Goal: Information Seeking & Learning: Learn about a topic

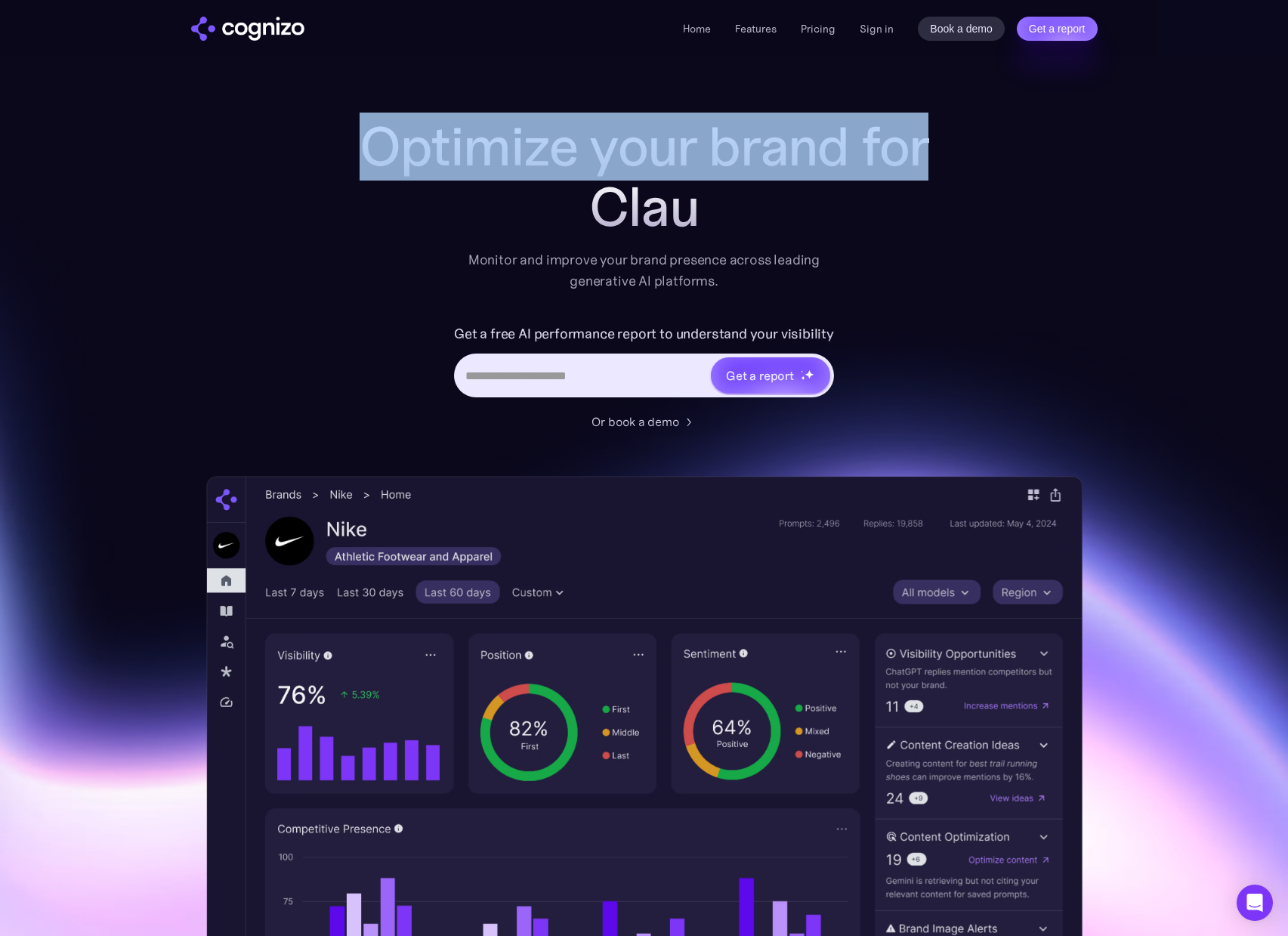
drag, startPoint x: 627, startPoint y: 198, endPoint x: 365, endPoint y: 142, distance: 267.9
click at [365, 142] on div "Optimize your brand for Clau" at bounding box center [644, 176] width 604 height 121
click at [364, 143] on h1 "Optimize your brand for" at bounding box center [644, 146] width 604 height 60
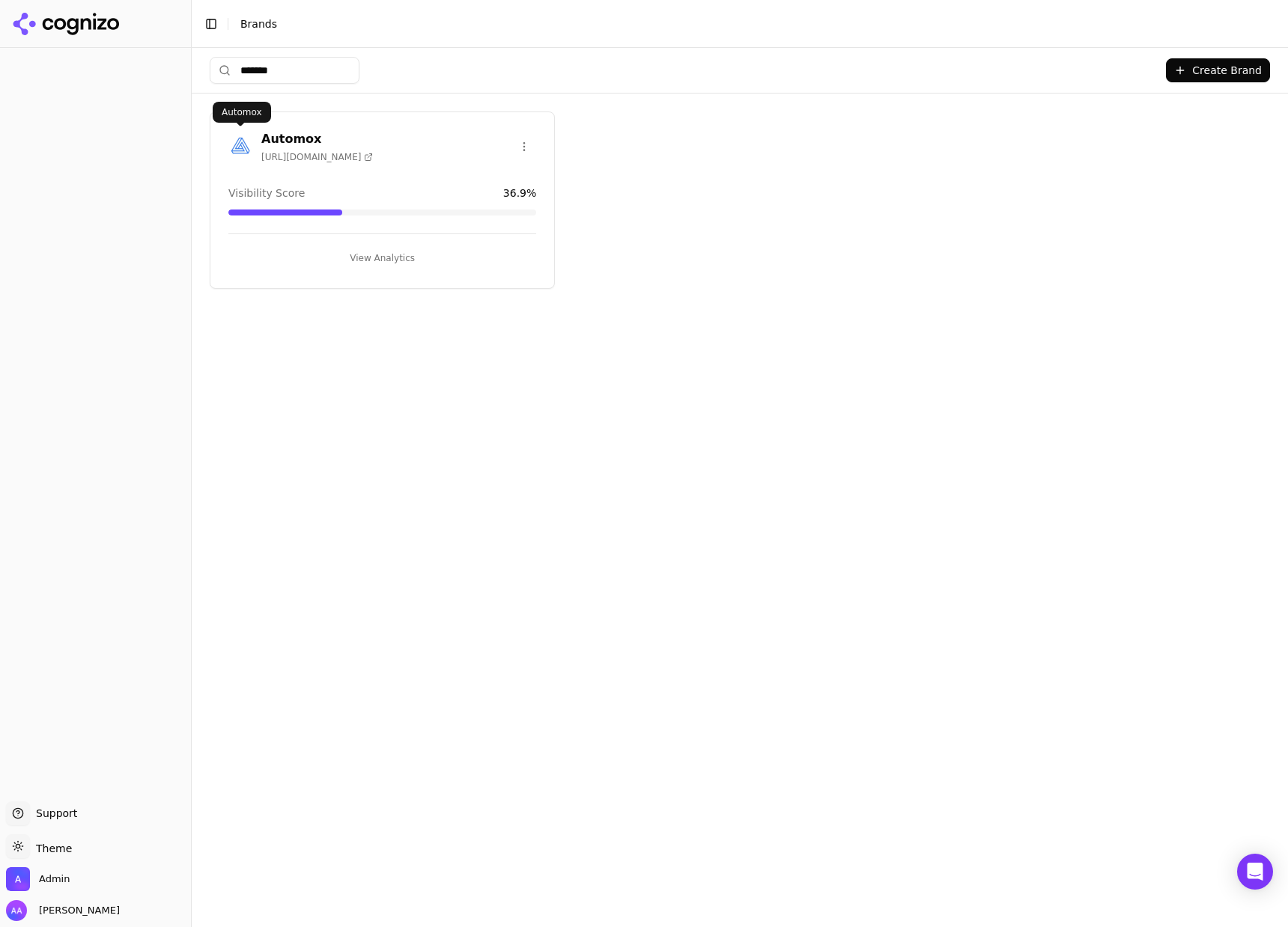
type input "*******"
click at [249, 142] on img at bounding box center [240, 146] width 24 height 24
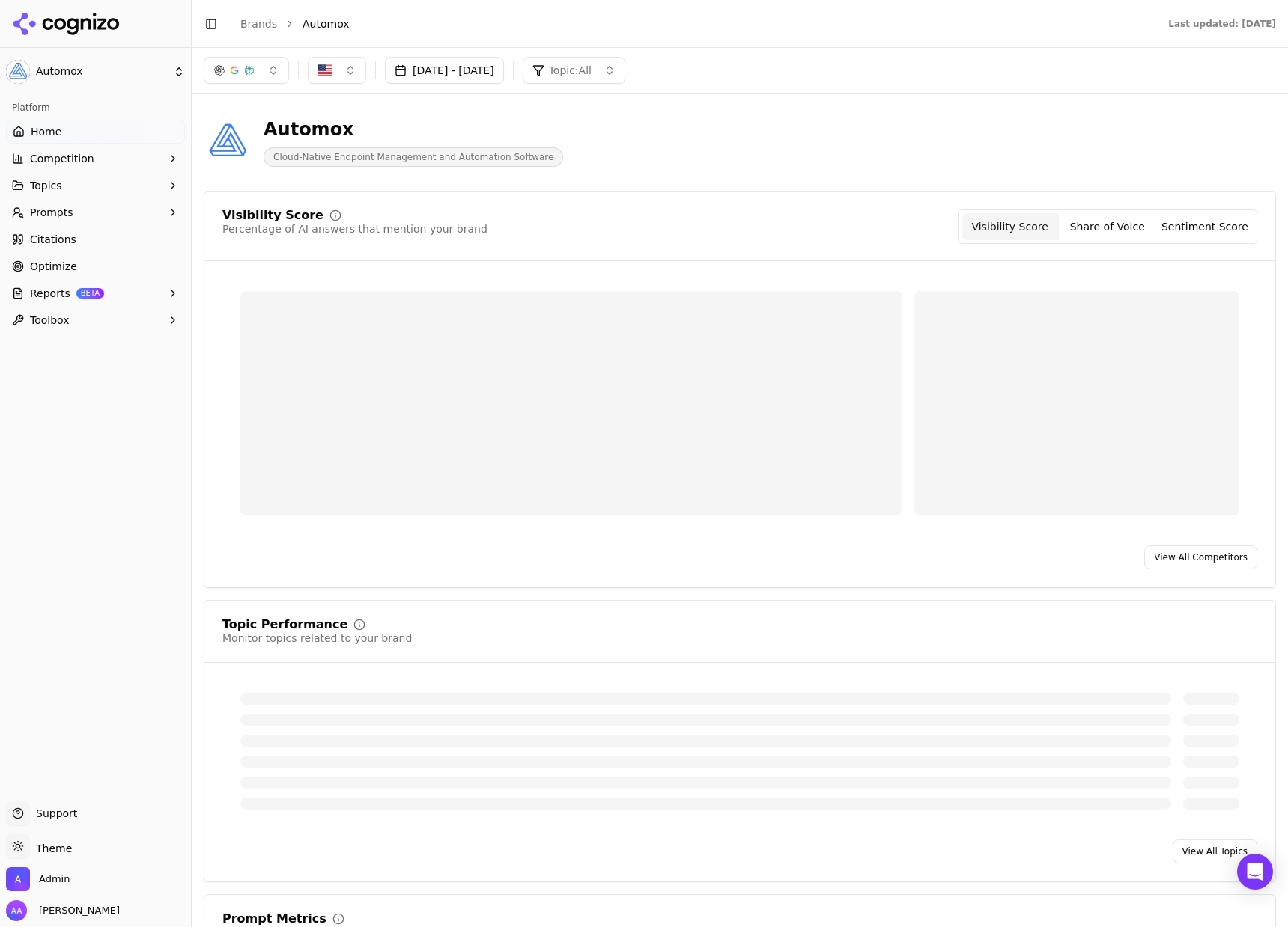
click at [95, 246] on link "Citations" at bounding box center [95, 239] width 179 height 24
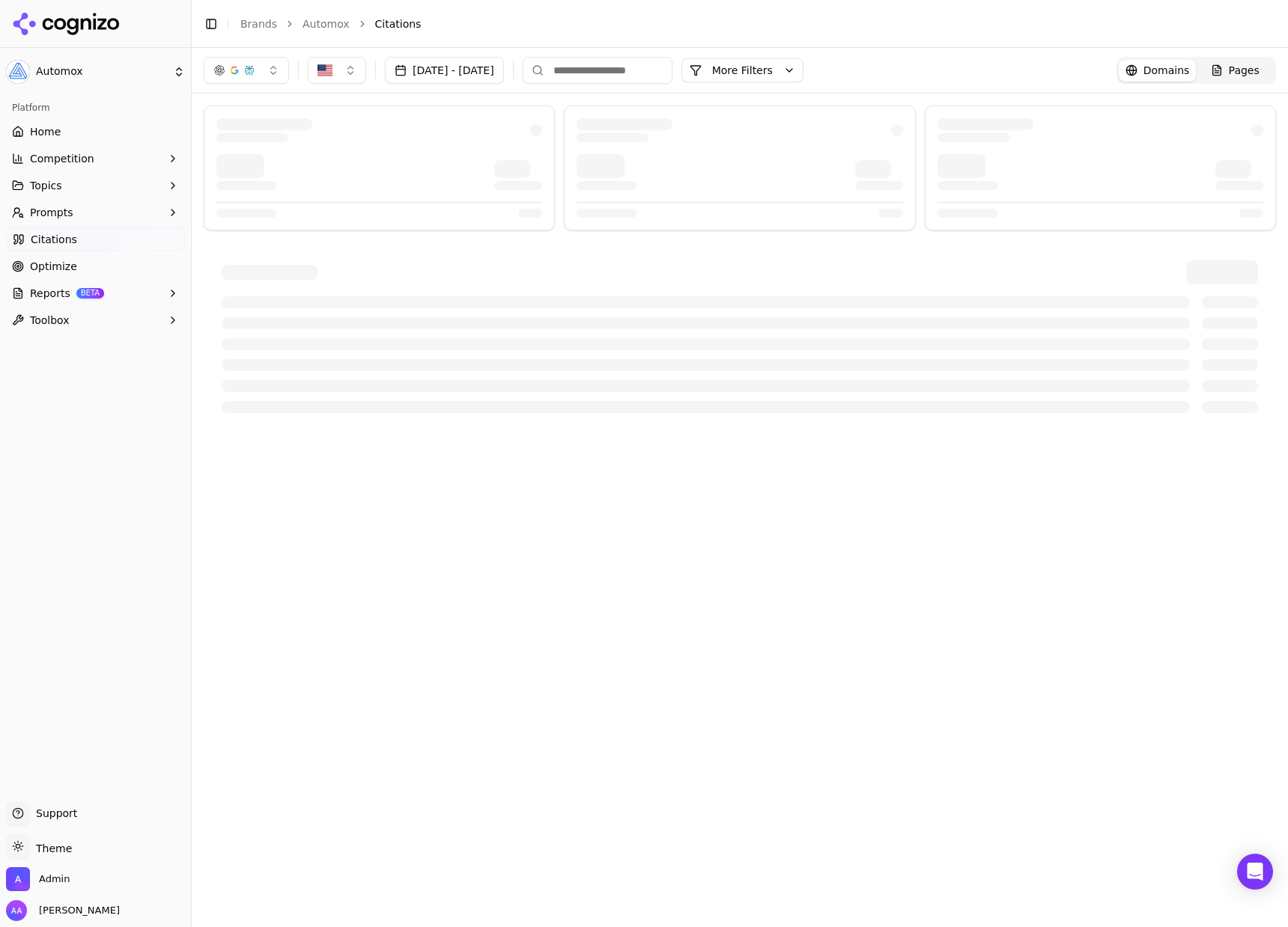
drag, startPoint x: 1255, startPoint y: 60, endPoint x: 1243, endPoint y: 67, distance: 13.9
click at [1255, 60] on link "Pages" at bounding box center [1234, 70] width 78 height 22
click at [657, 68] on input at bounding box center [597, 70] width 149 height 27
type input "*******"
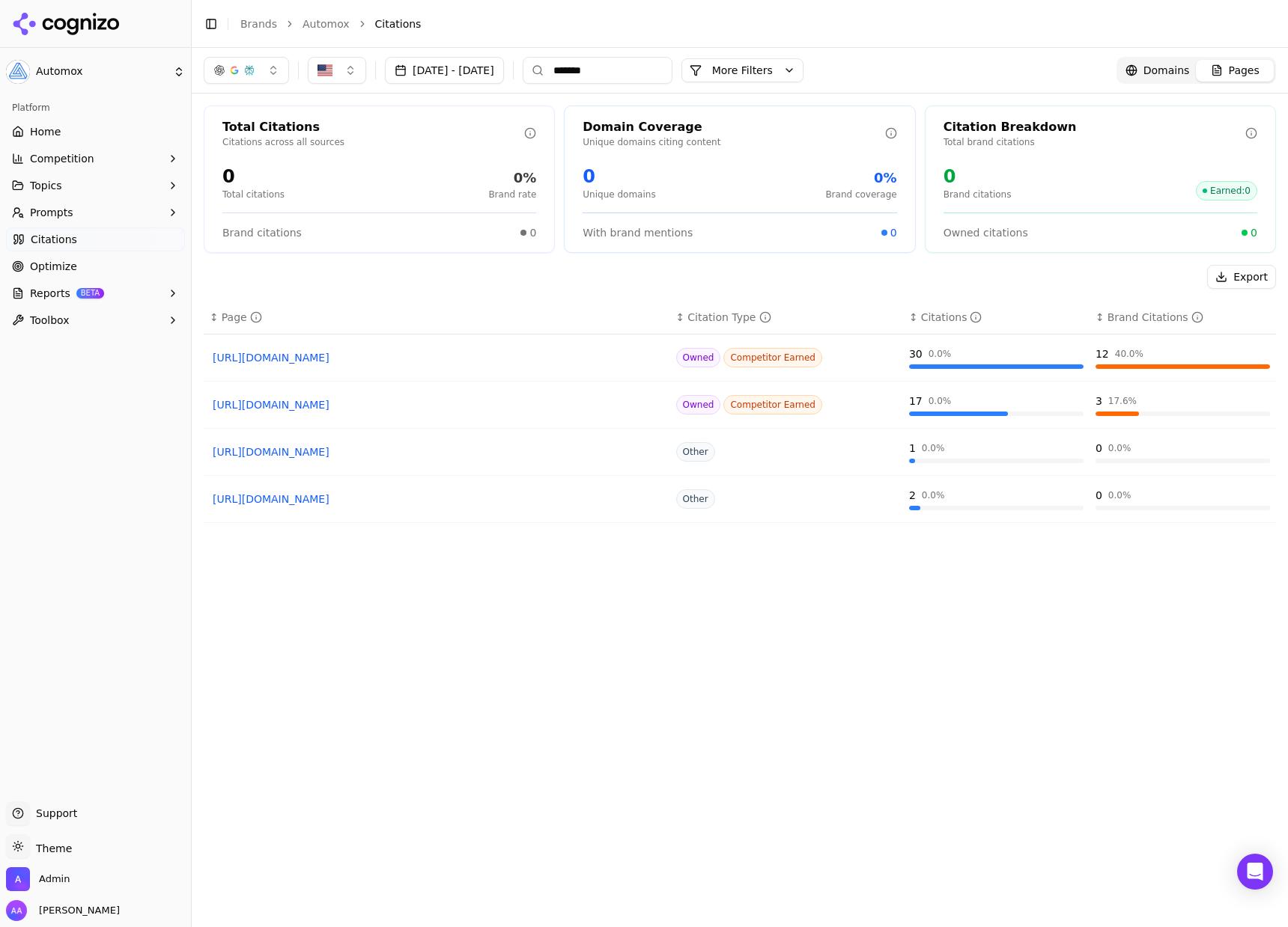
click at [322, 24] on link "Automox" at bounding box center [326, 24] width 47 height 15
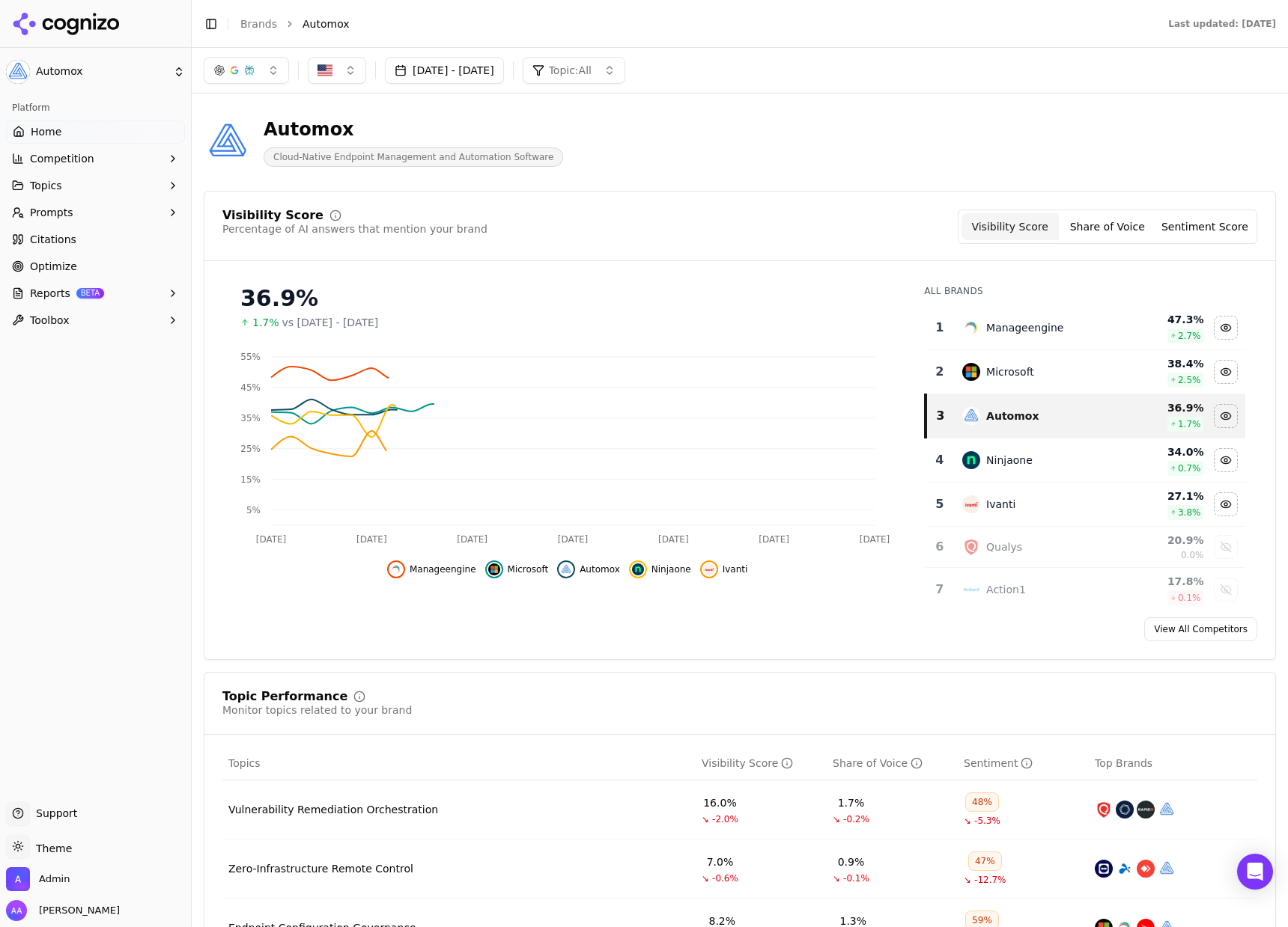
click at [268, 24] on link "Brands" at bounding box center [258, 24] width 37 height 12
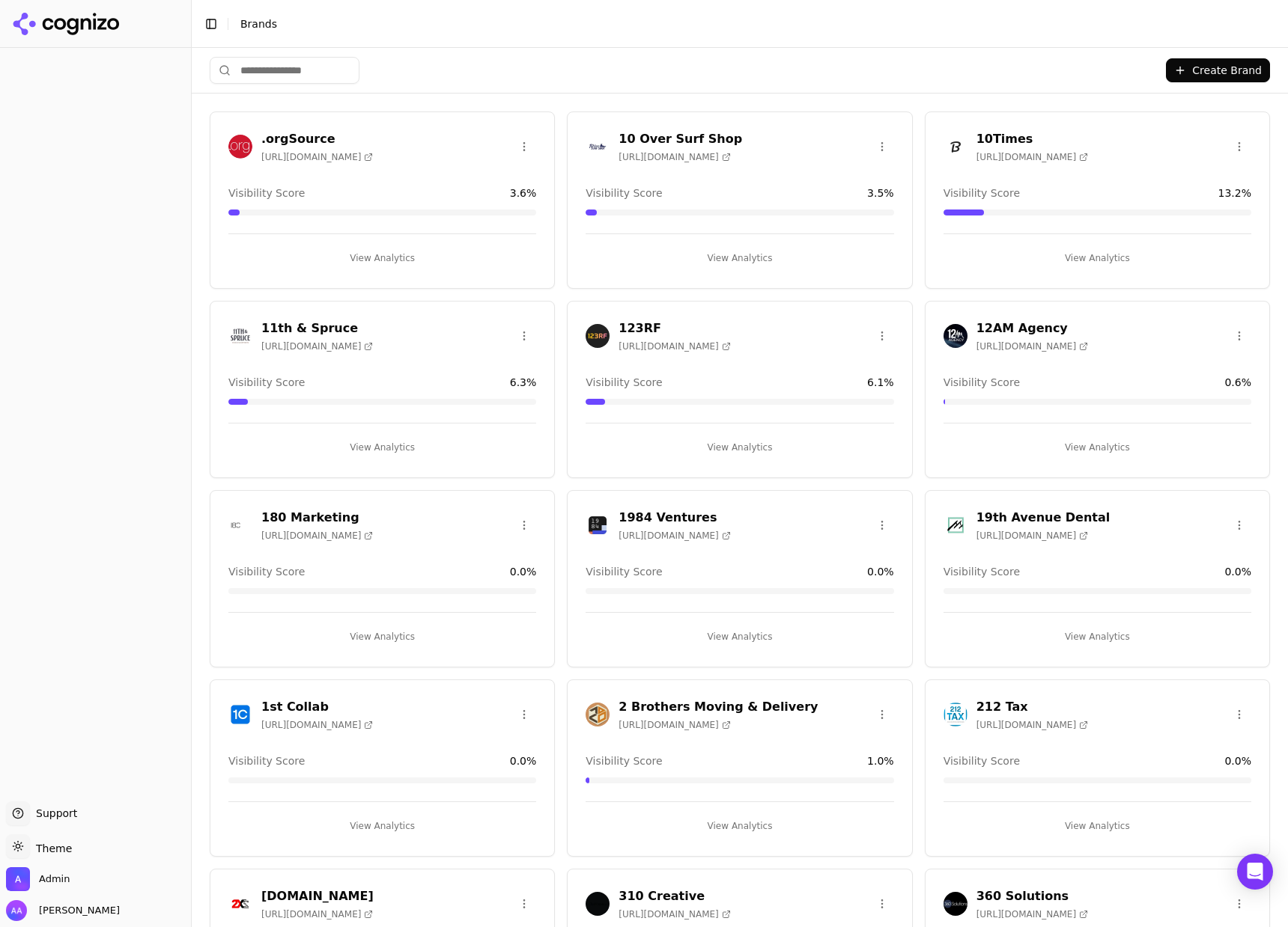
click at [312, 69] on html "Support Support Toggle theme Theme Admin Alp Aysan Toggle Sidebar Brands Create…" at bounding box center [644, 464] width 1288 height 927
click at [300, 71] on input "search" at bounding box center [284, 70] width 149 height 27
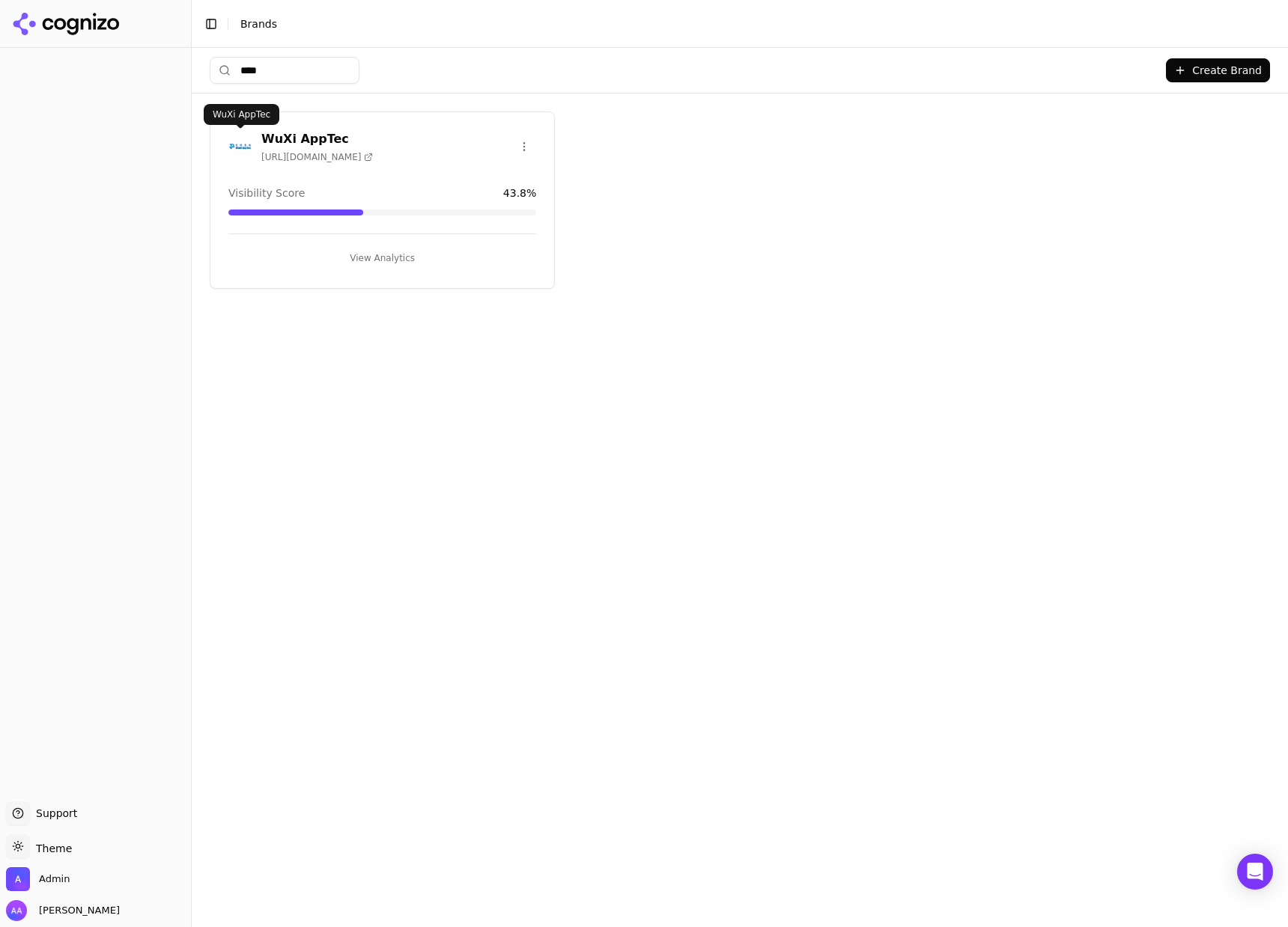
type input "****"
click at [235, 149] on img at bounding box center [240, 146] width 24 height 24
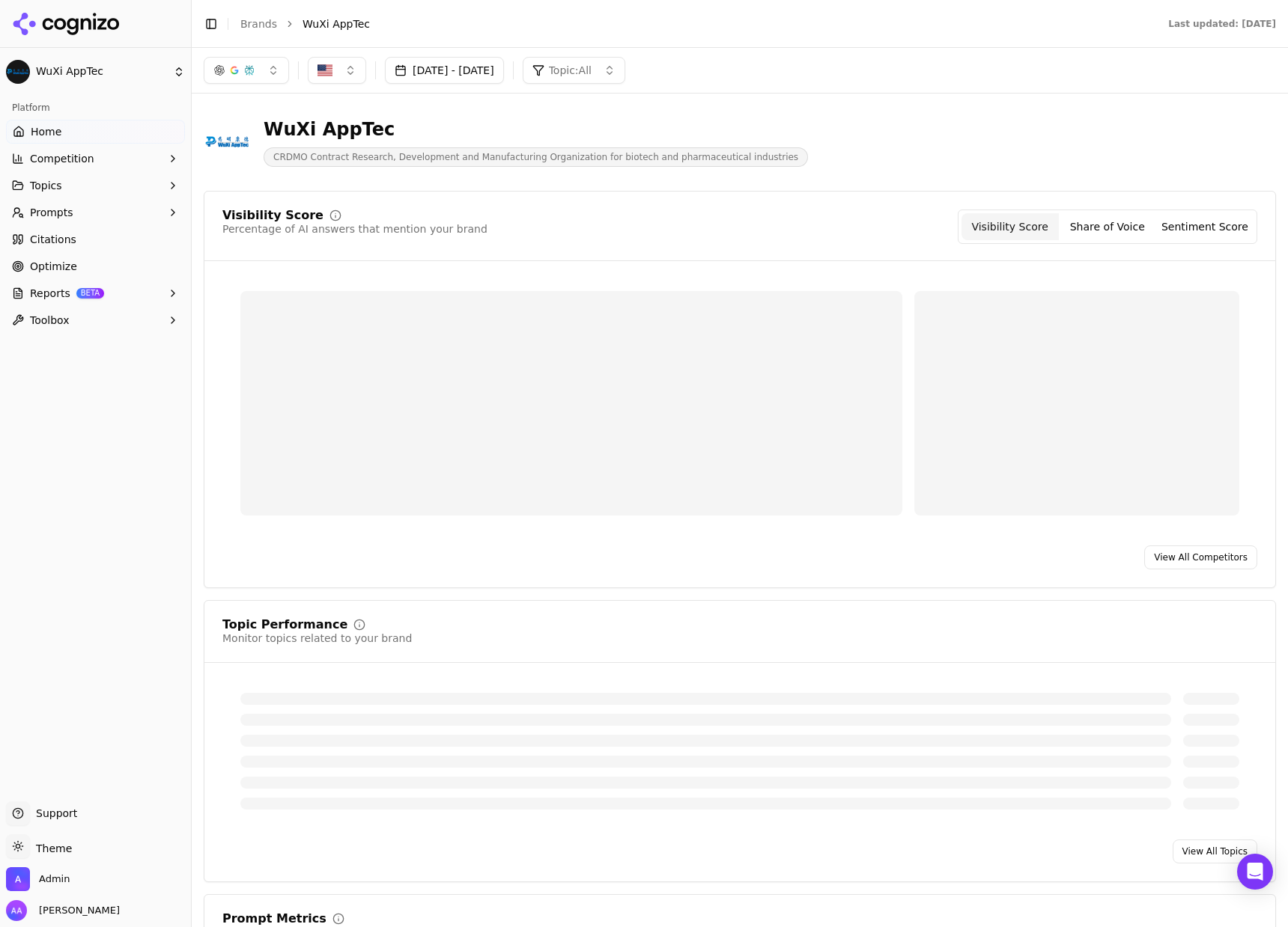
click at [86, 235] on link "Citations" at bounding box center [95, 239] width 179 height 24
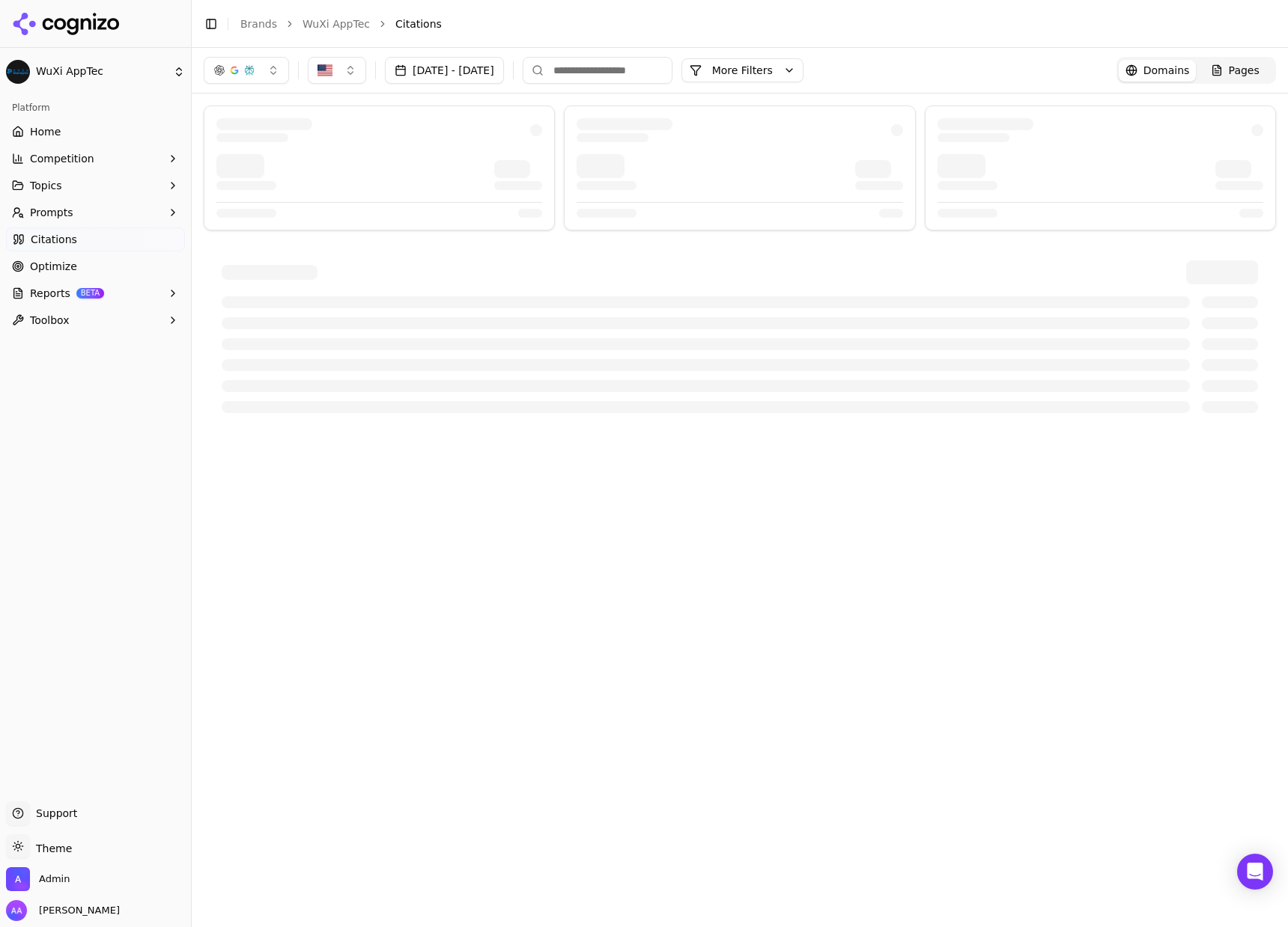
click at [803, 63] on button "More Filters" at bounding box center [743, 70] width 122 height 24
click at [606, 189] on button "Topic: All" at bounding box center [526, 195] width 170 height 27
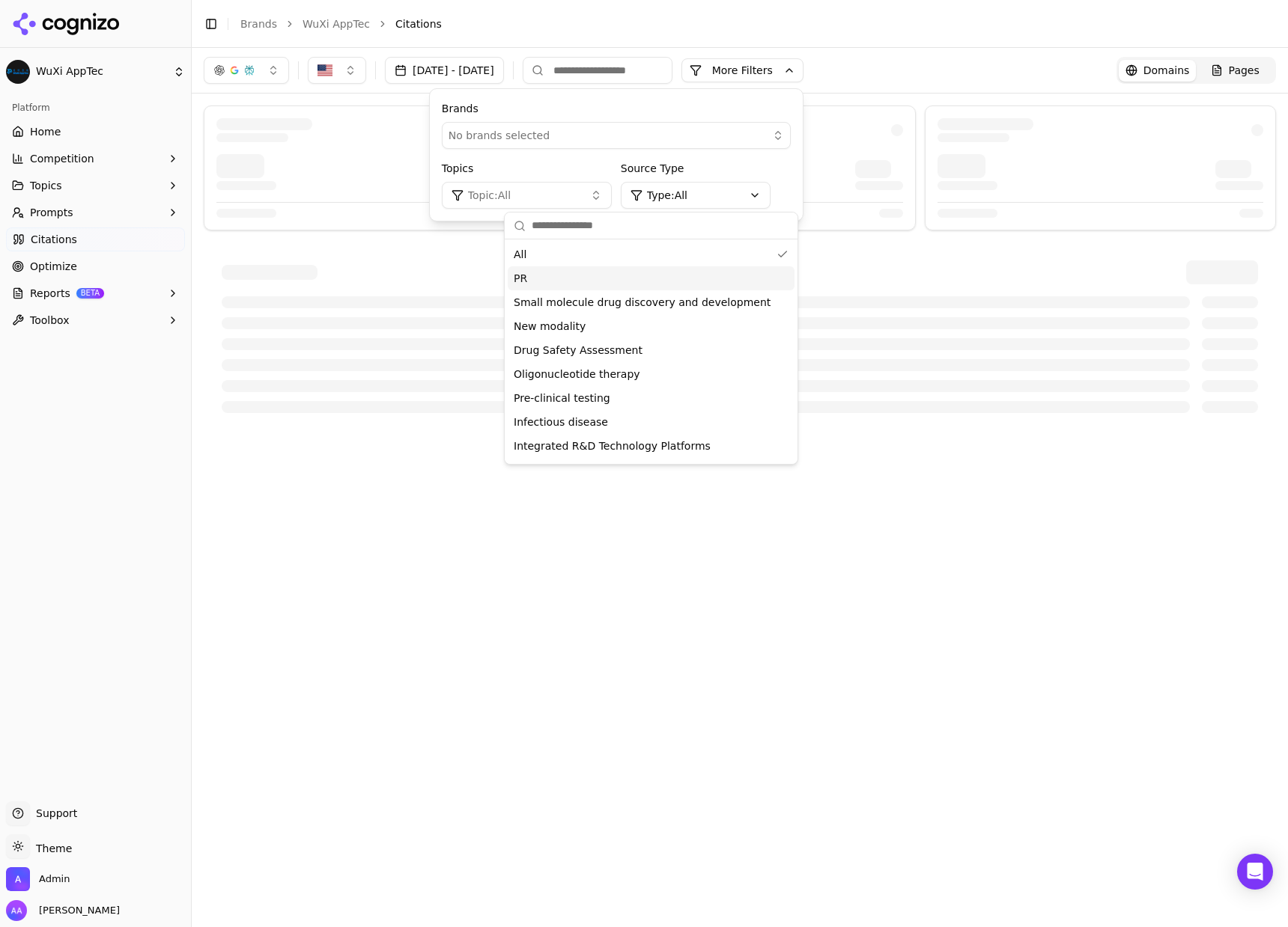
click at [567, 286] on div "PR" at bounding box center [651, 278] width 286 height 24
click at [504, 80] on button "[DATE] - [DATE]" at bounding box center [444, 70] width 119 height 27
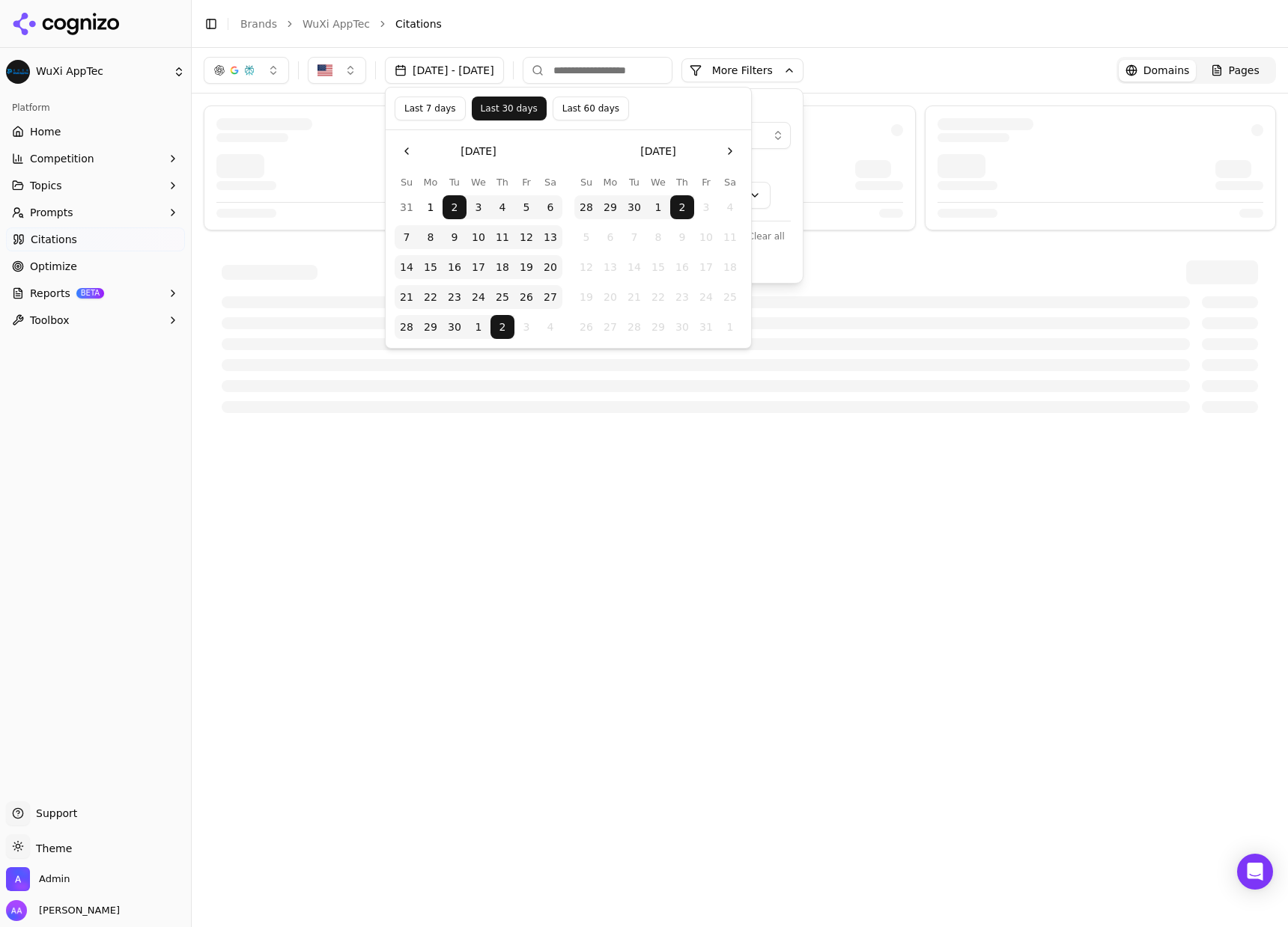
click at [435, 108] on button "Last 7 days" at bounding box center [429, 108] width 71 height 24
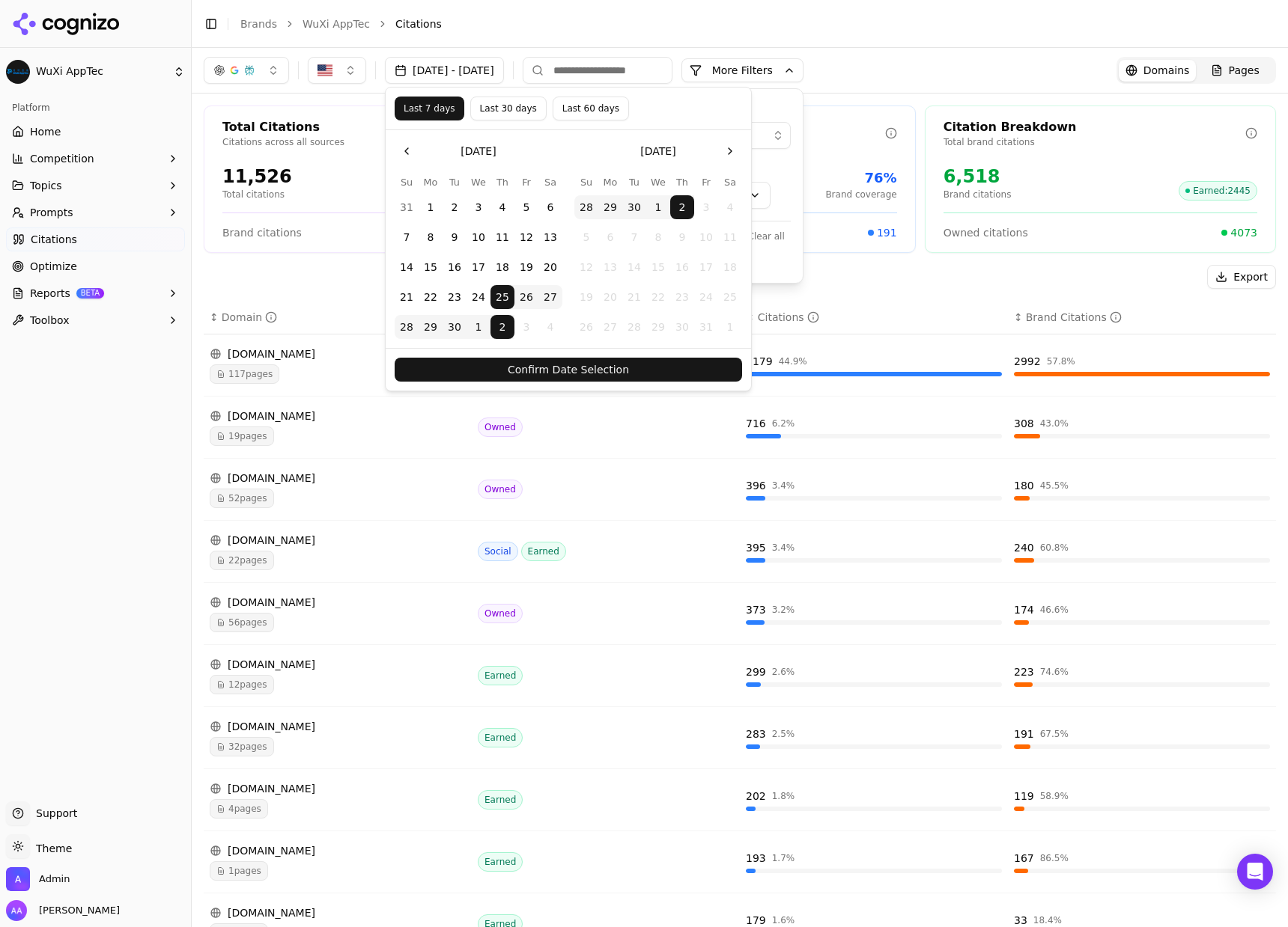
click at [604, 364] on button "Confirm Date Selection" at bounding box center [568, 369] width 348 height 24
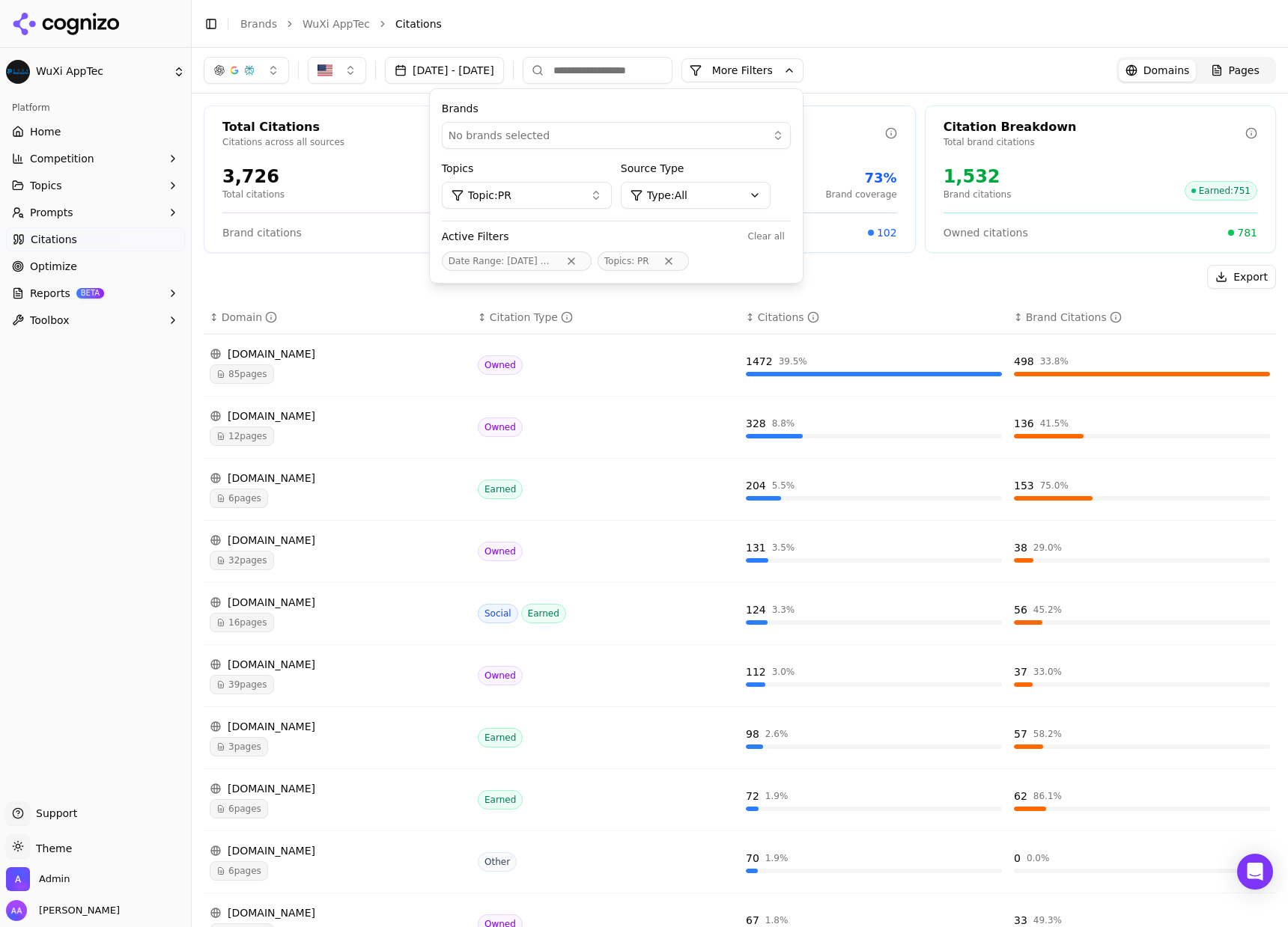
click at [732, 131] on div "No brands selected" at bounding box center [605, 135] width 314 height 15
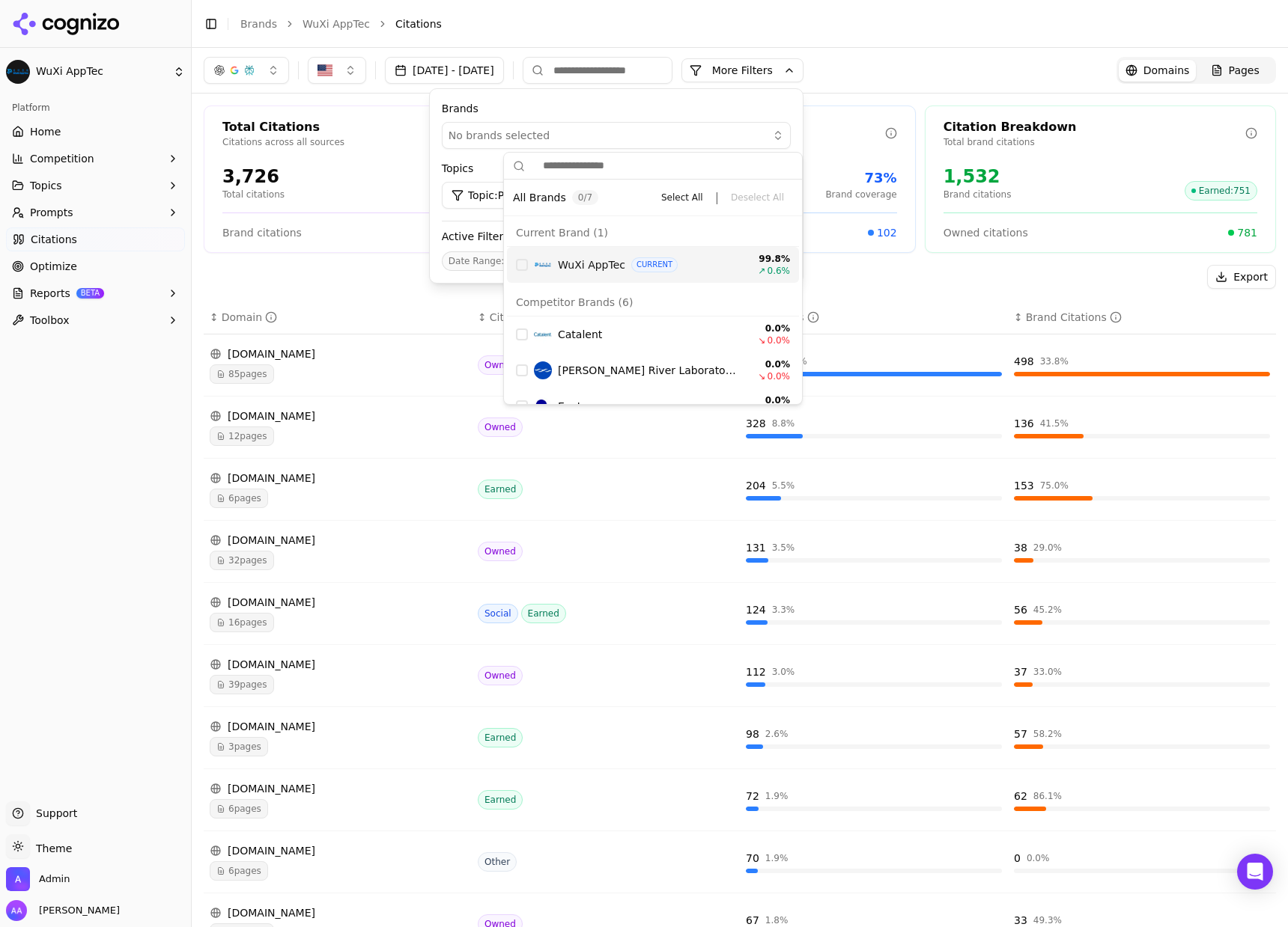
click at [572, 266] on span "WuXi AppTec" at bounding box center [591, 265] width 68 height 15
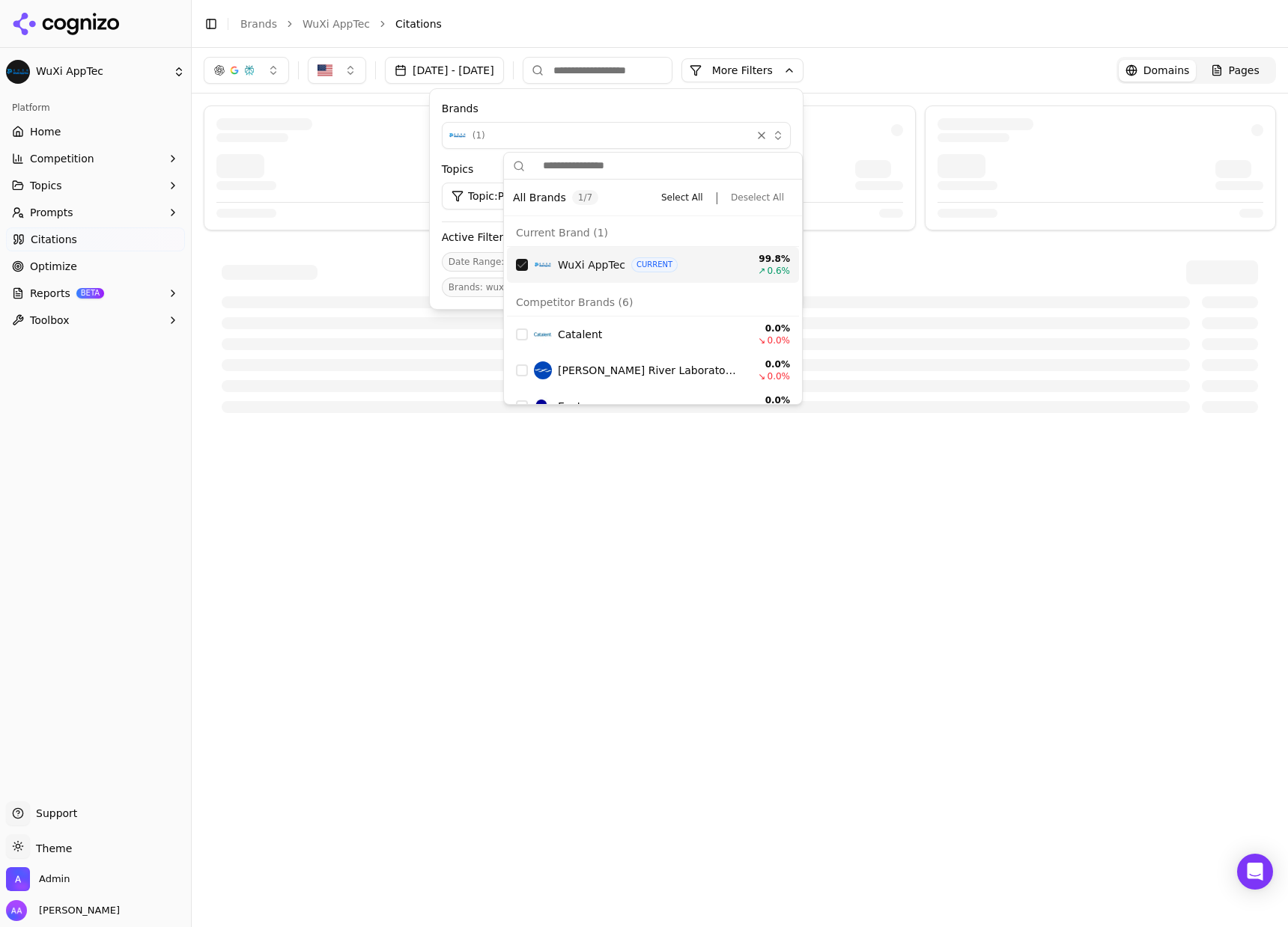
click at [664, 104] on label "Brands" at bounding box center [615, 109] width 349 height 15
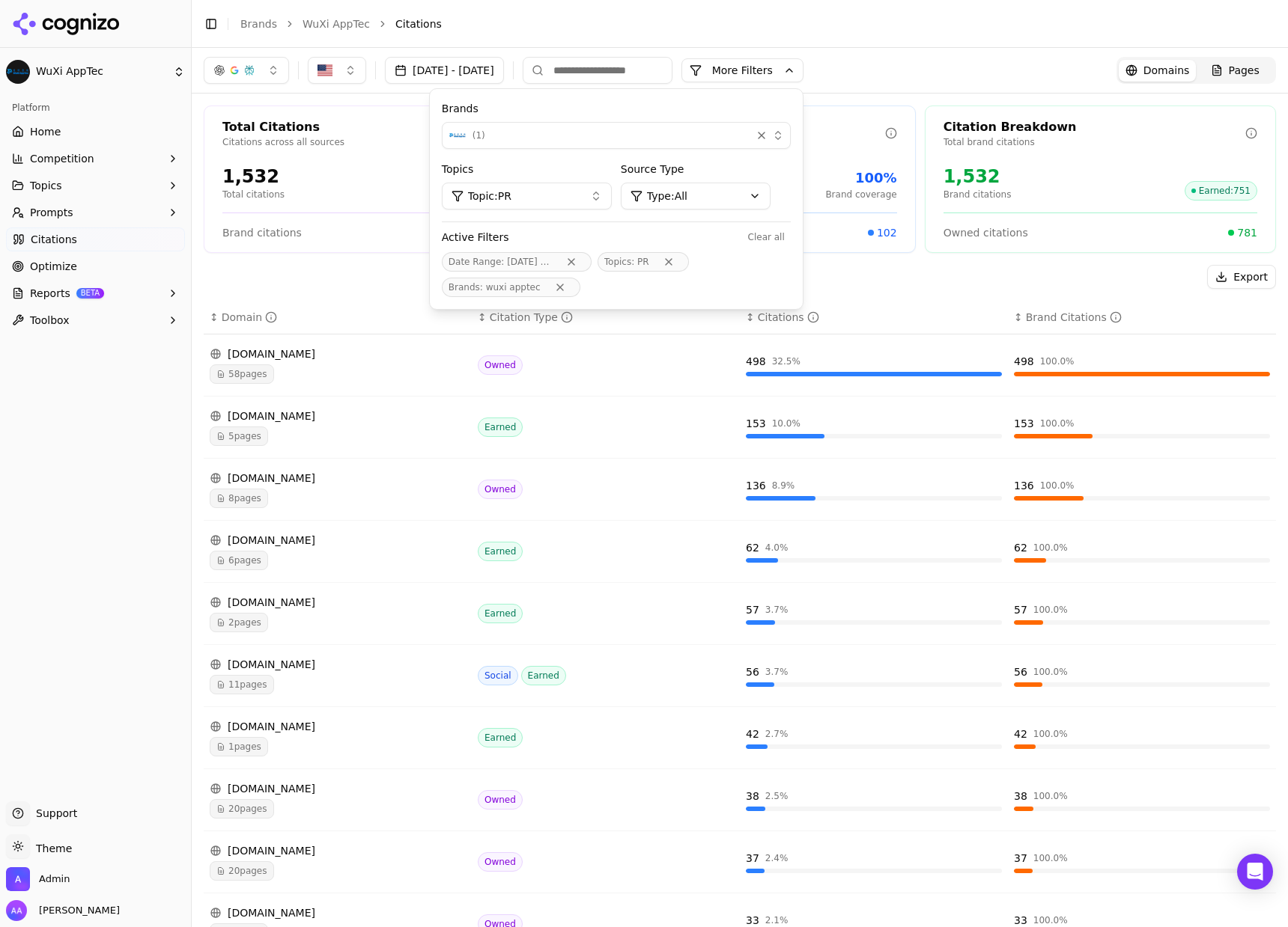
click at [788, 66] on button "More Filters" at bounding box center [743, 70] width 122 height 24
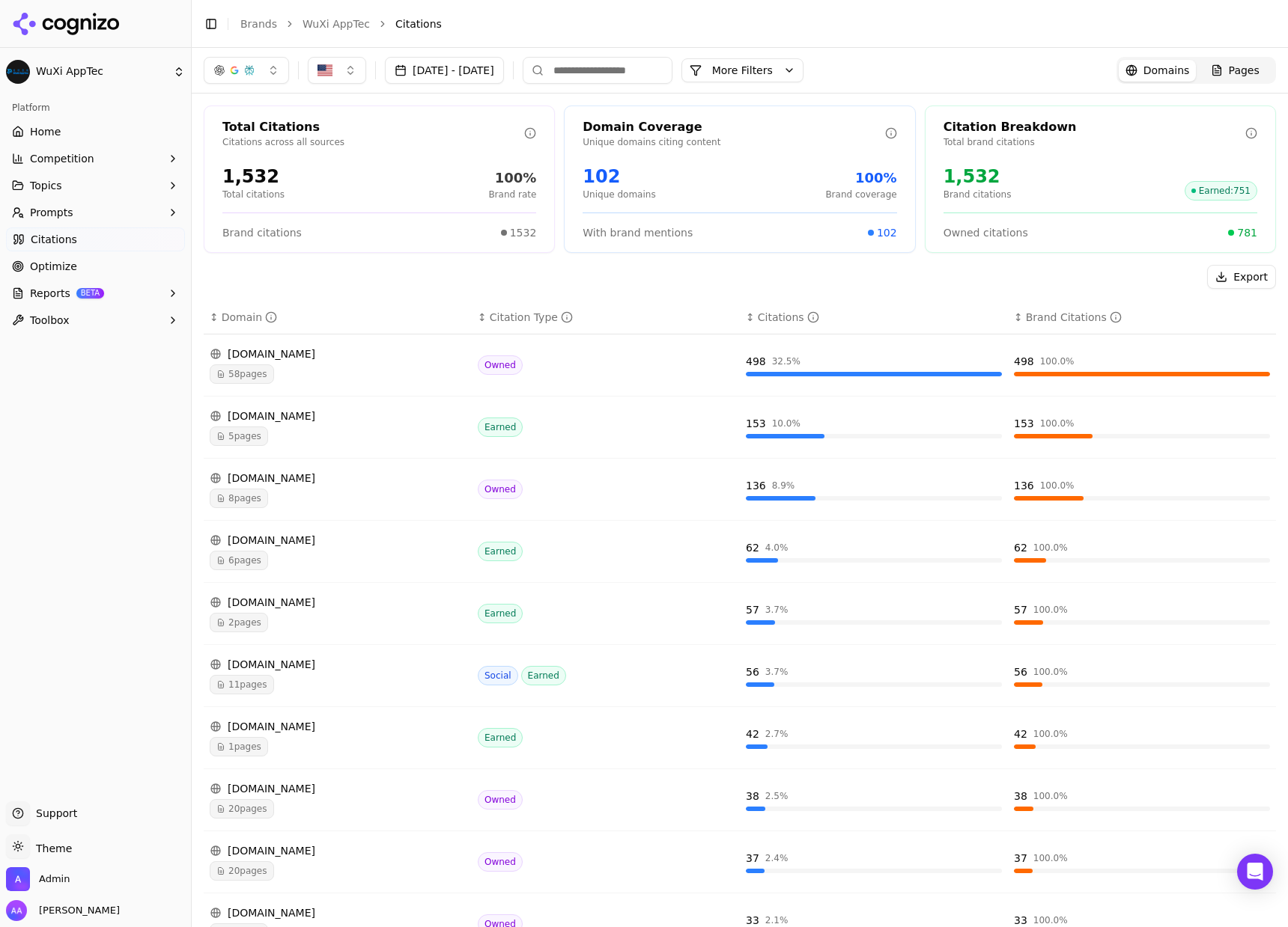
click at [803, 73] on button "More Filters" at bounding box center [743, 70] width 122 height 24
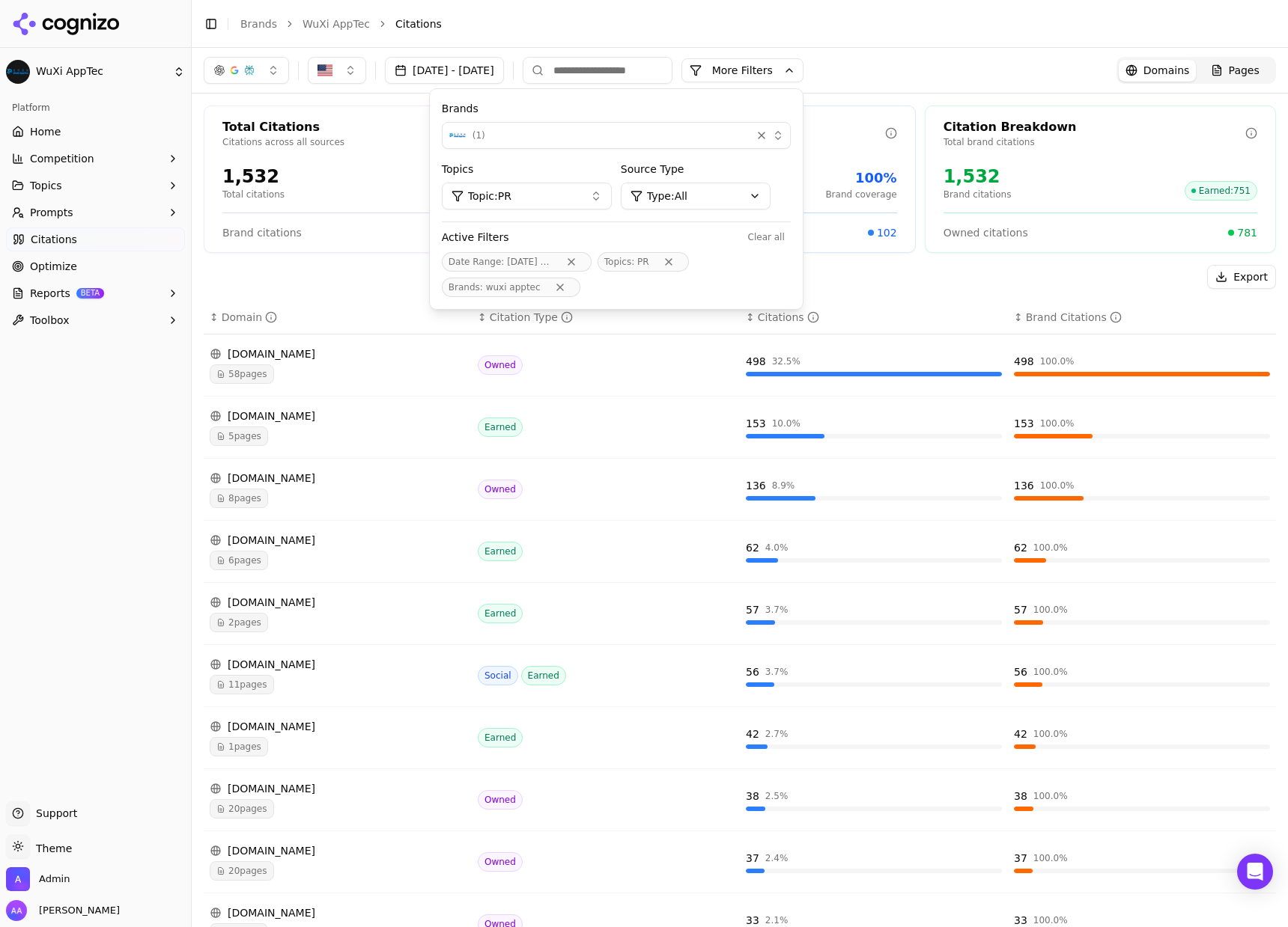
click at [800, 59] on button "More Filters" at bounding box center [743, 70] width 122 height 24
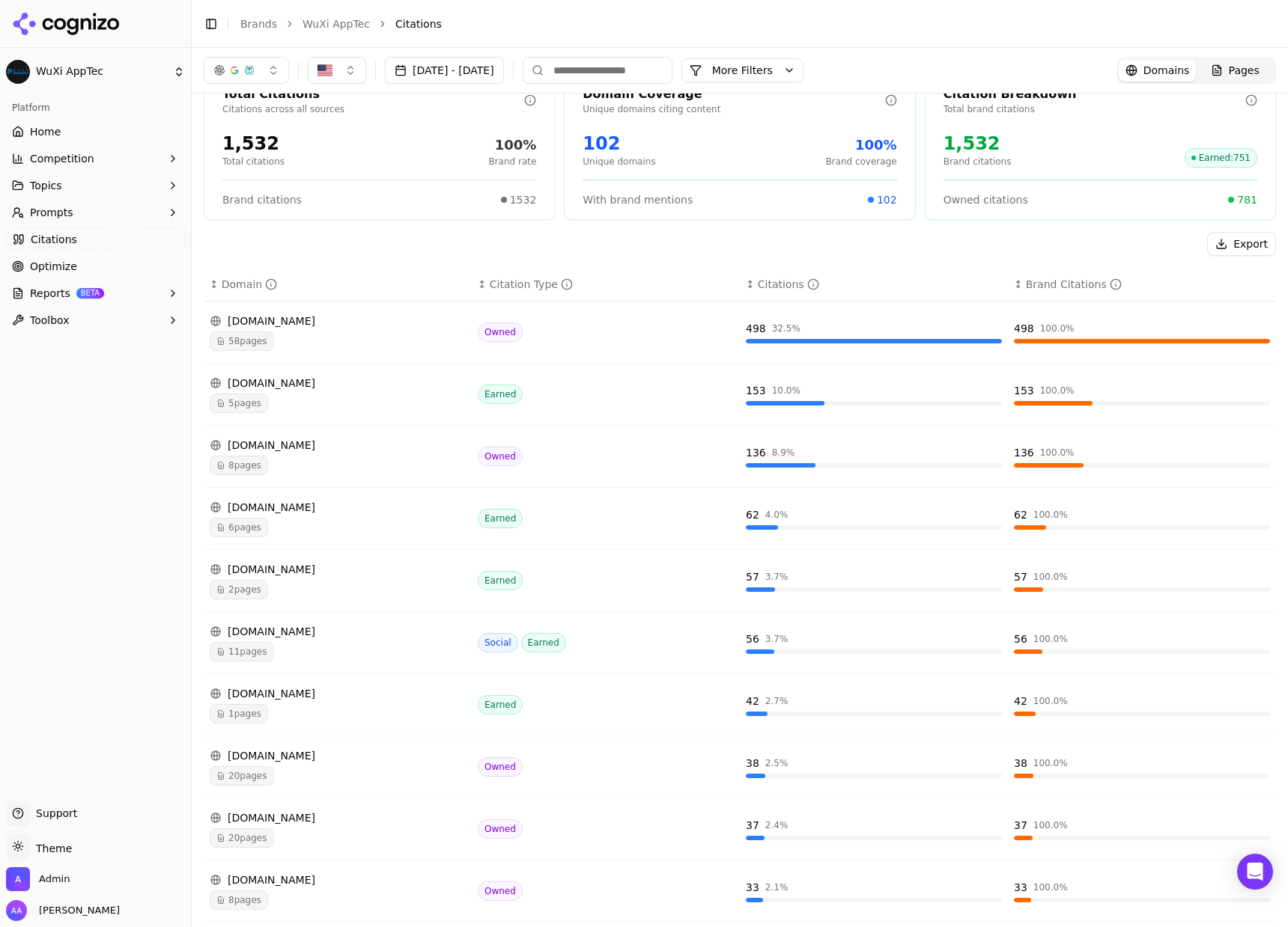
scroll to position [77, 0]
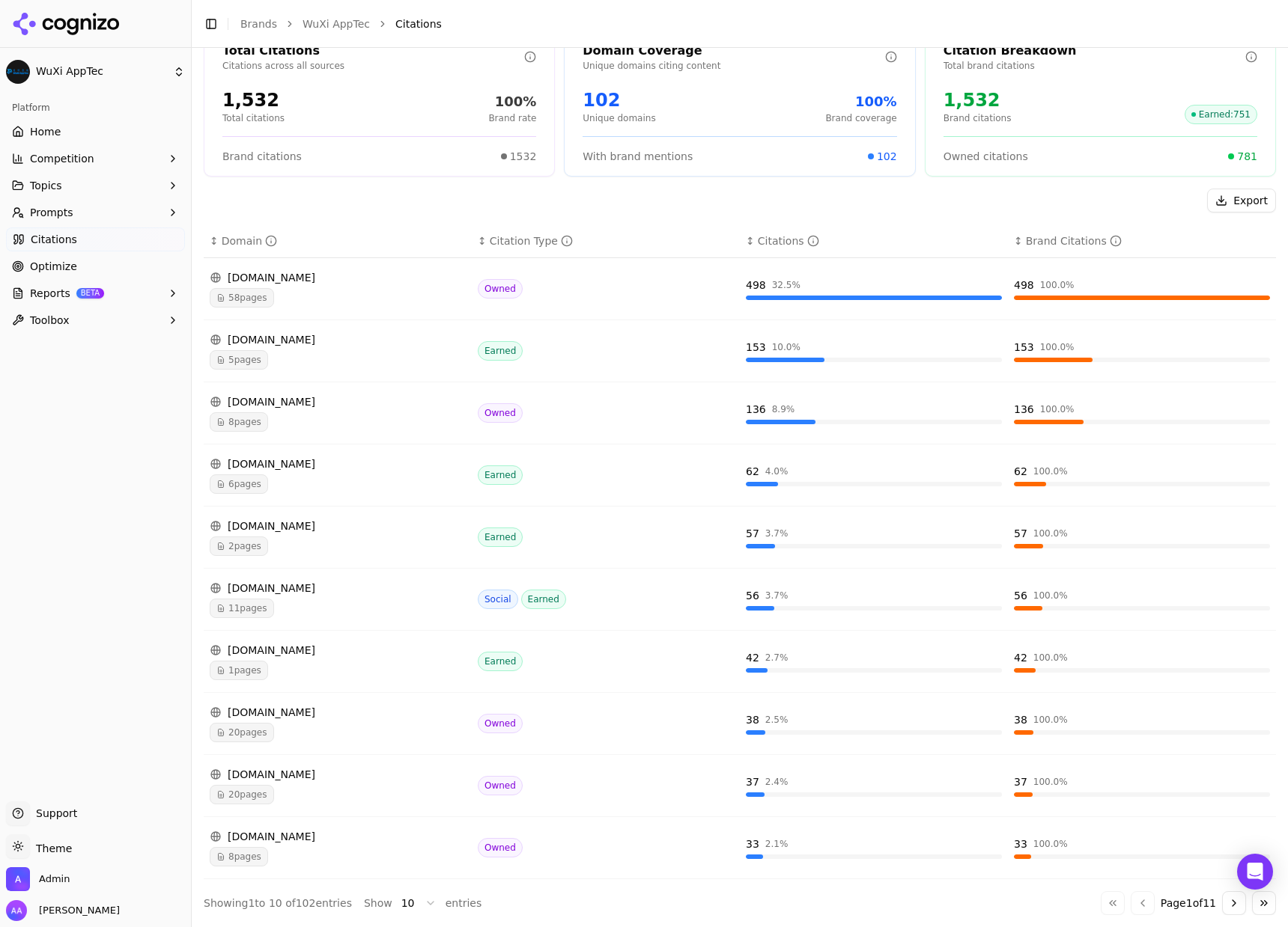
click at [1228, 908] on button "Go to next page" at bounding box center [1233, 903] width 24 height 24
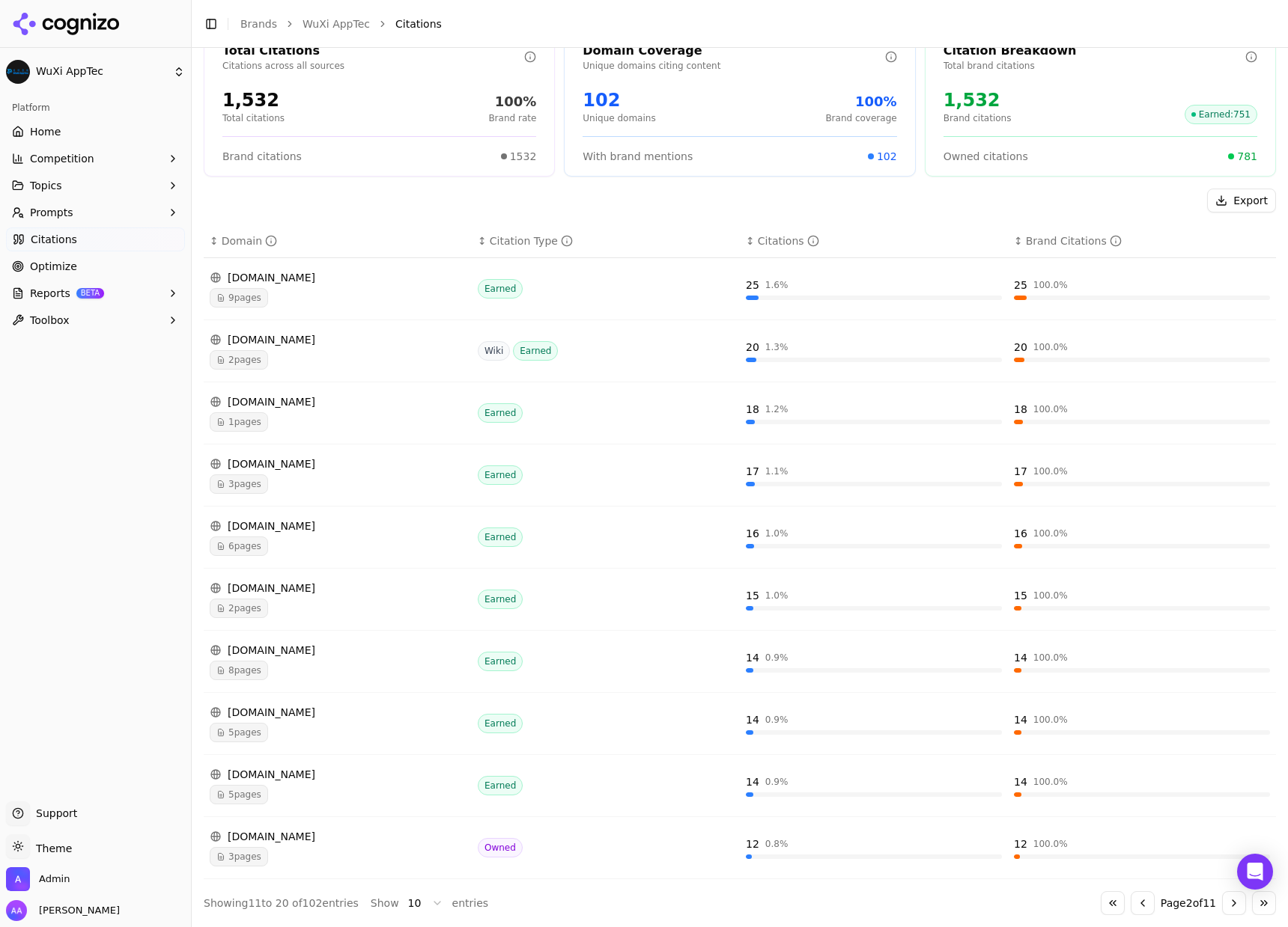
click at [1228, 908] on button "Go to next page" at bounding box center [1233, 903] width 24 height 24
click at [1228, 907] on button "Go to next page" at bounding box center [1233, 903] width 24 height 24
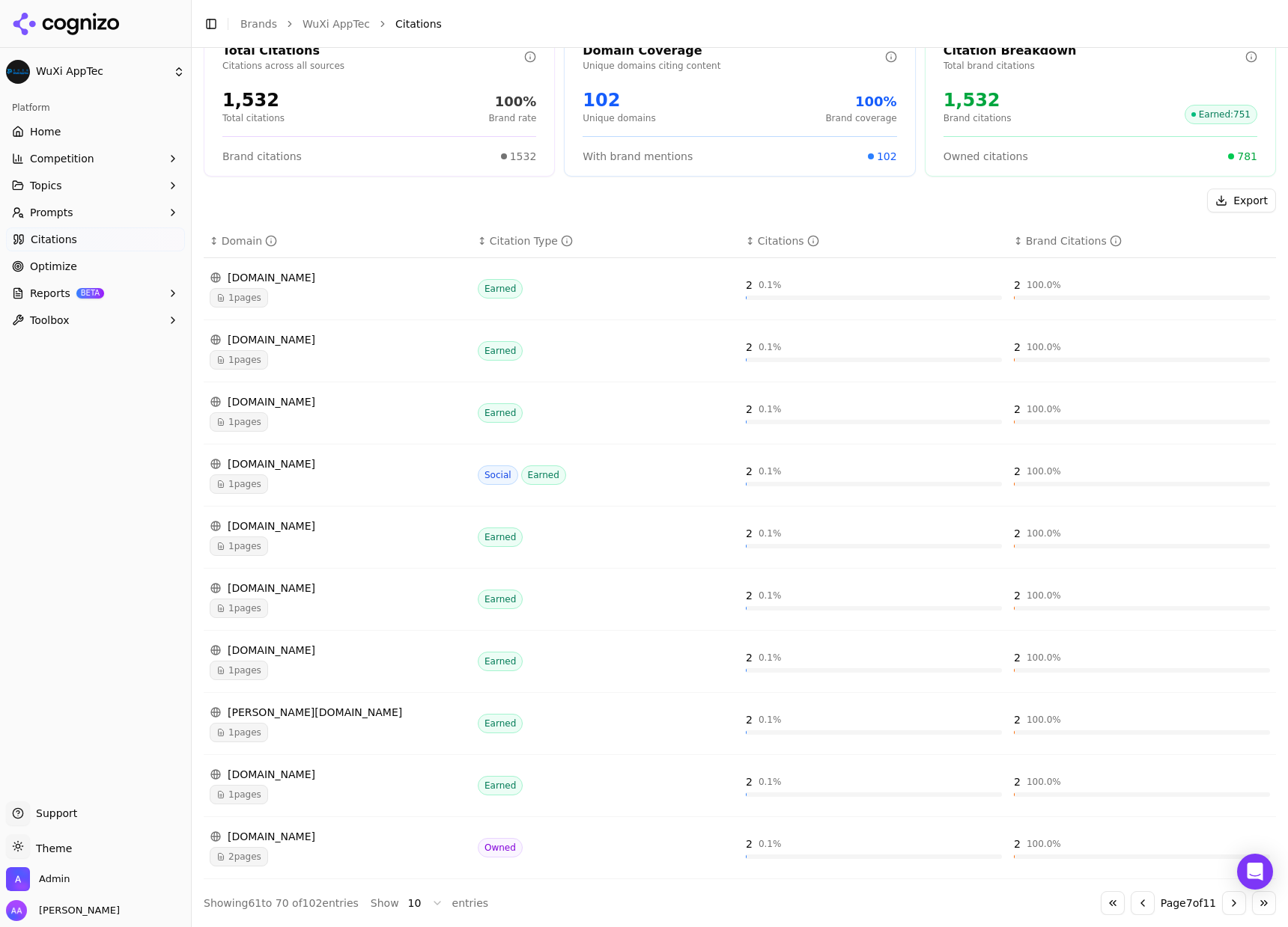
click at [1228, 907] on button "Go to next page" at bounding box center [1233, 903] width 24 height 24
click at [302, 624] on td "[DOMAIN_NAME] 1 pages" at bounding box center [337, 600] width 268 height 62
click at [284, 613] on div "1 pages" at bounding box center [338, 609] width 256 height 20
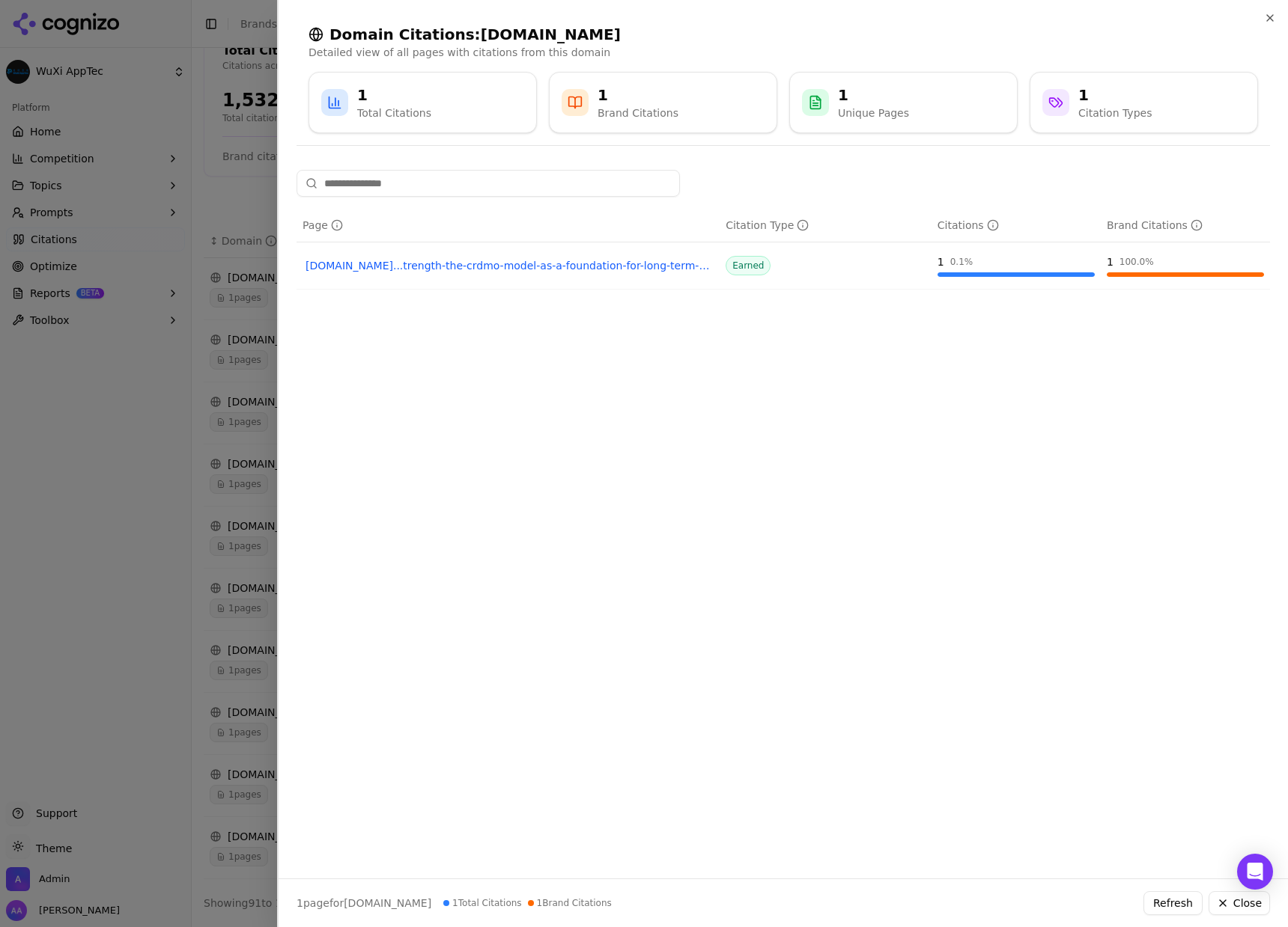
click at [191, 326] on div at bounding box center [644, 464] width 1288 height 927
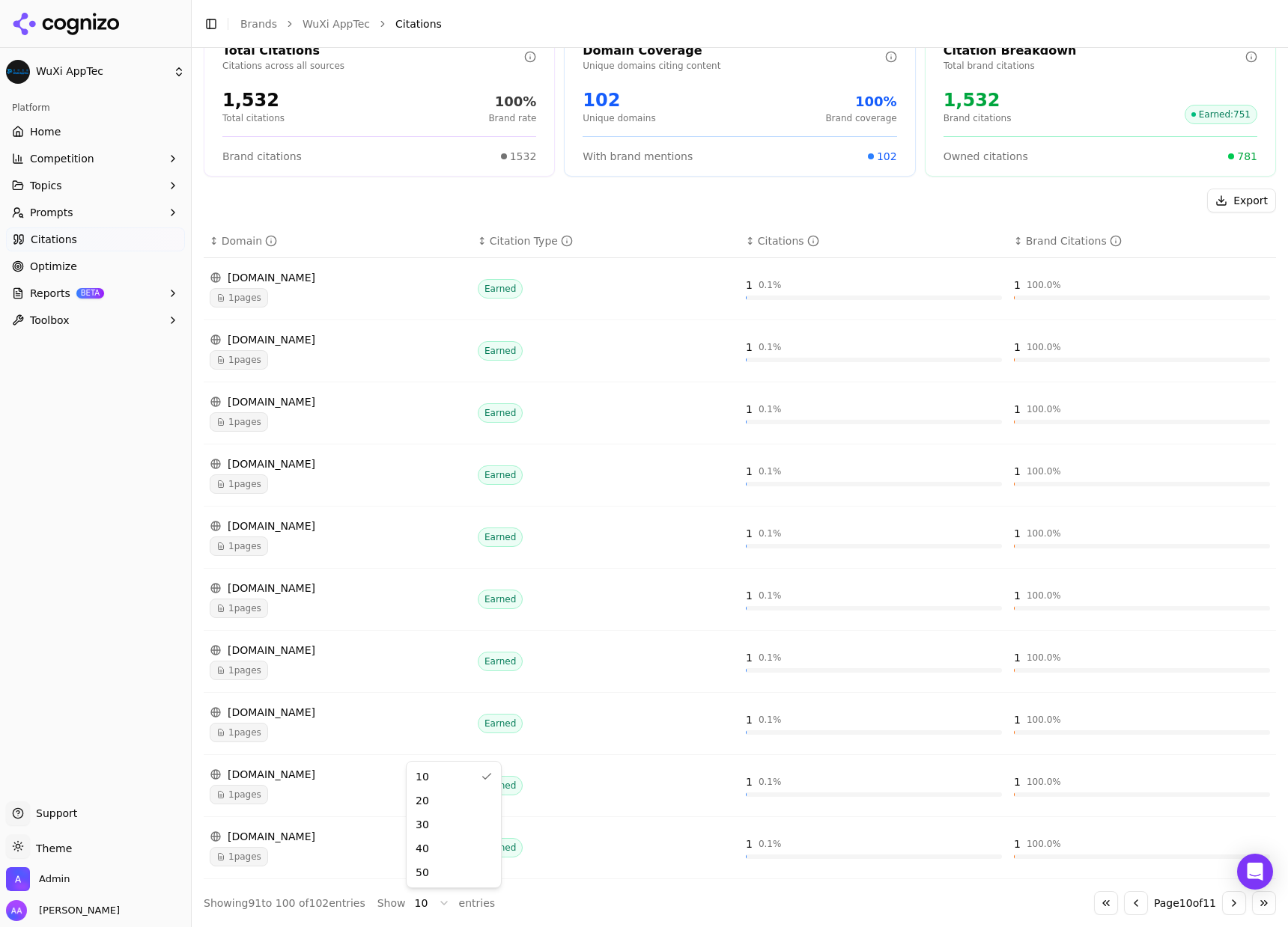
click at [428, 898] on html "WuXi AppTec Platform Home Competition Topics Prompts Citations Optimize Reports…" at bounding box center [644, 464] width 1288 height 927
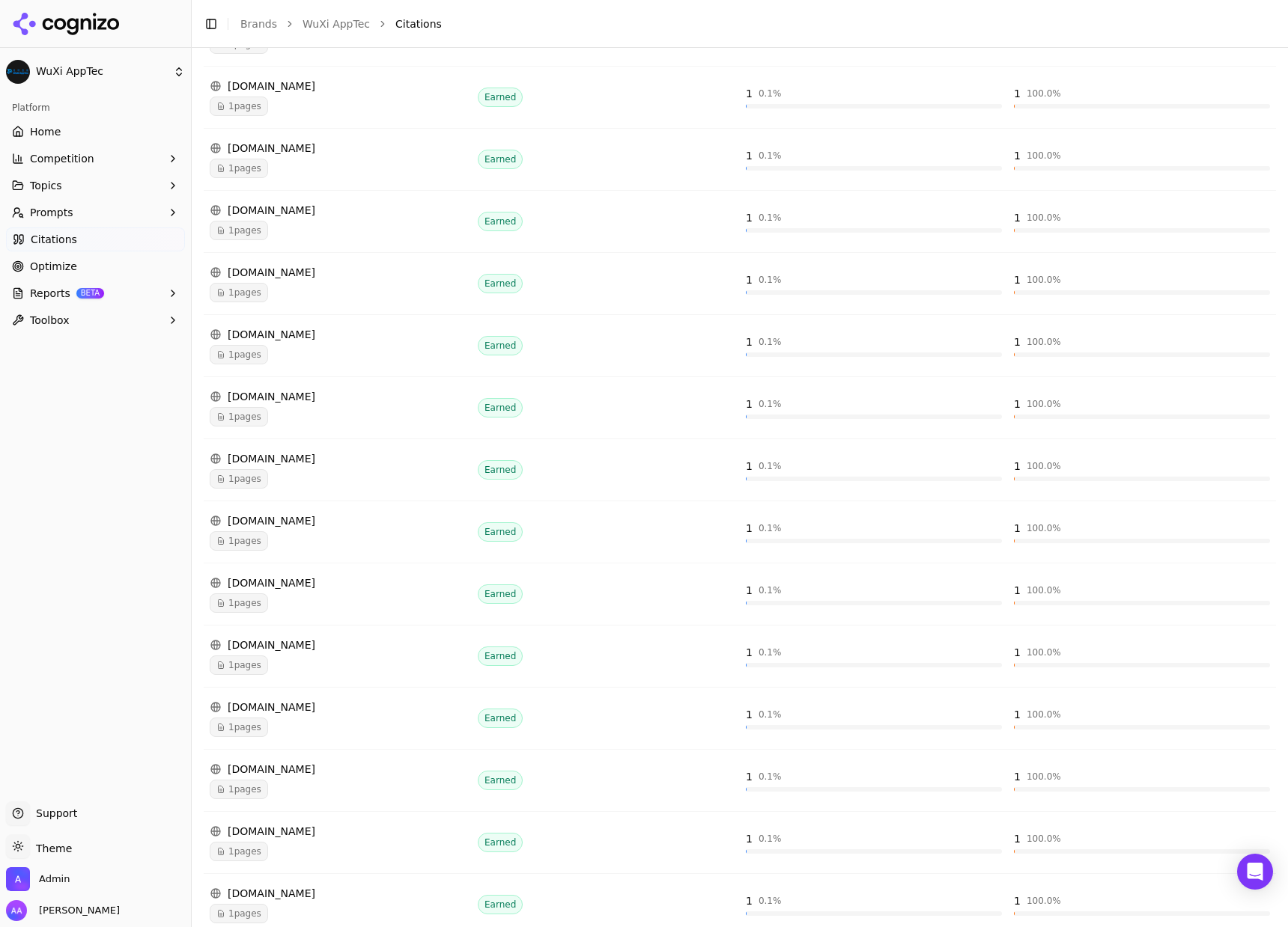
scroll to position [2561, 0]
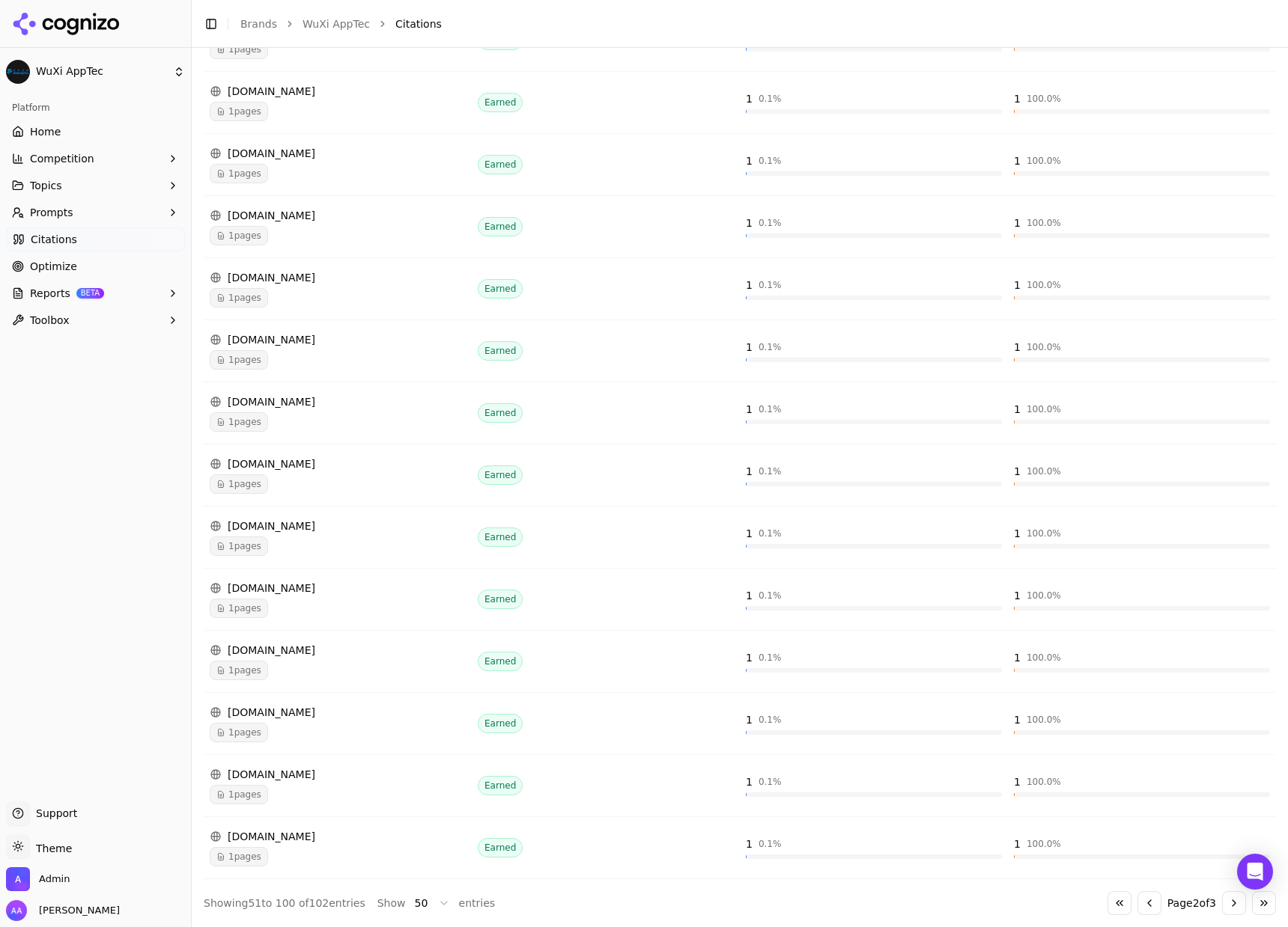
click at [1139, 903] on button "Go to previous page" at bounding box center [1148, 903] width 24 height 24
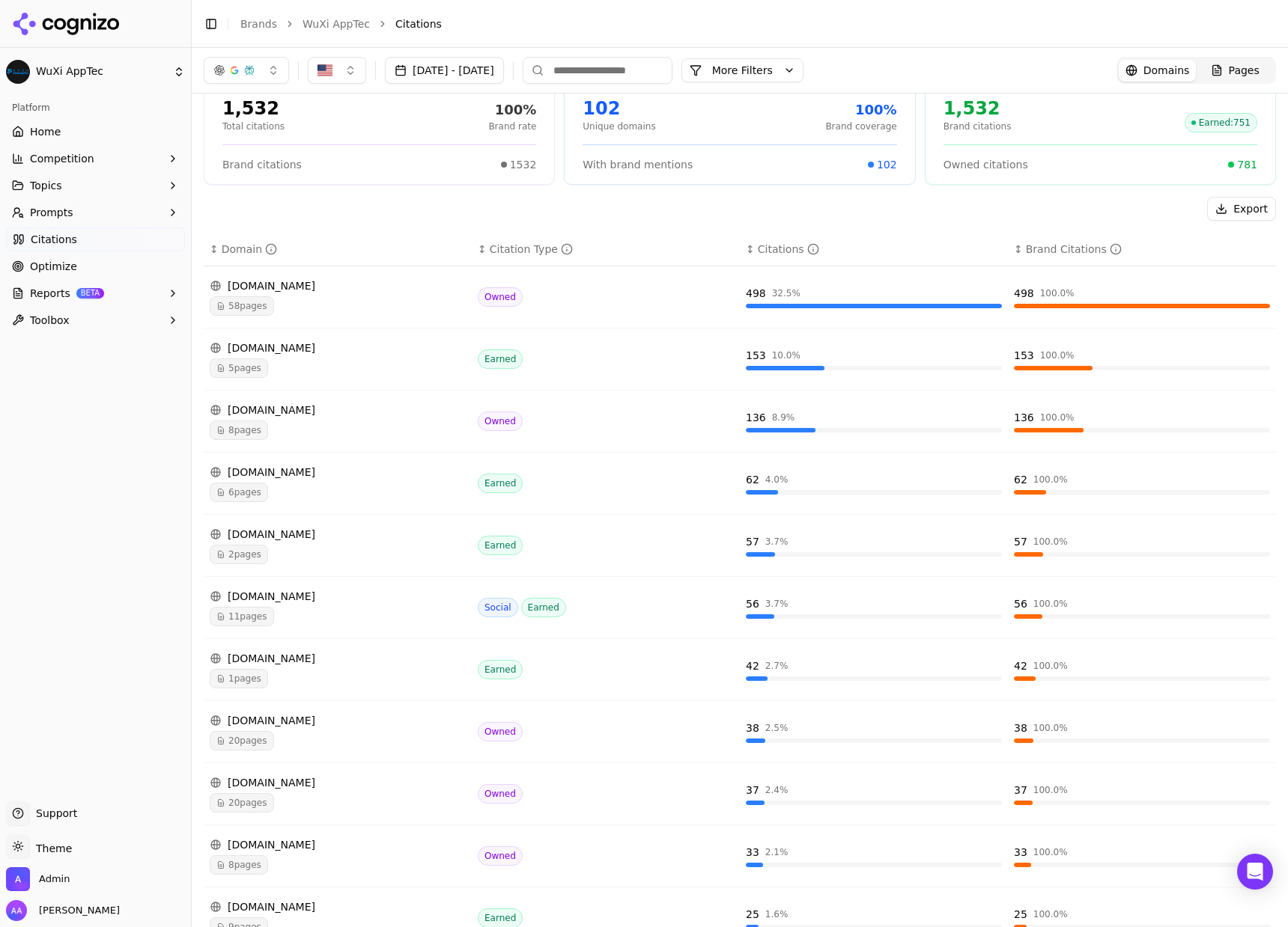
scroll to position [0, 0]
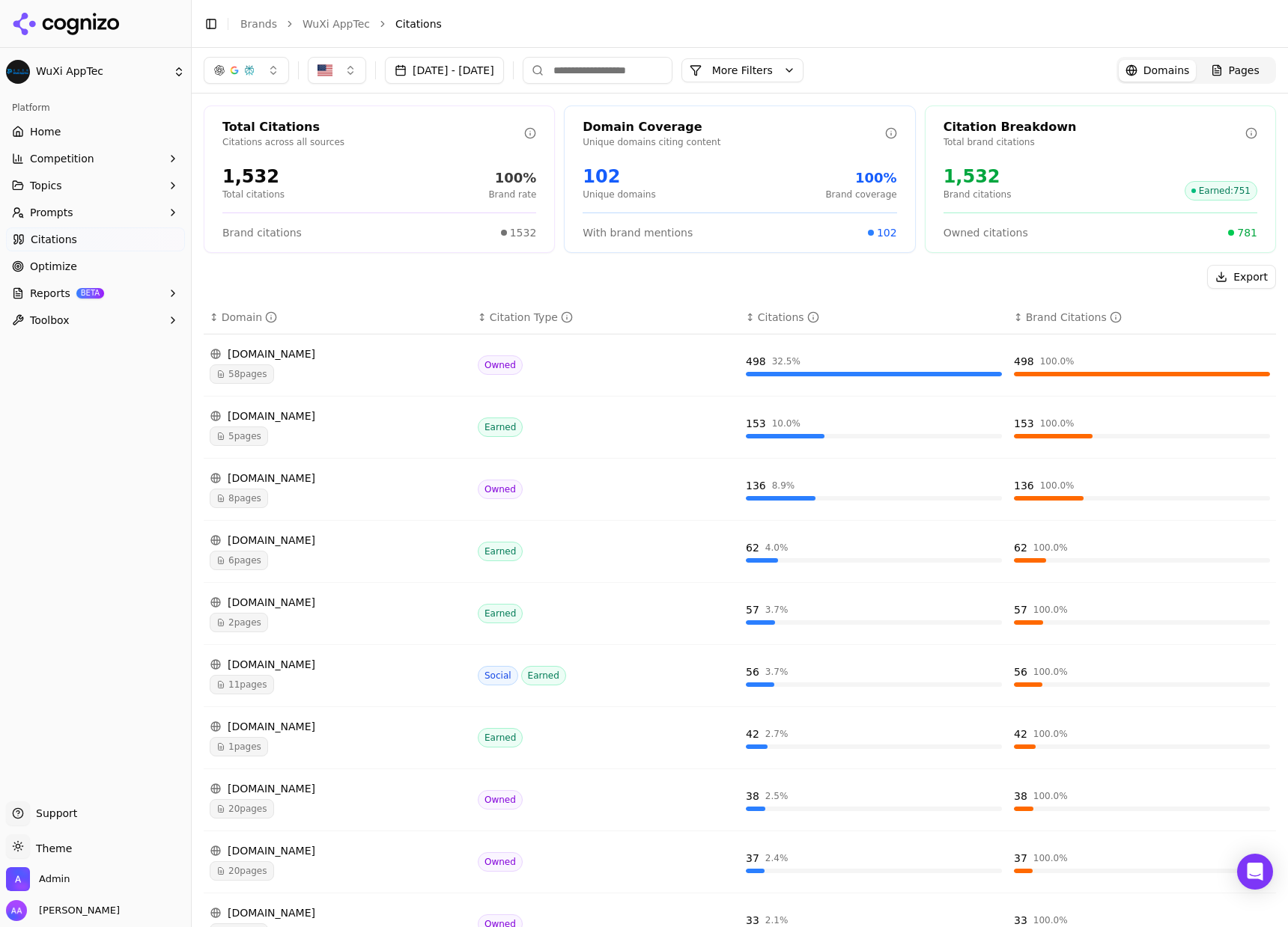
click at [344, 565] on div "6 pages" at bounding box center [338, 561] width 256 height 20
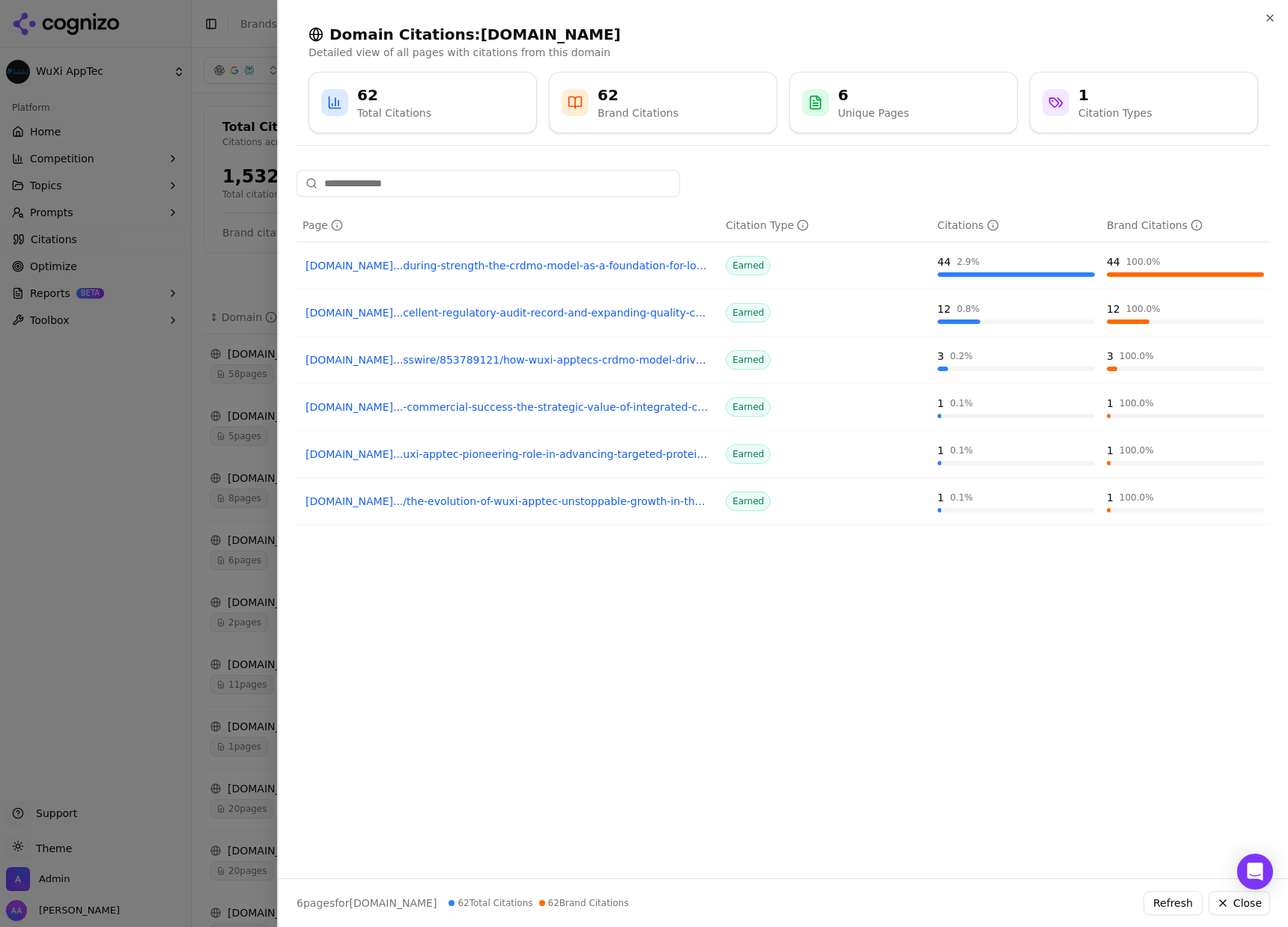
click at [192, 362] on div at bounding box center [644, 464] width 1288 height 927
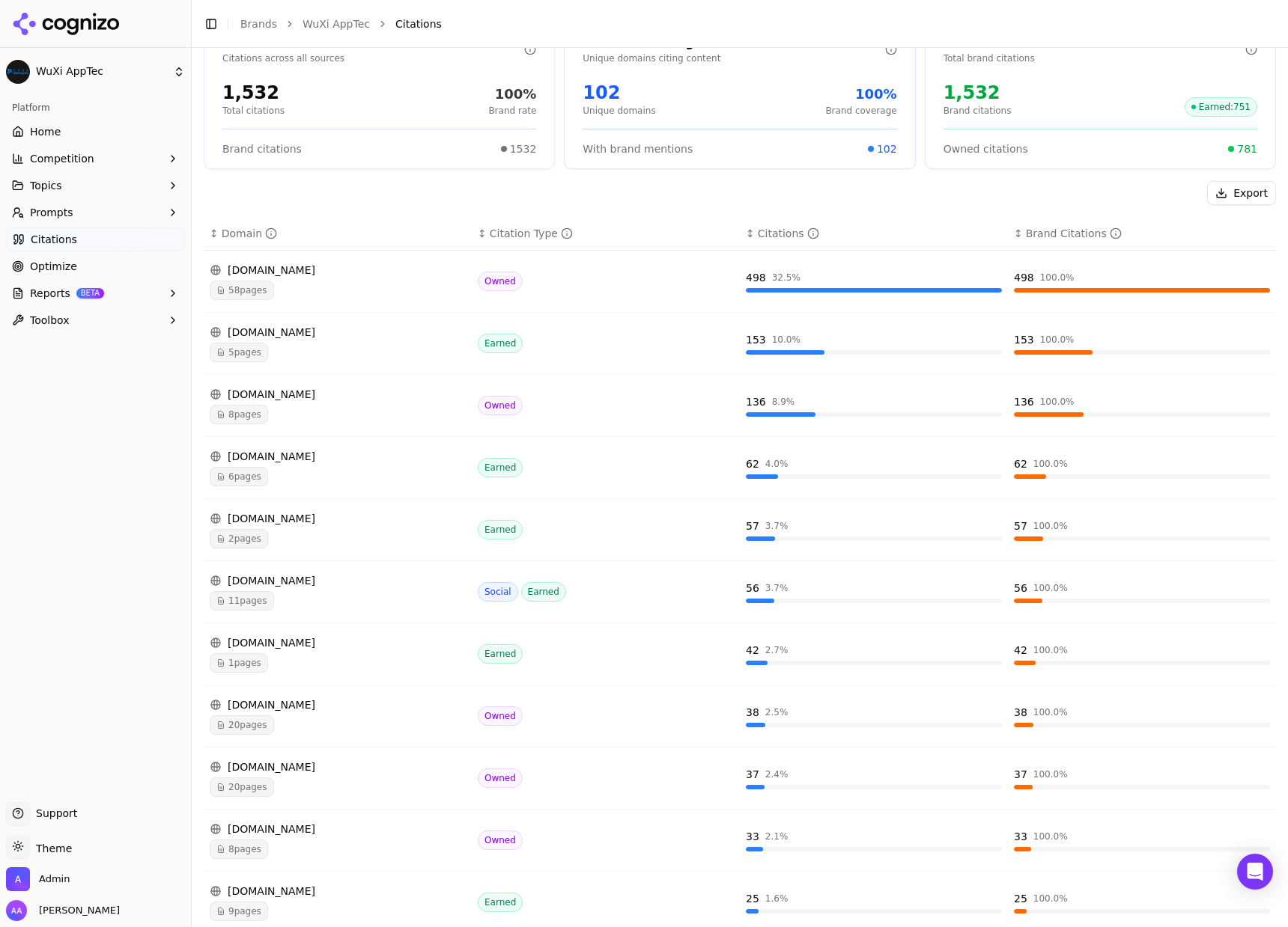
scroll to position [113, 0]
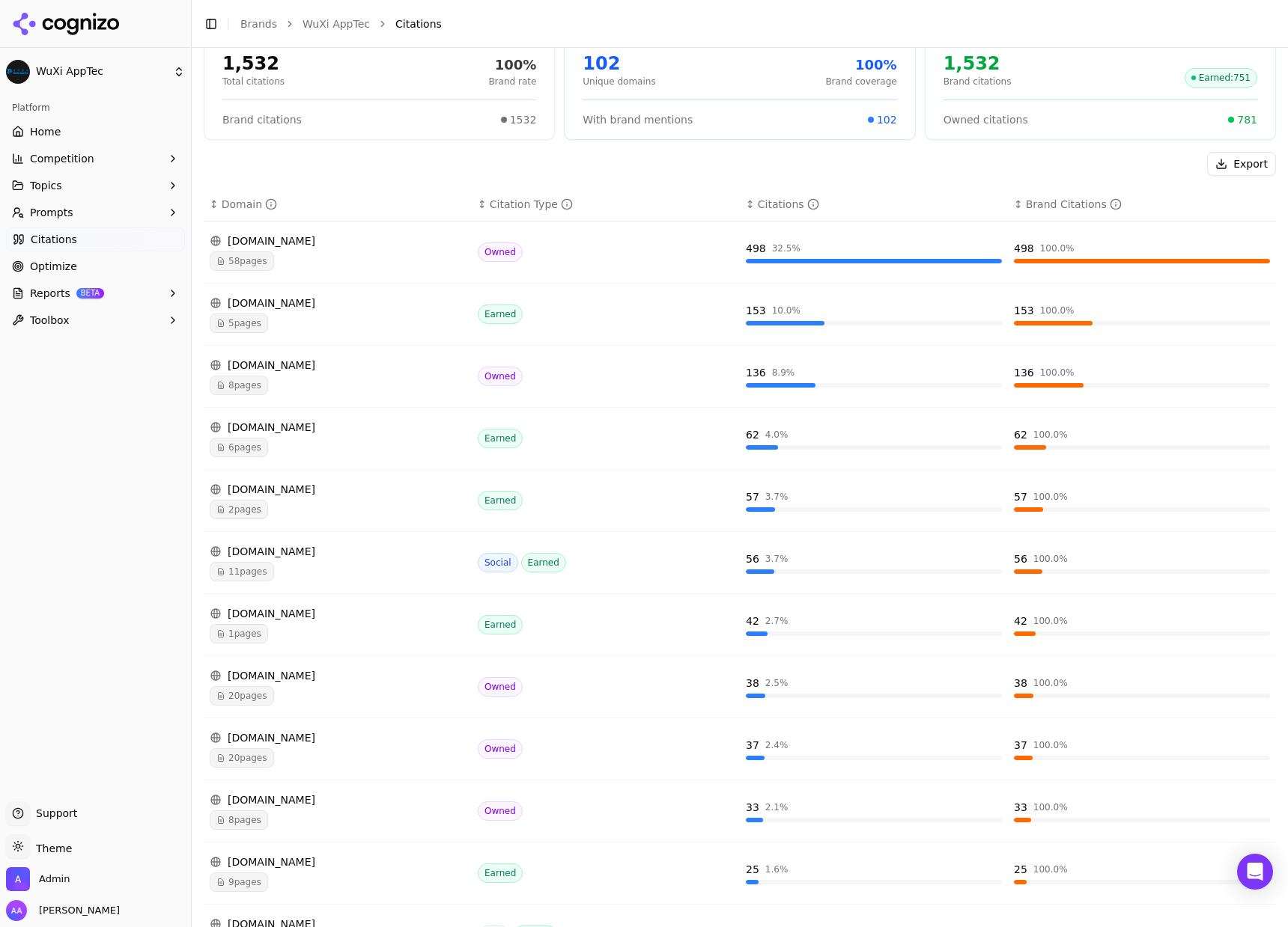
click at [273, 639] on div "1 pages" at bounding box center [338, 634] width 256 height 20
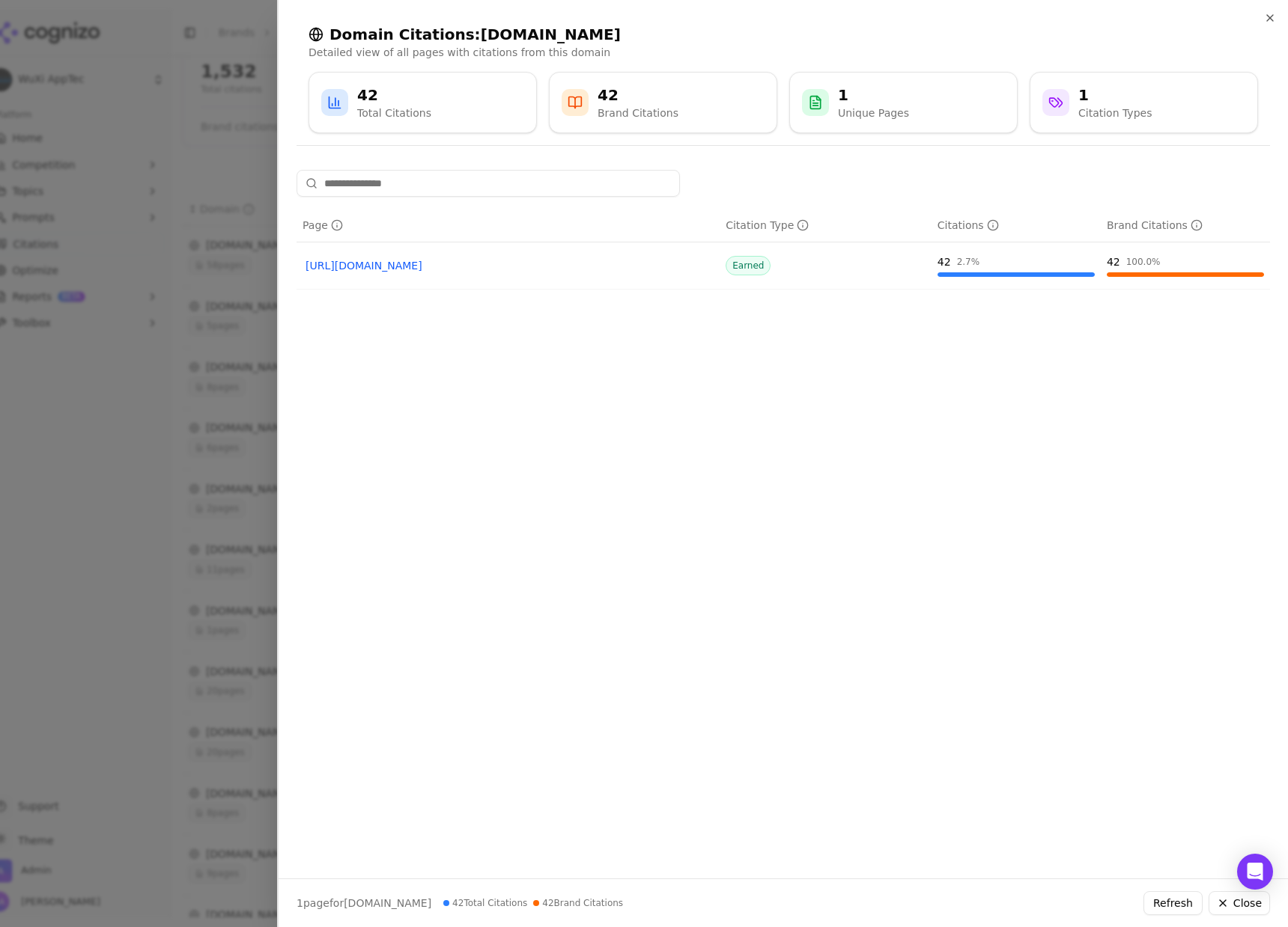
click at [229, 264] on div at bounding box center [644, 464] width 1288 height 927
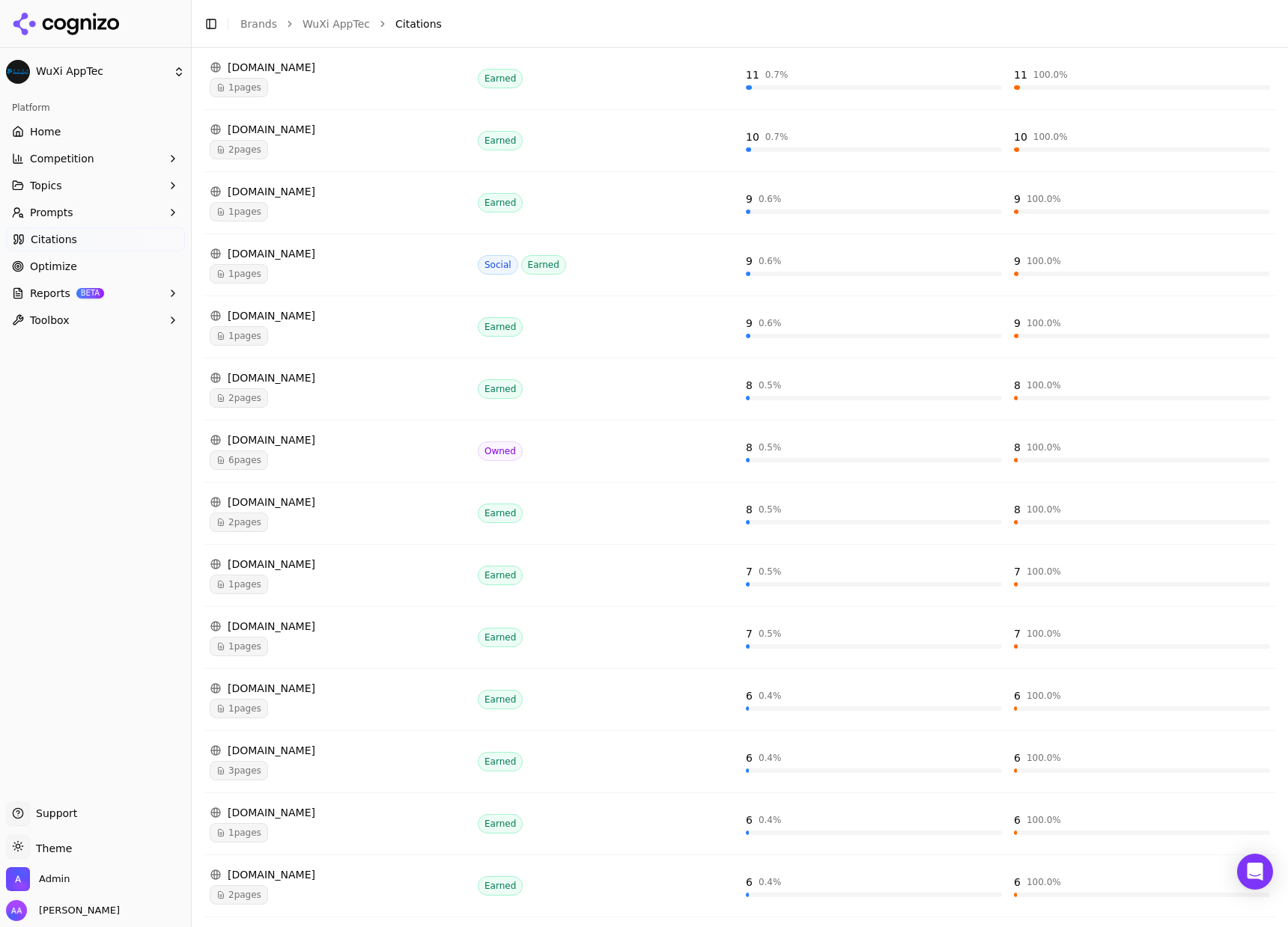
scroll to position [1539, 0]
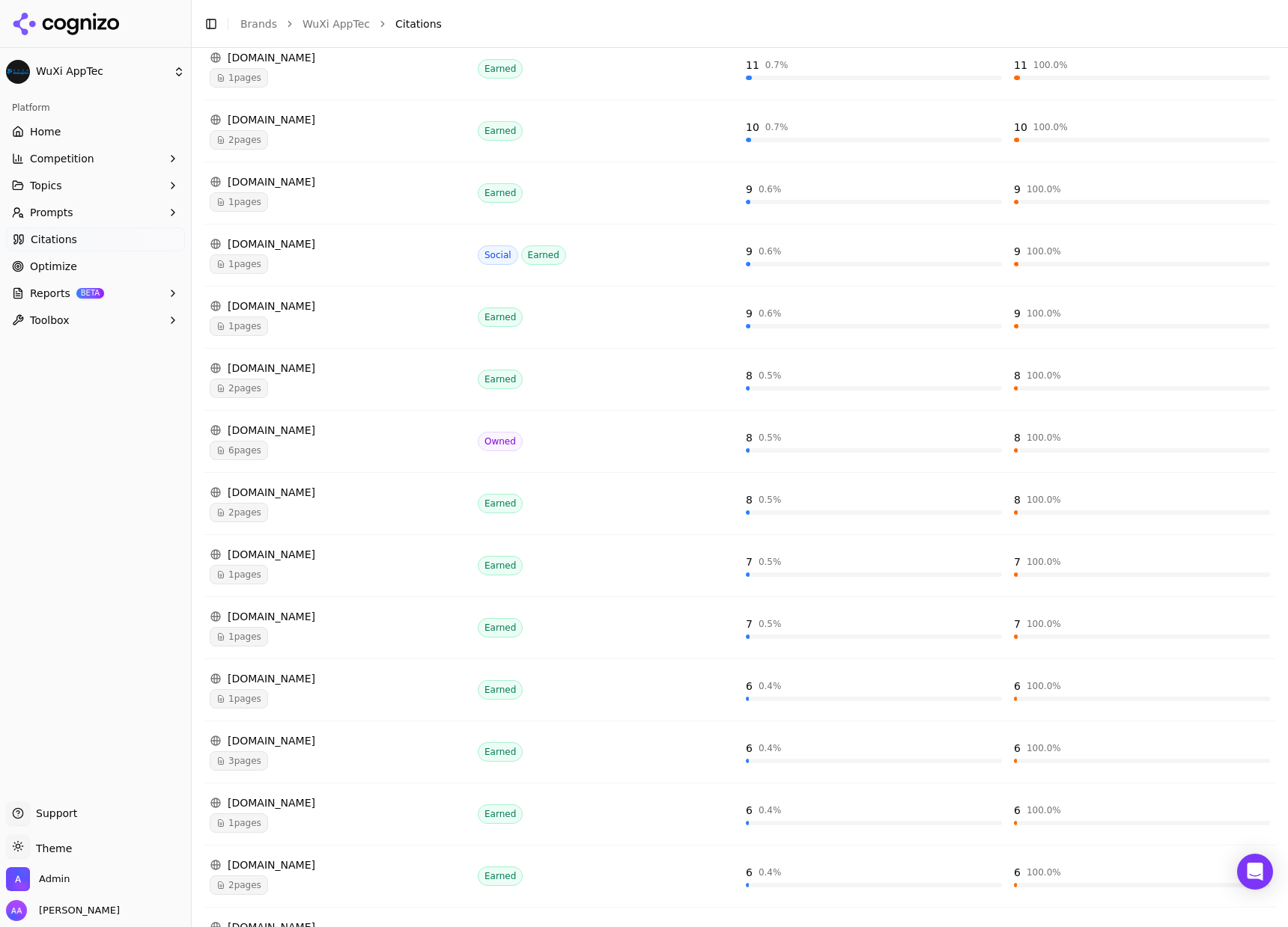
click at [318, 579] on div "1 pages" at bounding box center [338, 574] width 256 height 20
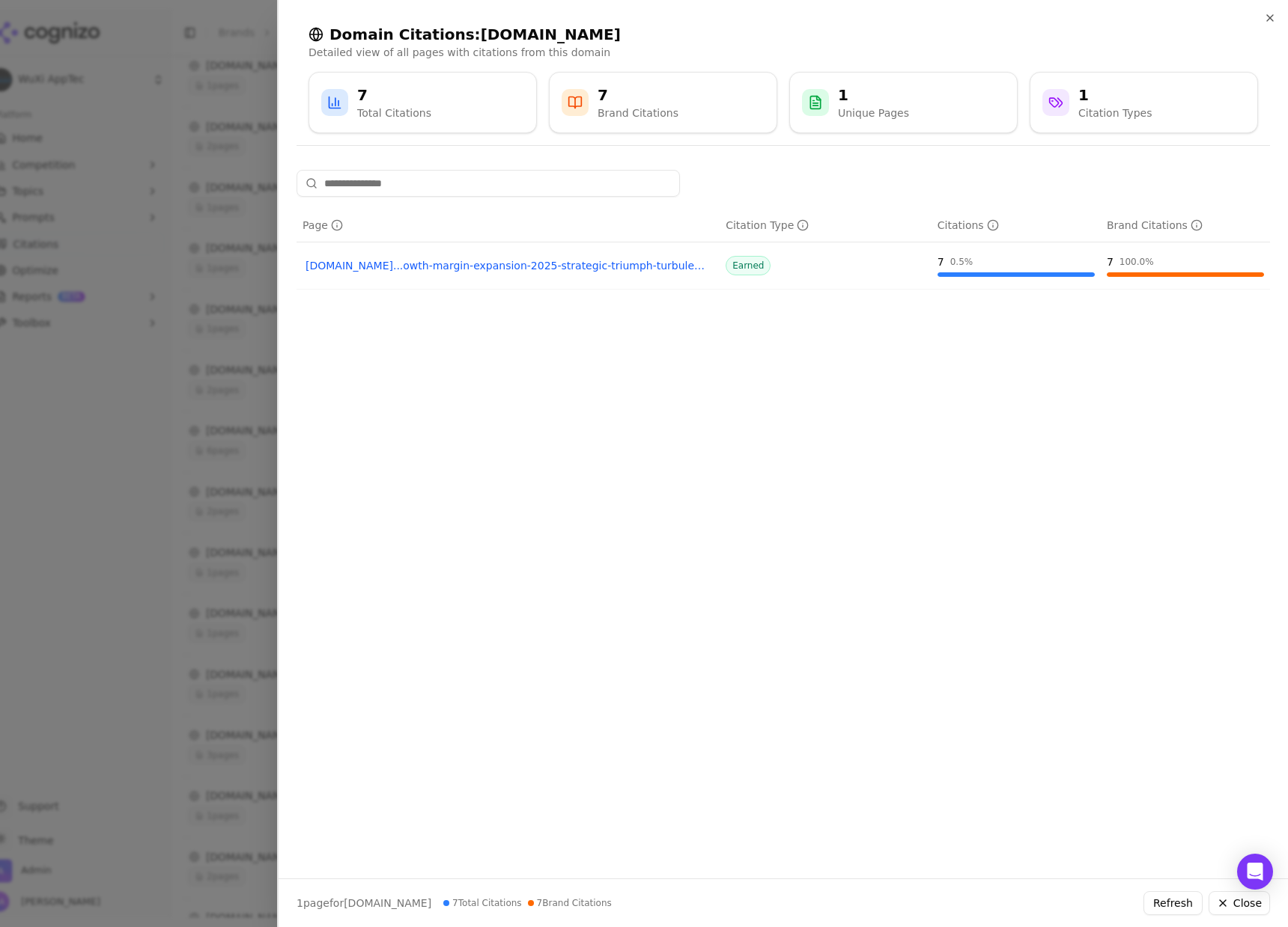
click at [181, 285] on div at bounding box center [644, 464] width 1288 height 927
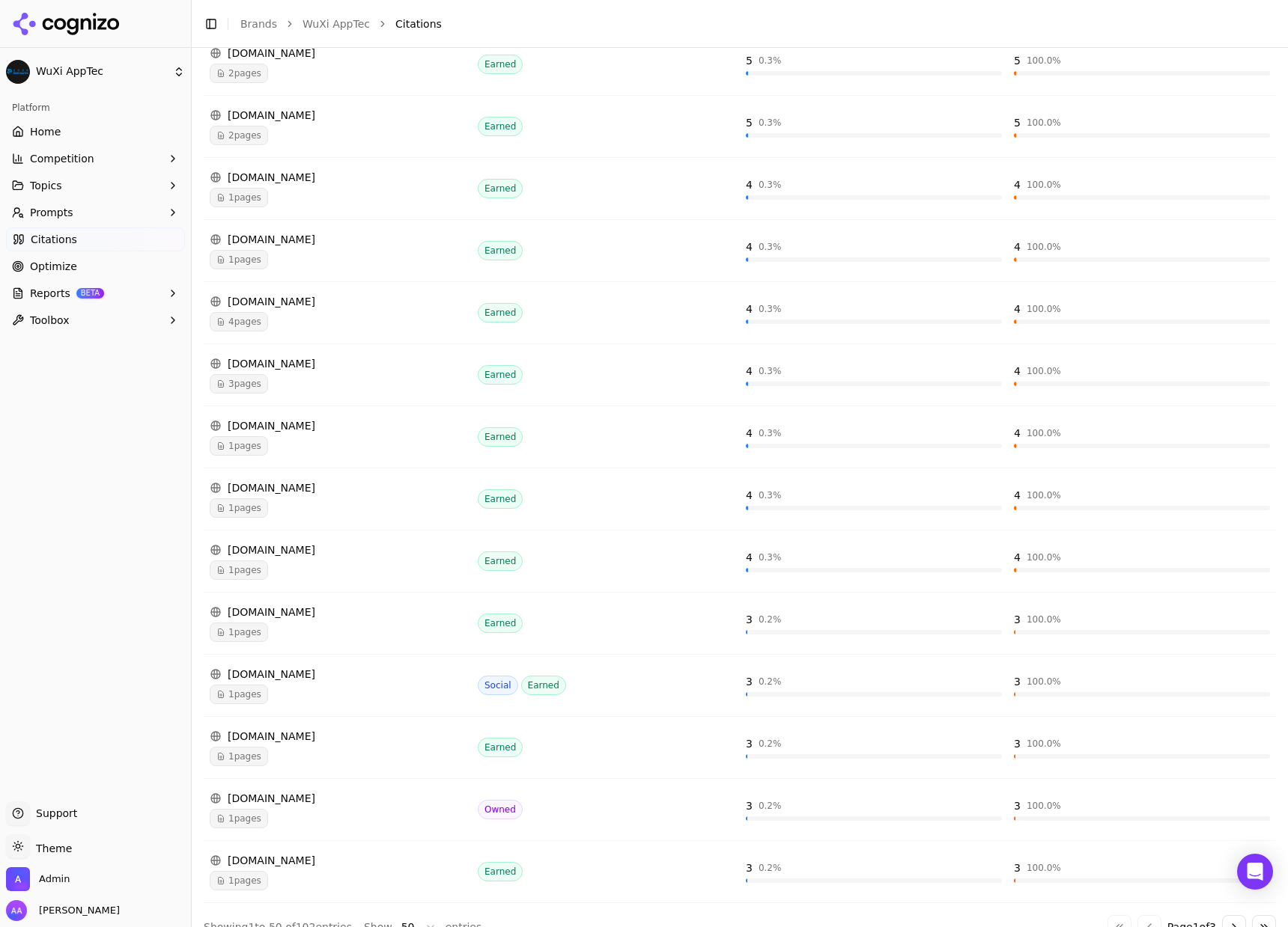
scroll to position [2561, 0]
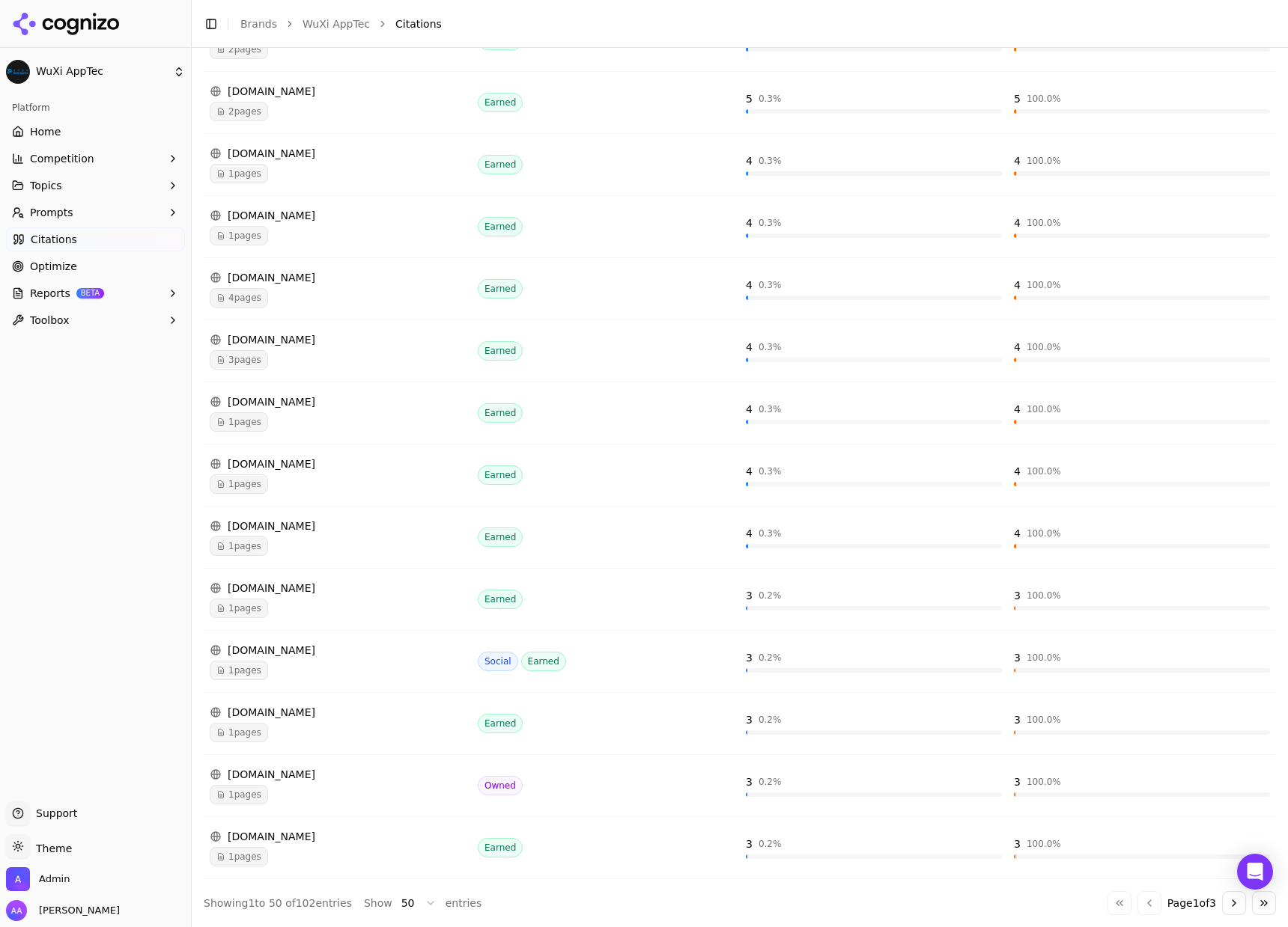
click at [344, 671] on div "1 pages" at bounding box center [338, 671] width 256 height 20
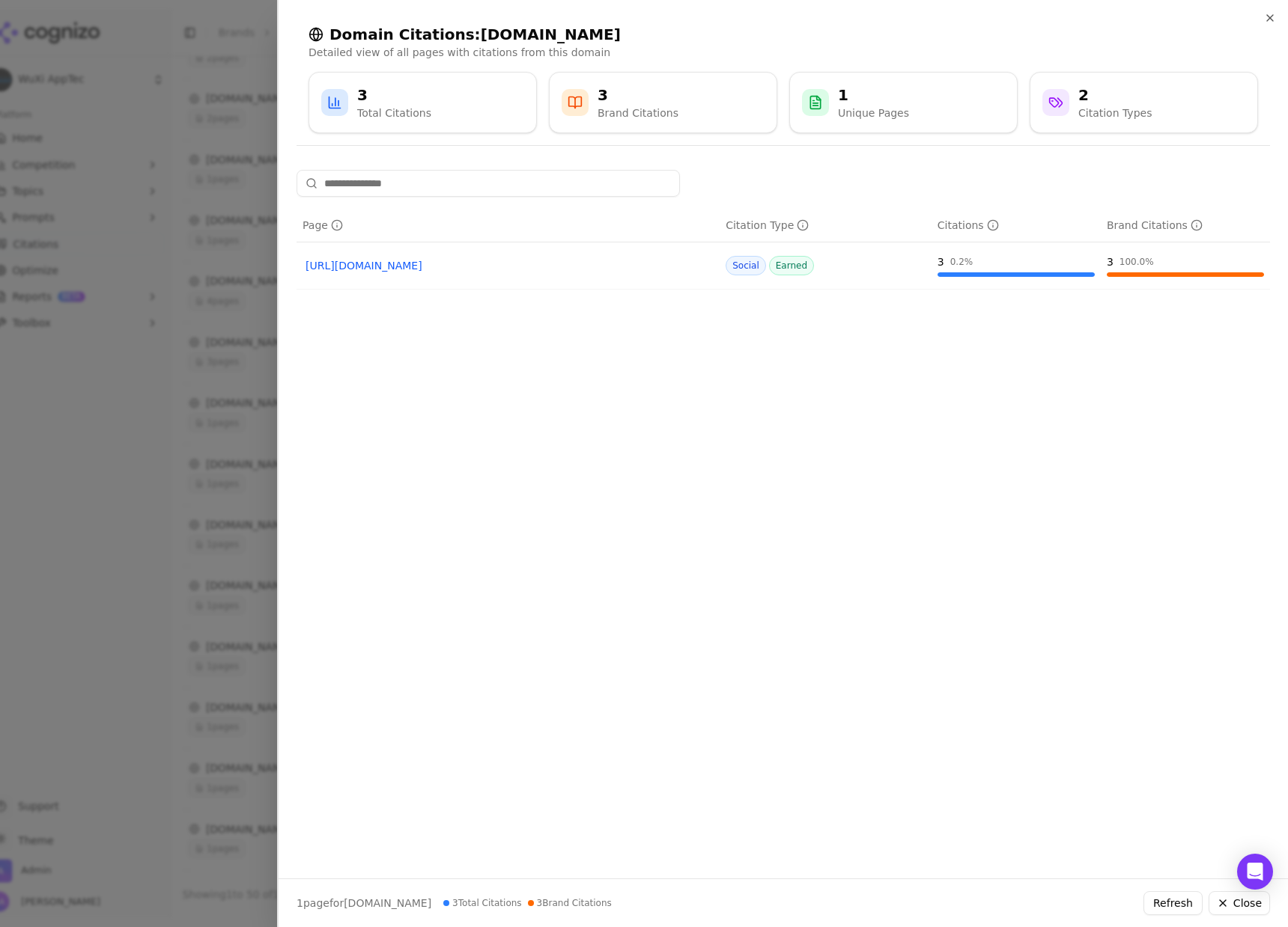
click at [195, 225] on div at bounding box center [644, 464] width 1288 height 927
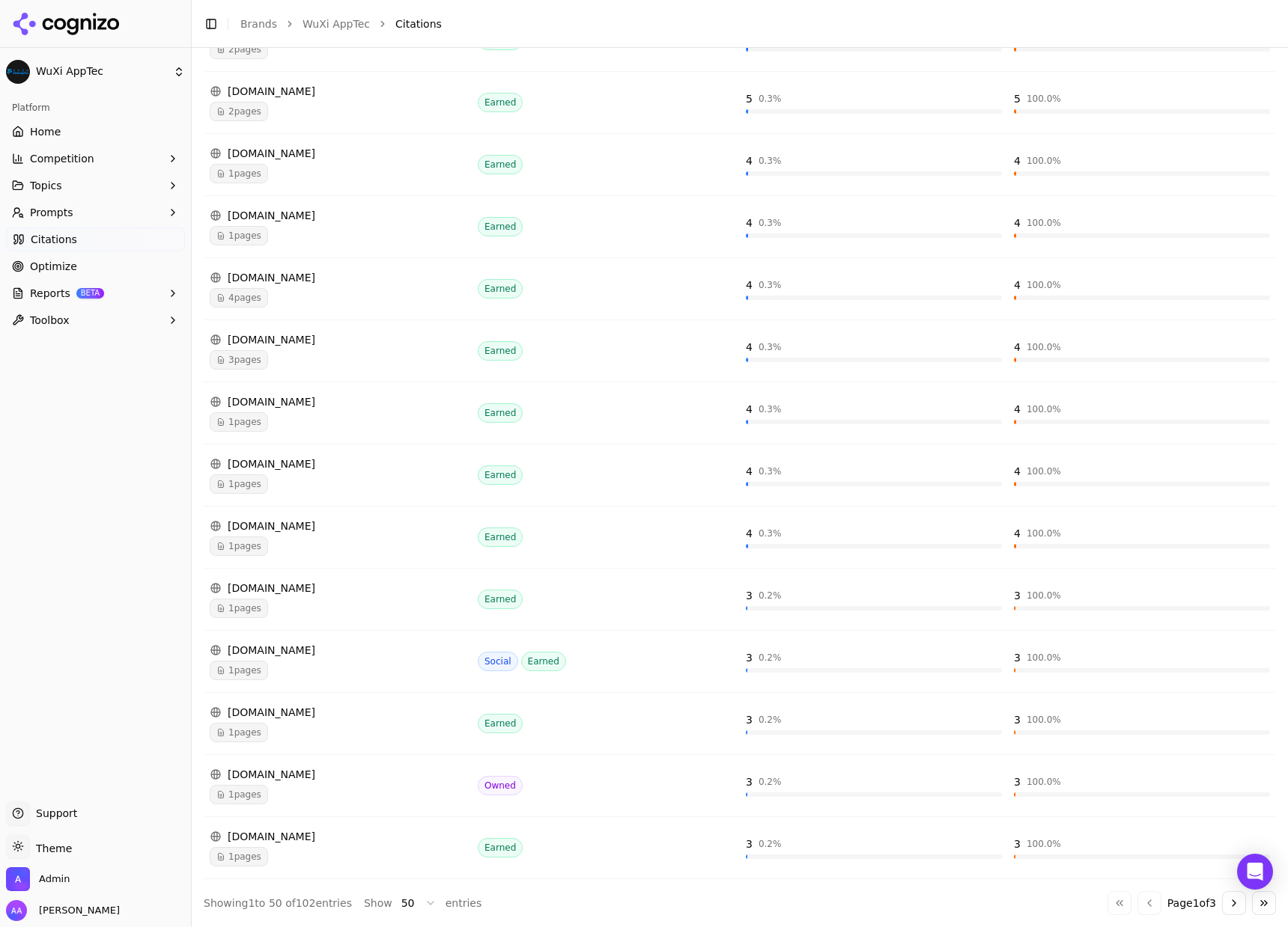
click at [283, 348] on div "[DOMAIN_NAME] 3 pages" at bounding box center [338, 351] width 256 height 38
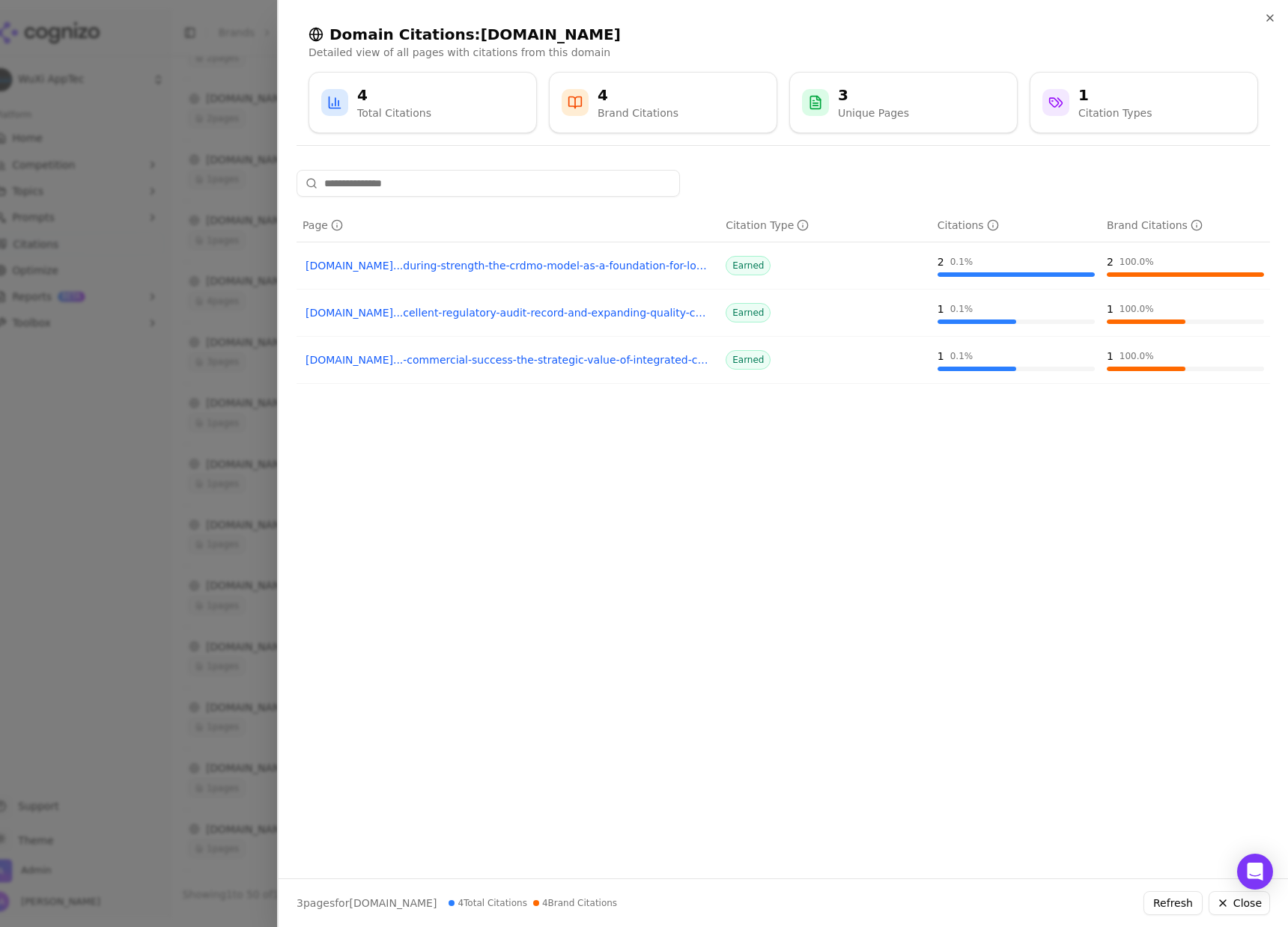
click at [230, 339] on div at bounding box center [644, 464] width 1288 height 927
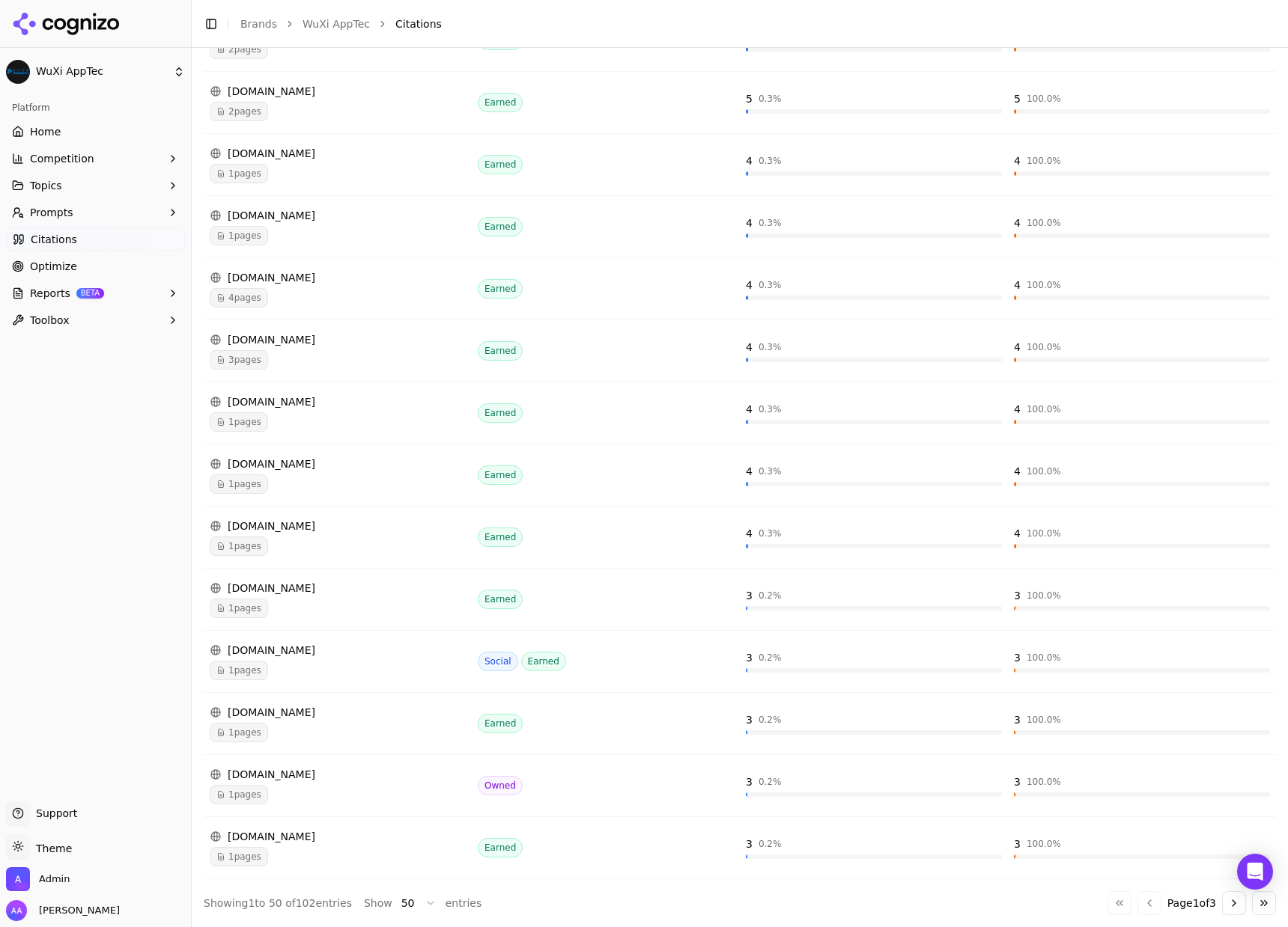
click at [402, 907] on html "WuXi AppTec Platform Home Competition Topics Prompts Citations Optimize Reports…" at bounding box center [644, 464] width 1288 height 927
click at [1213, 901] on html "WuXi AppTec Platform Home Competition Topics Prompts Citations Optimize Reports…" at bounding box center [644, 464] width 1288 height 927
click at [1222, 902] on button "Go to next page" at bounding box center [1233, 903] width 24 height 24
click at [1222, 901] on button "Go to next page" at bounding box center [1233, 903] width 24 height 24
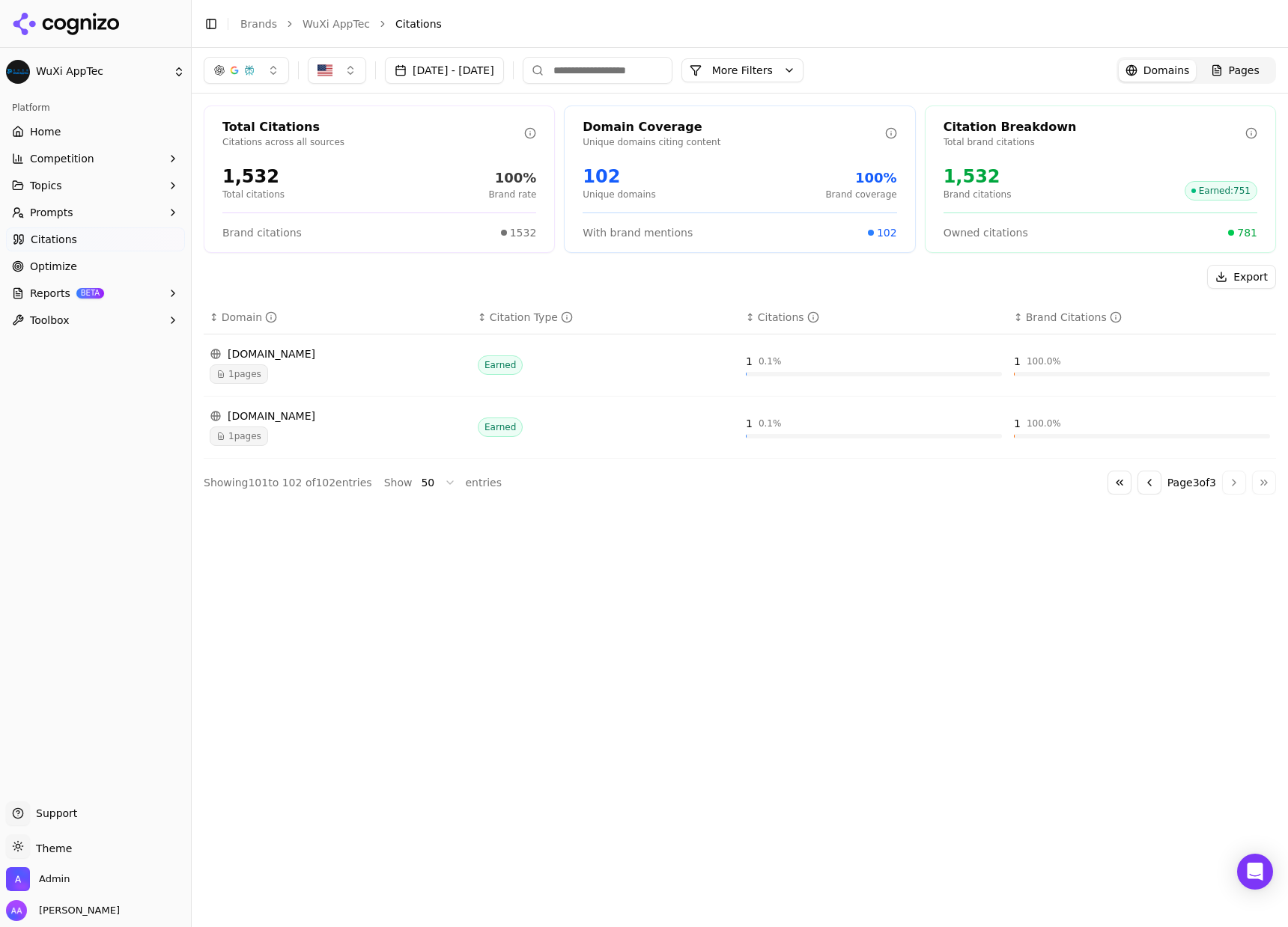
click at [1139, 482] on button "Go to previous page" at bounding box center [1148, 482] width 24 height 24
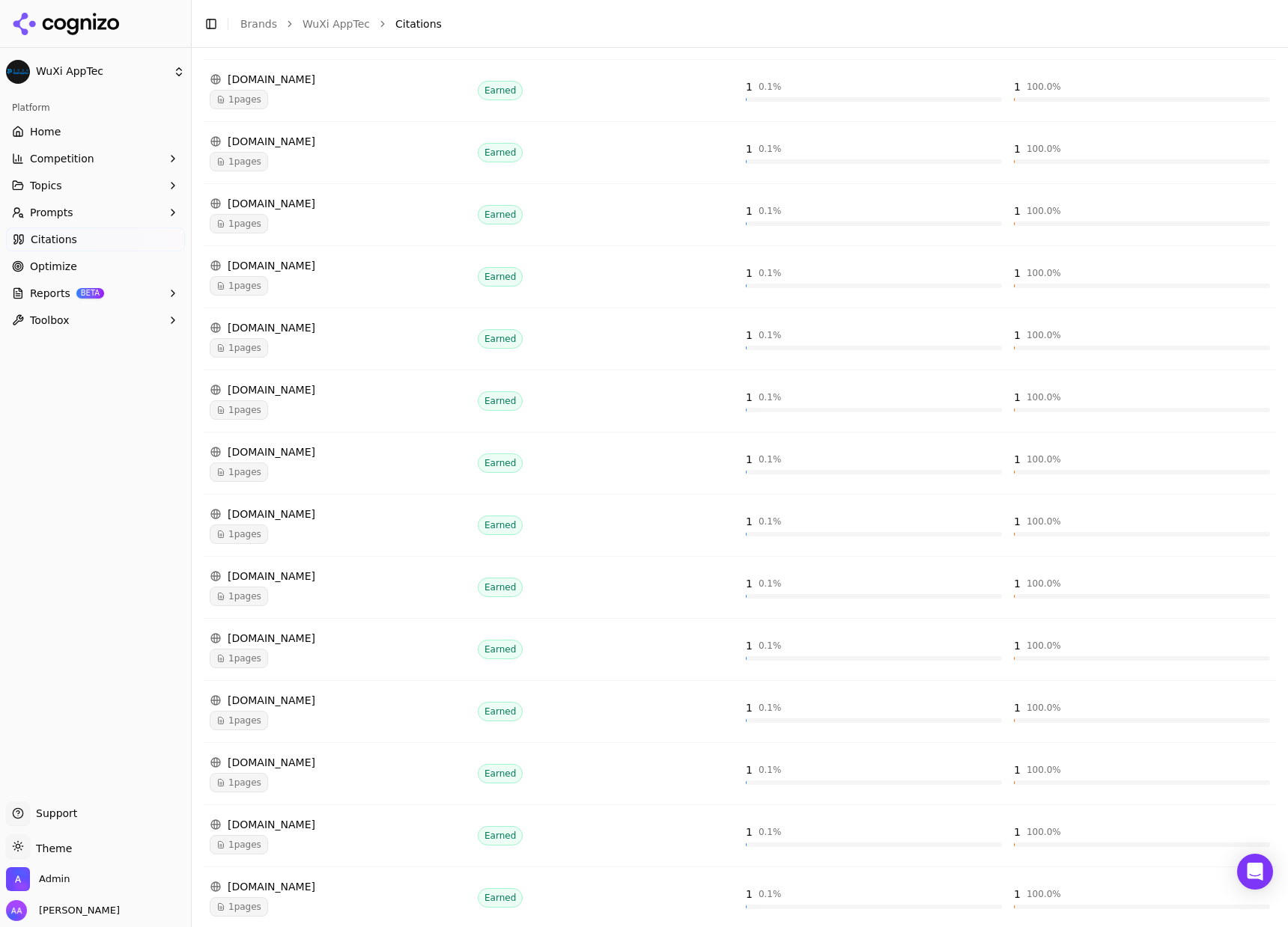
scroll to position [2561, 0]
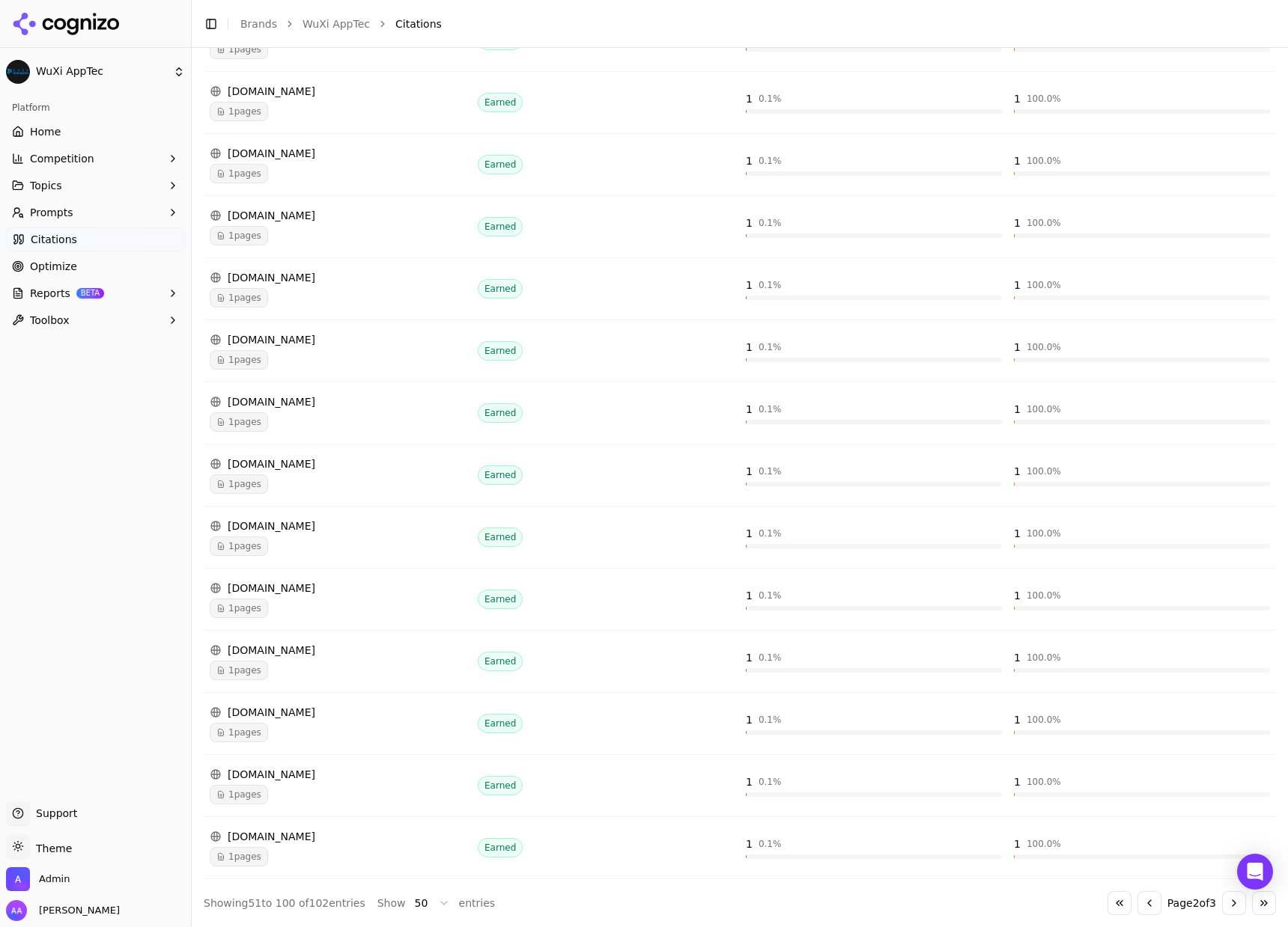
click at [1137, 894] on button "Go to previous page" at bounding box center [1148, 903] width 24 height 24
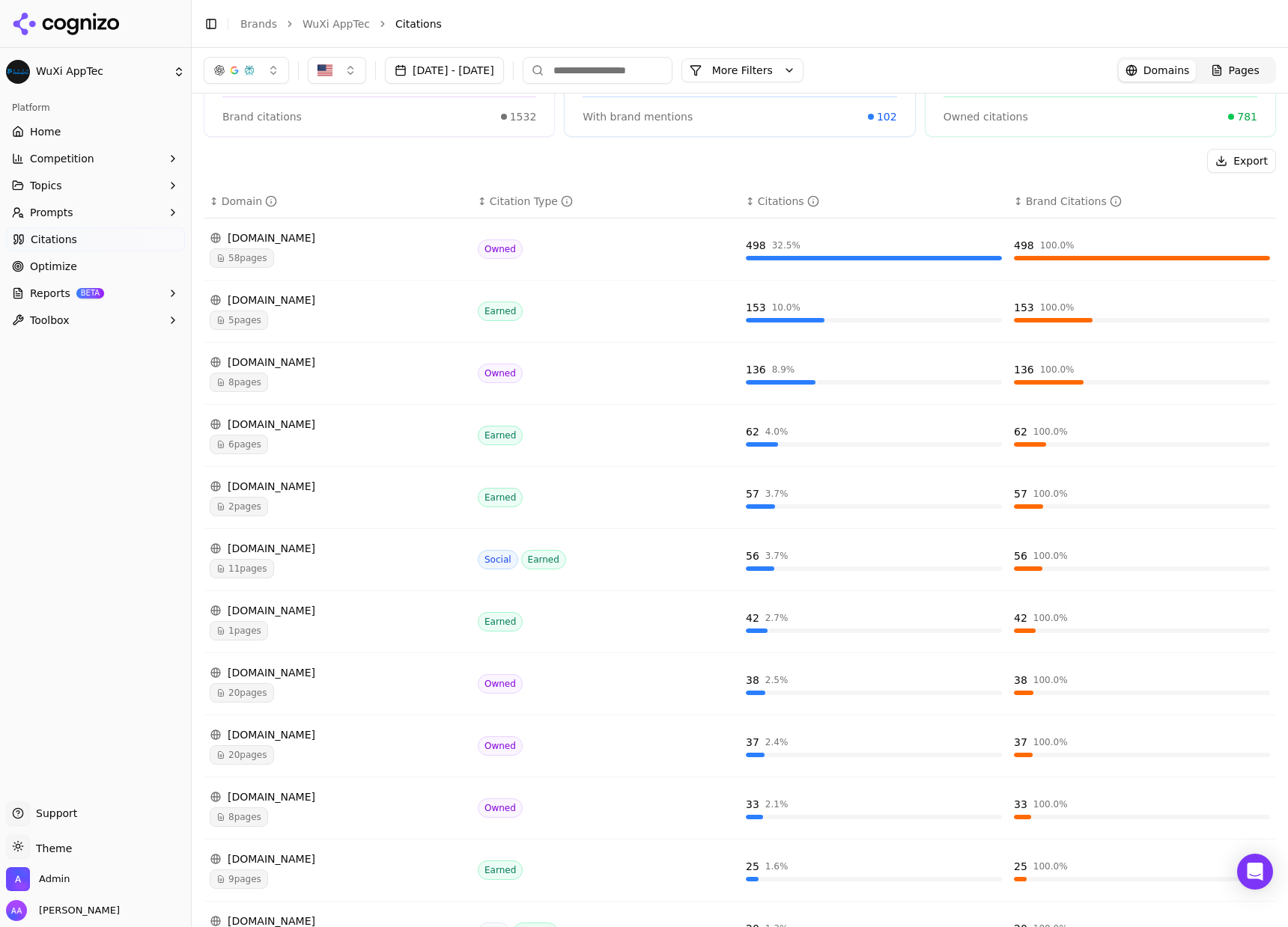
scroll to position [0, 0]
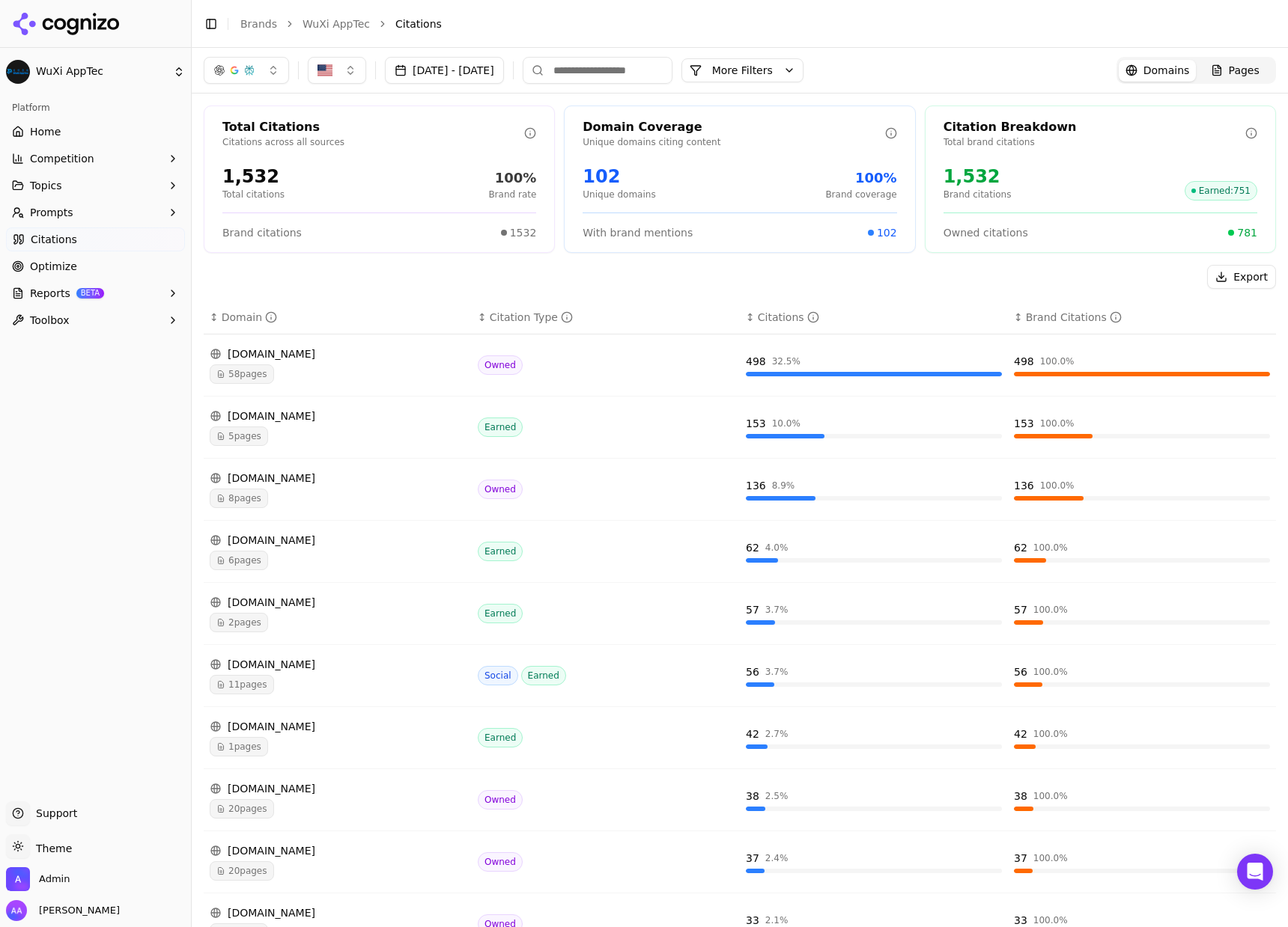
click at [324, 419] on div "[DOMAIN_NAME]" at bounding box center [338, 416] width 256 height 15
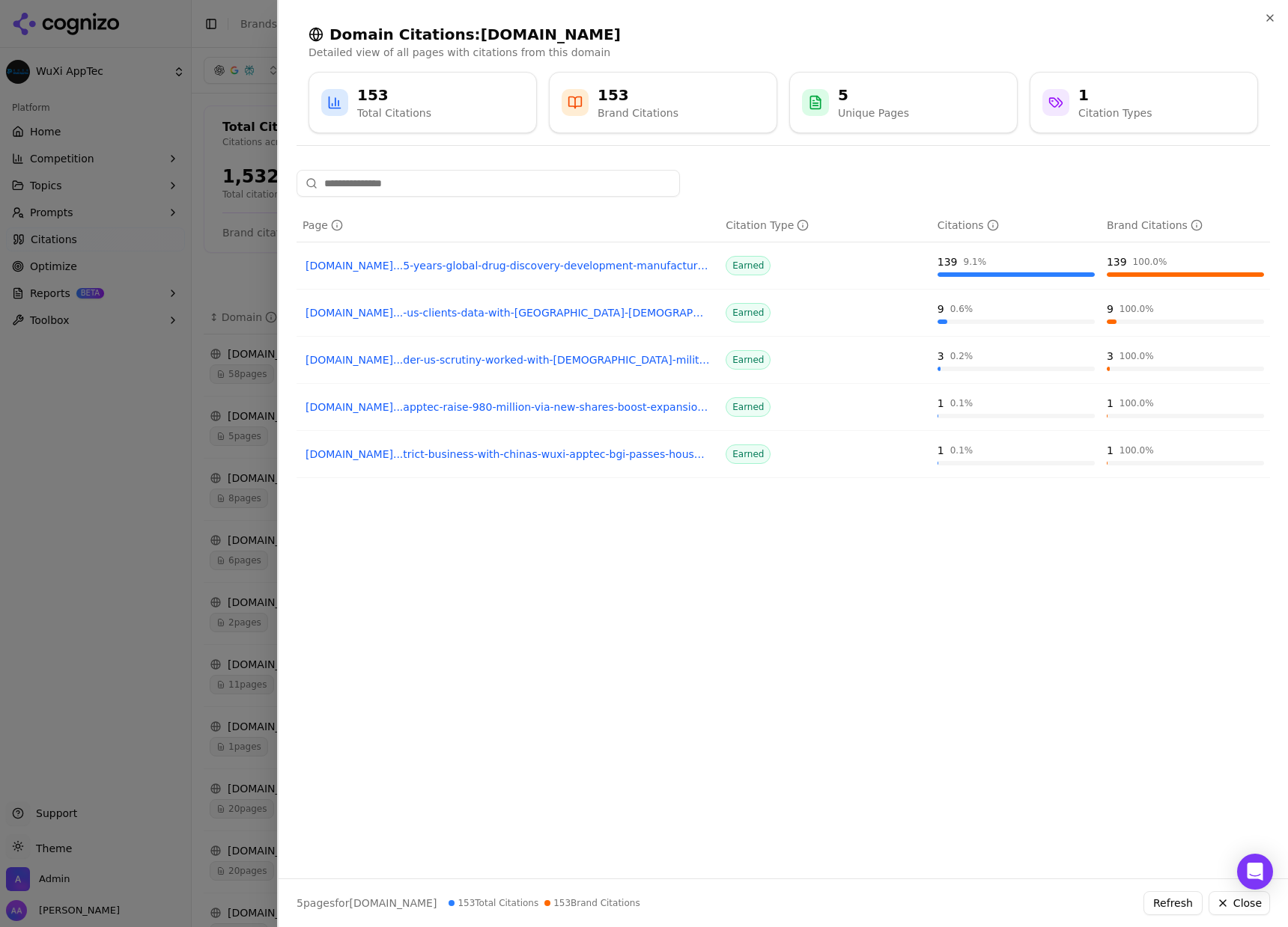
click at [194, 626] on div at bounding box center [644, 464] width 1288 height 927
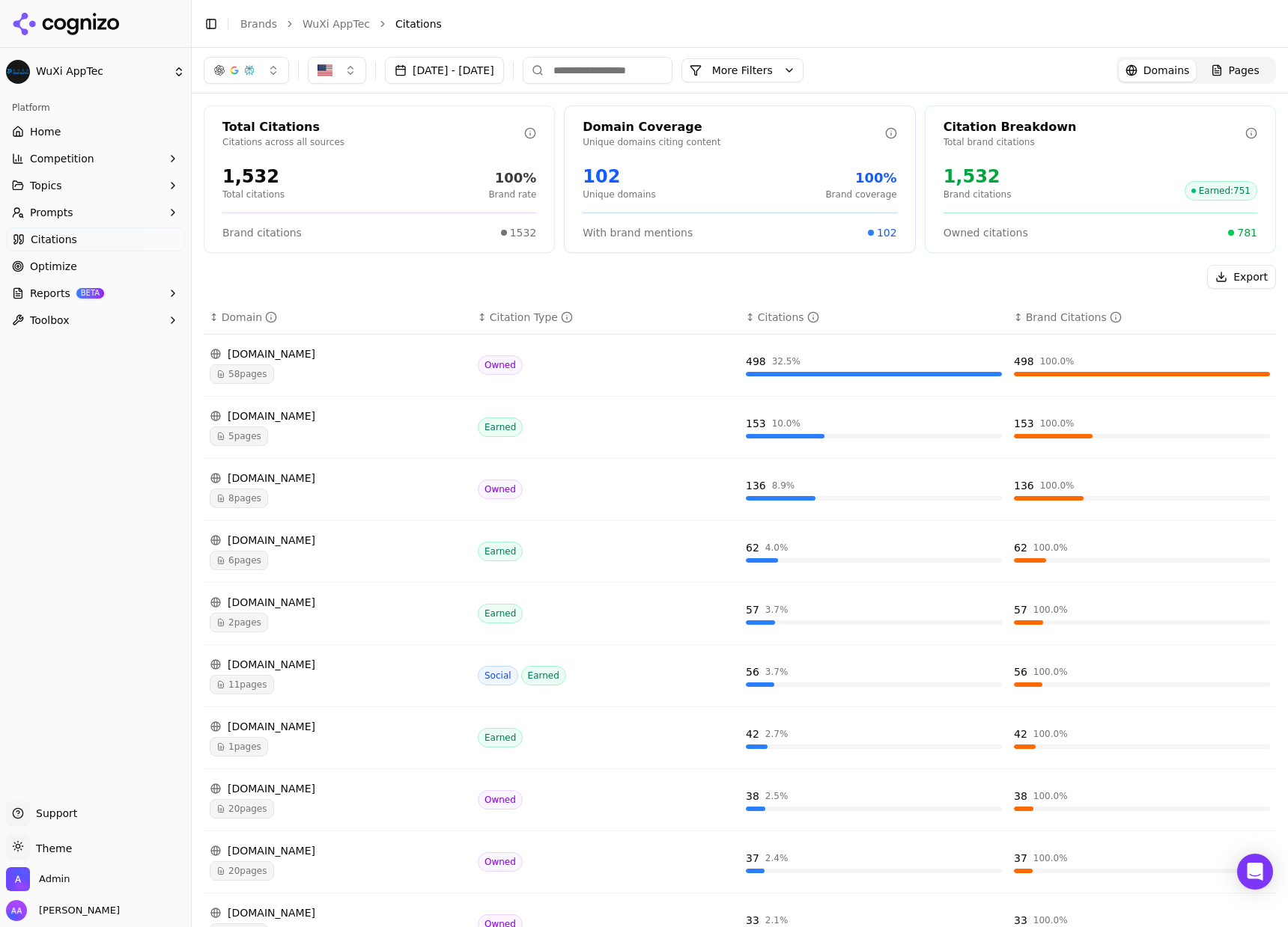
click at [380, 441] on div "5 pages" at bounding box center [338, 437] width 256 height 20
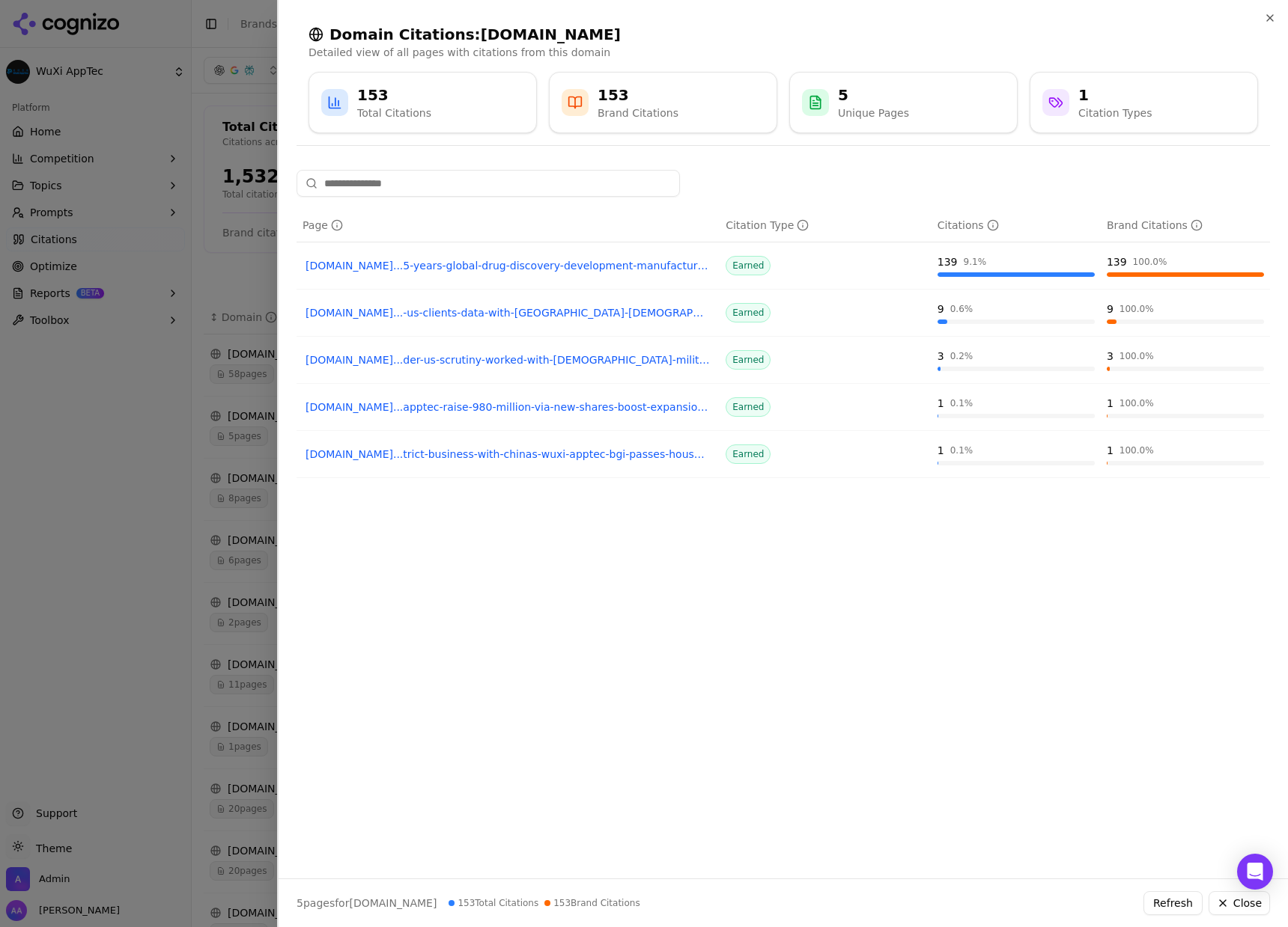
click at [264, 368] on div at bounding box center [644, 464] width 1288 height 927
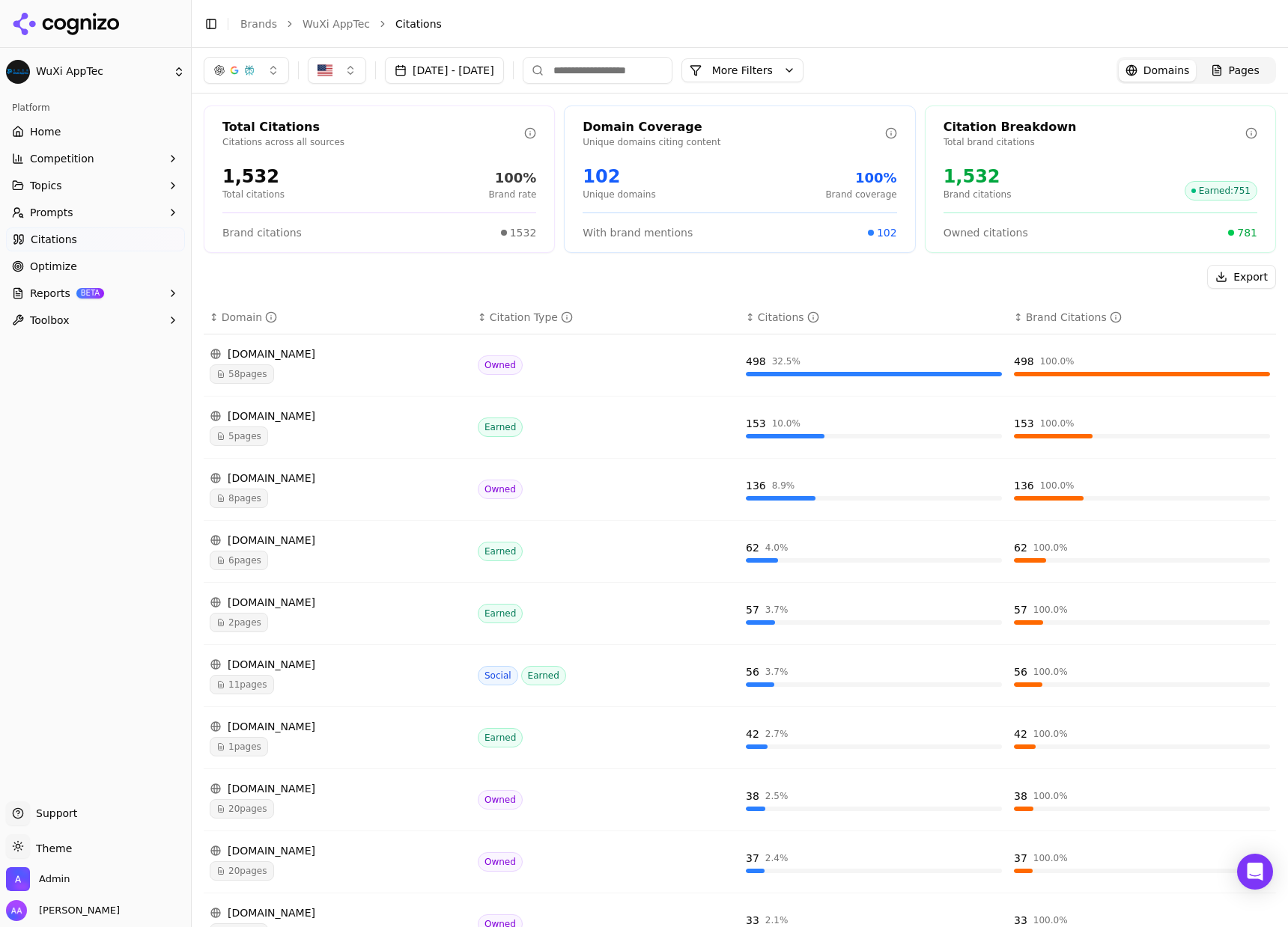
click at [300, 446] on td "[DOMAIN_NAME] 5 pages" at bounding box center [337, 428] width 268 height 62
click at [251, 492] on span "8 pages" at bounding box center [239, 499] width 59 height 20
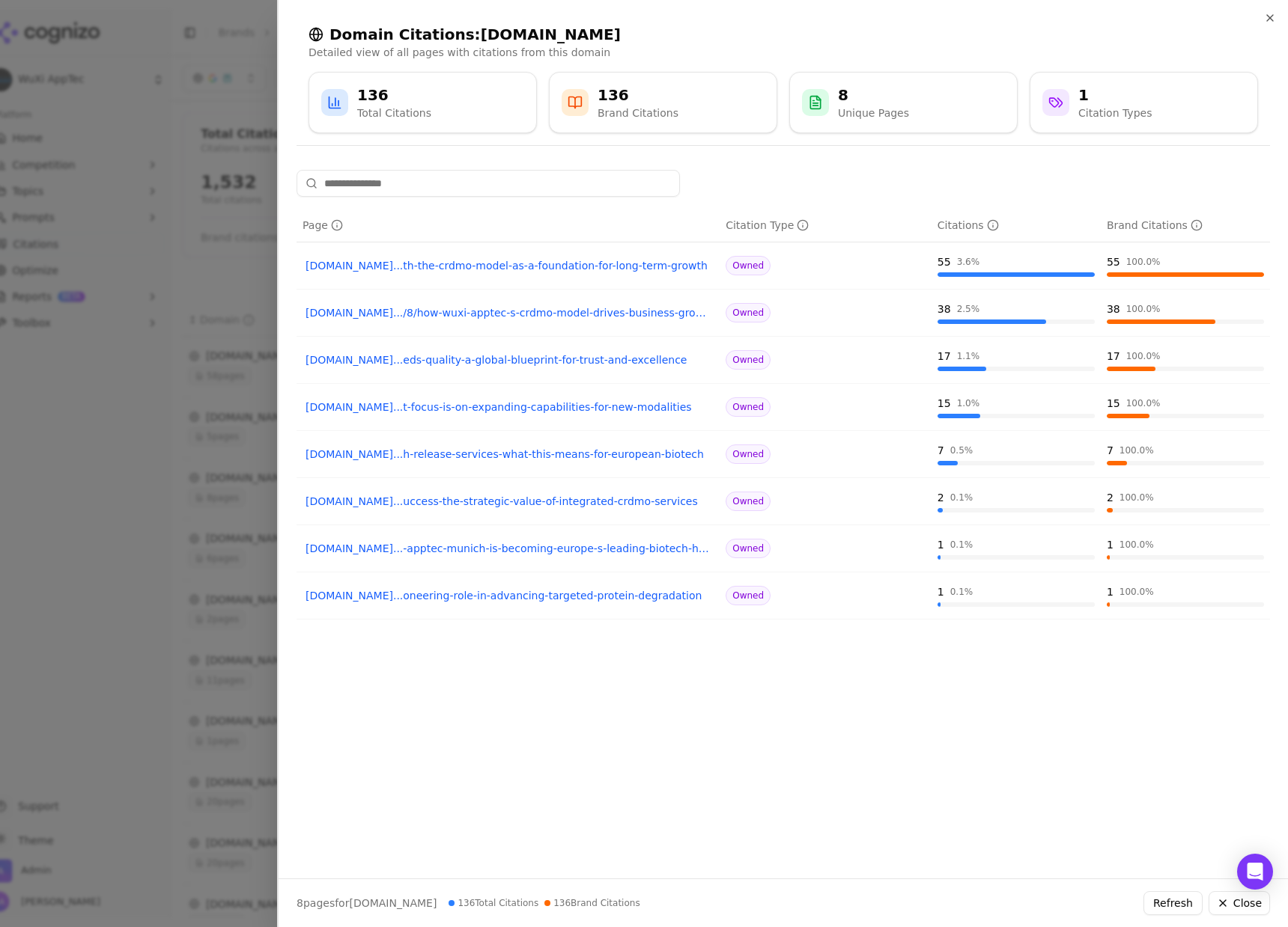
drag, startPoint x: 120, startPoint y: 486, endPoint x: 130, endPoint y: 476, distance: 14.1
click at [120, 486] on div at bounding box center [644, 464] width 1288 height 927
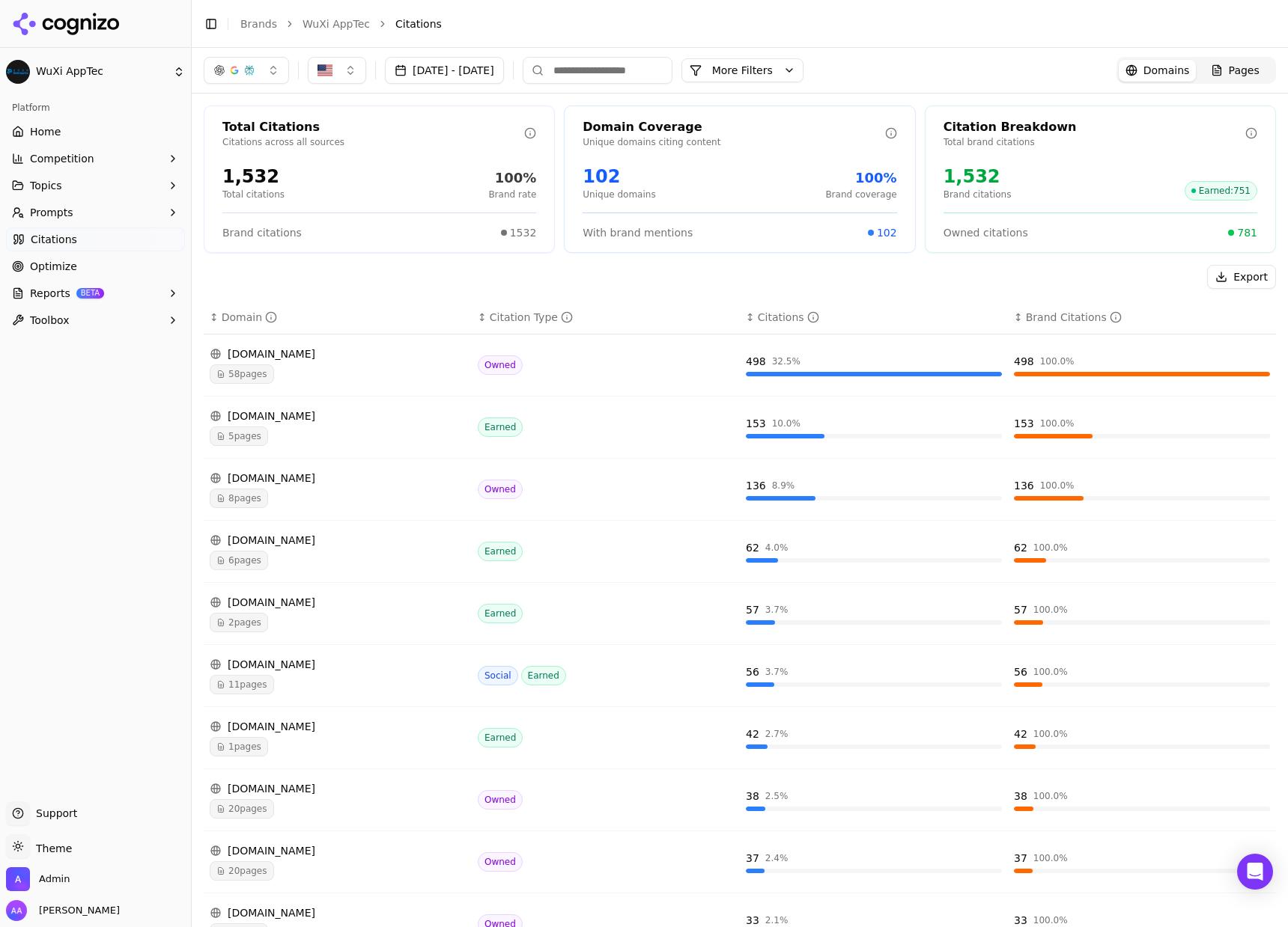
click at [220, 432] on icon "Data table" at bounding box center [220, 436] width 9 height 9
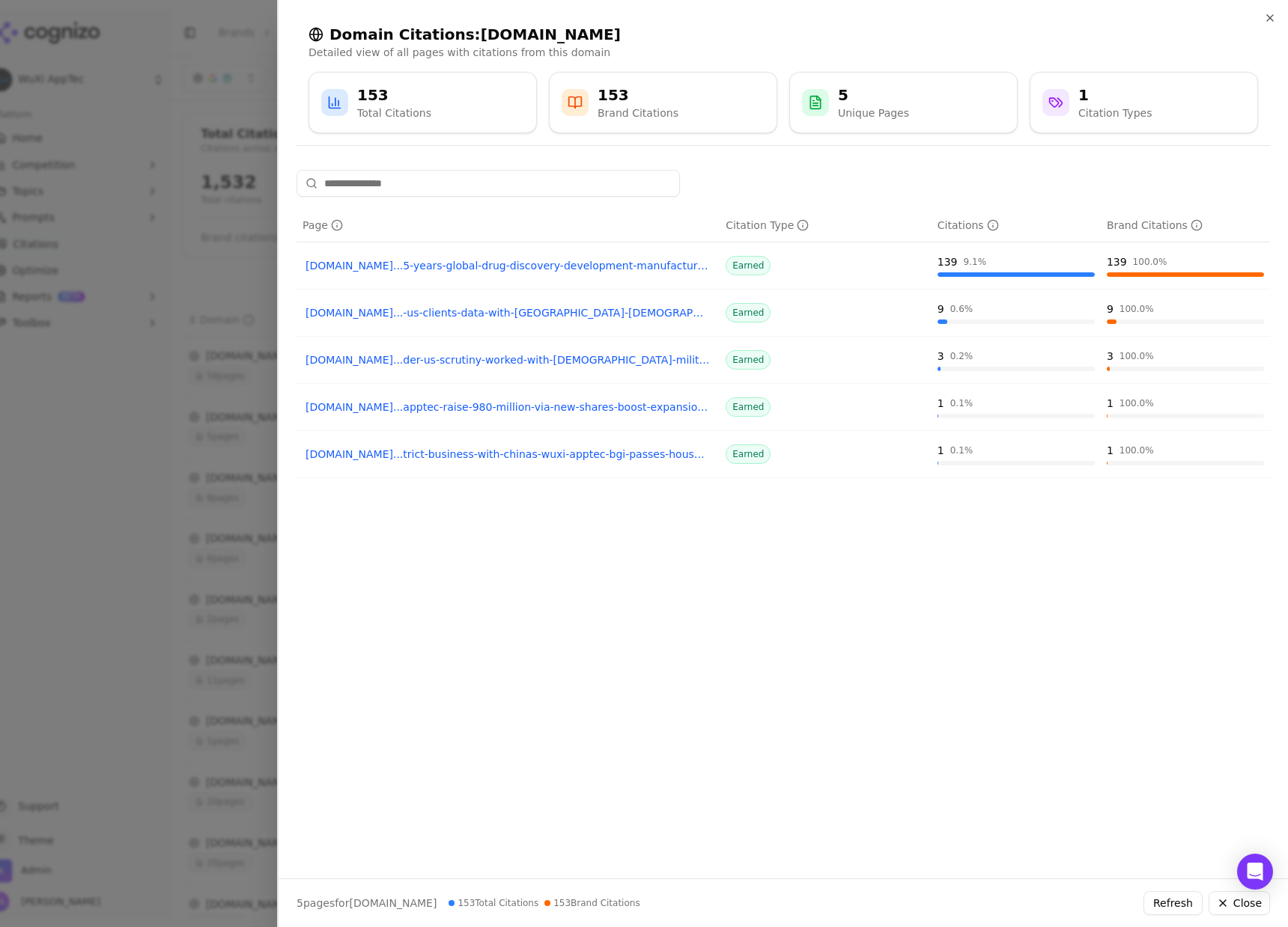
click at [64, 526] on div at bounding box center [644, 464] width 1288 height 927
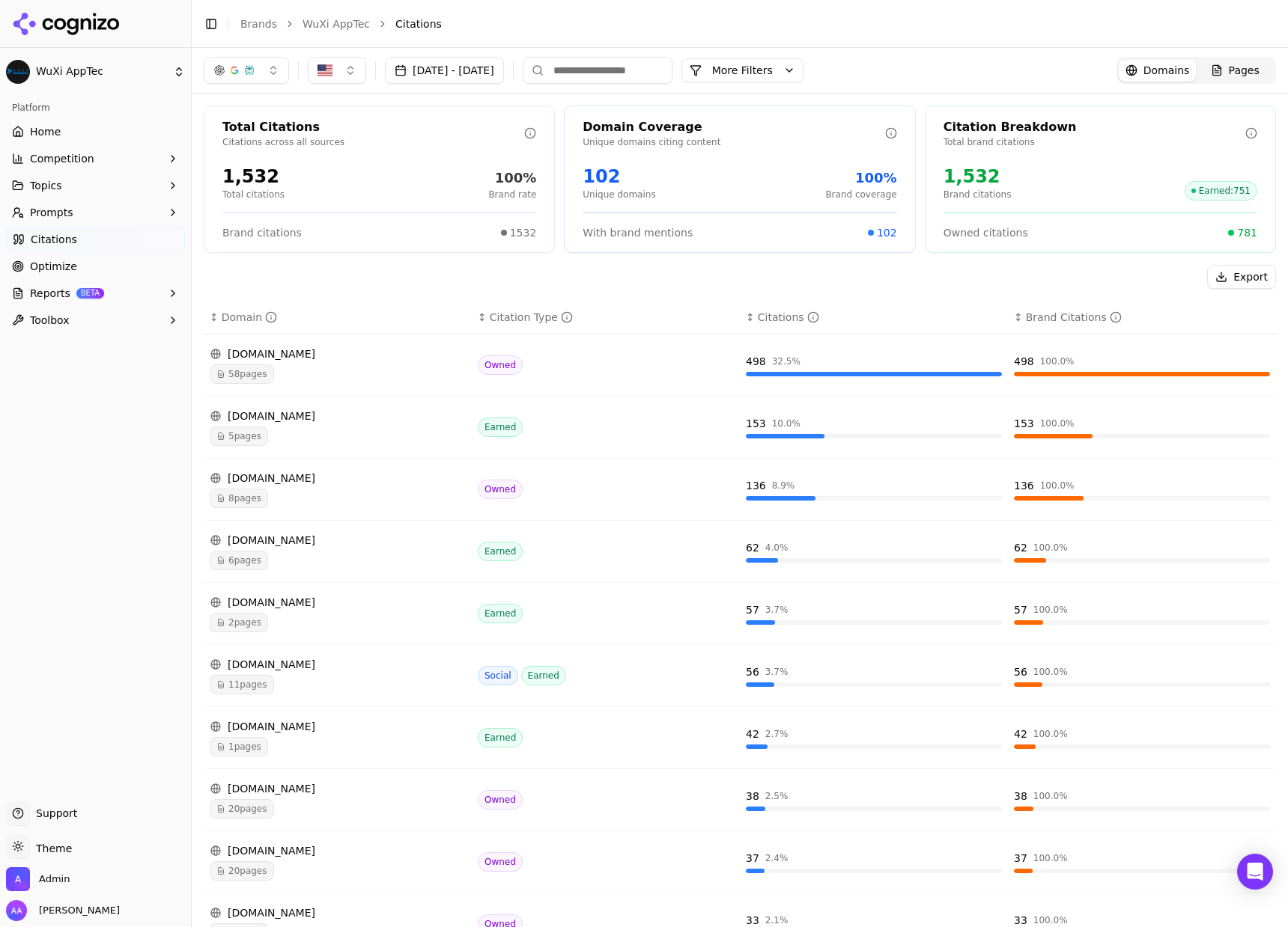
click at [264, 614] on span "2 pages" at bounding box center [239, 623] width 59 height 20
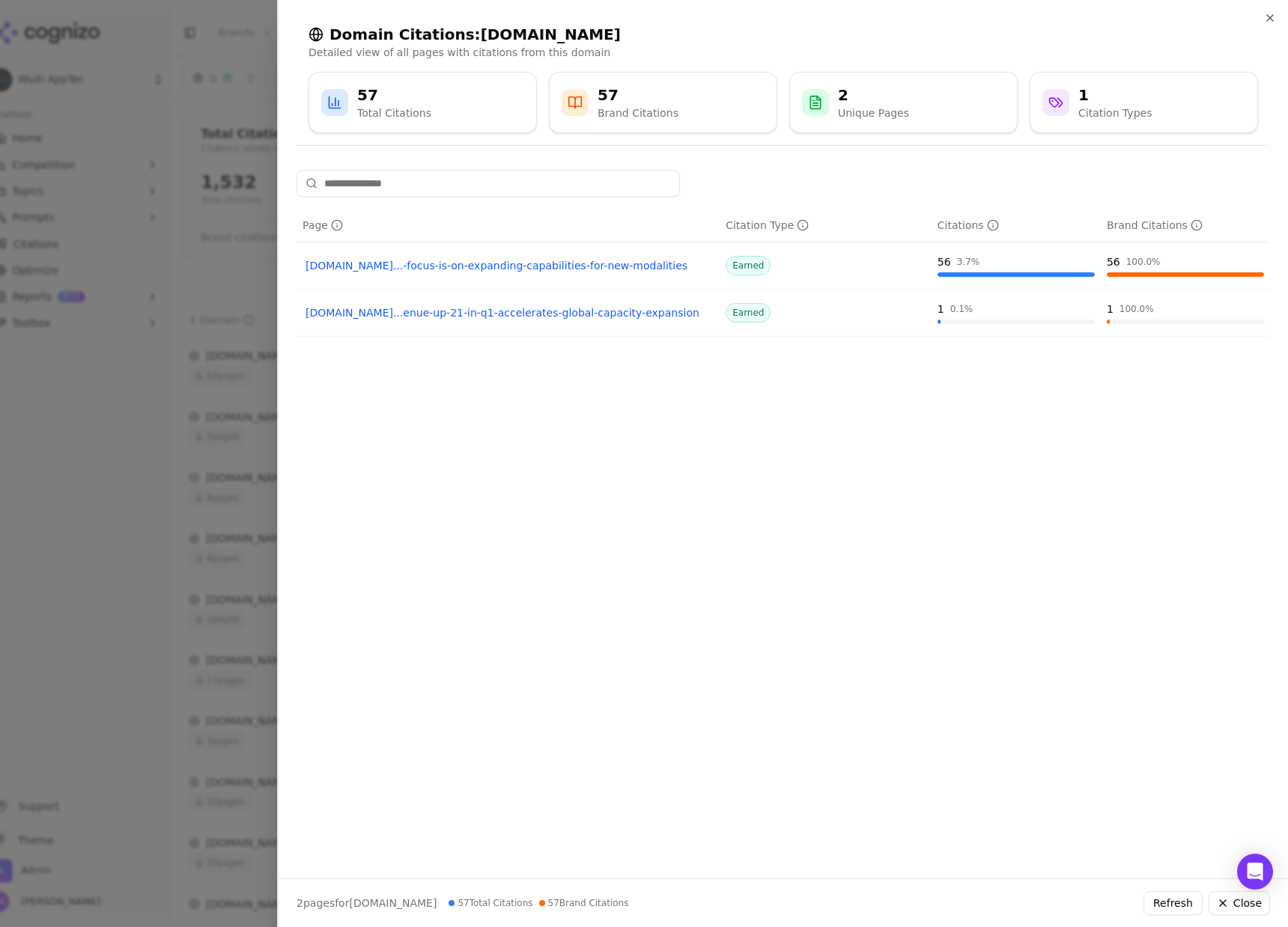
click at [98, 603] on div at bounding box center [644, 464] width 1288 height 927
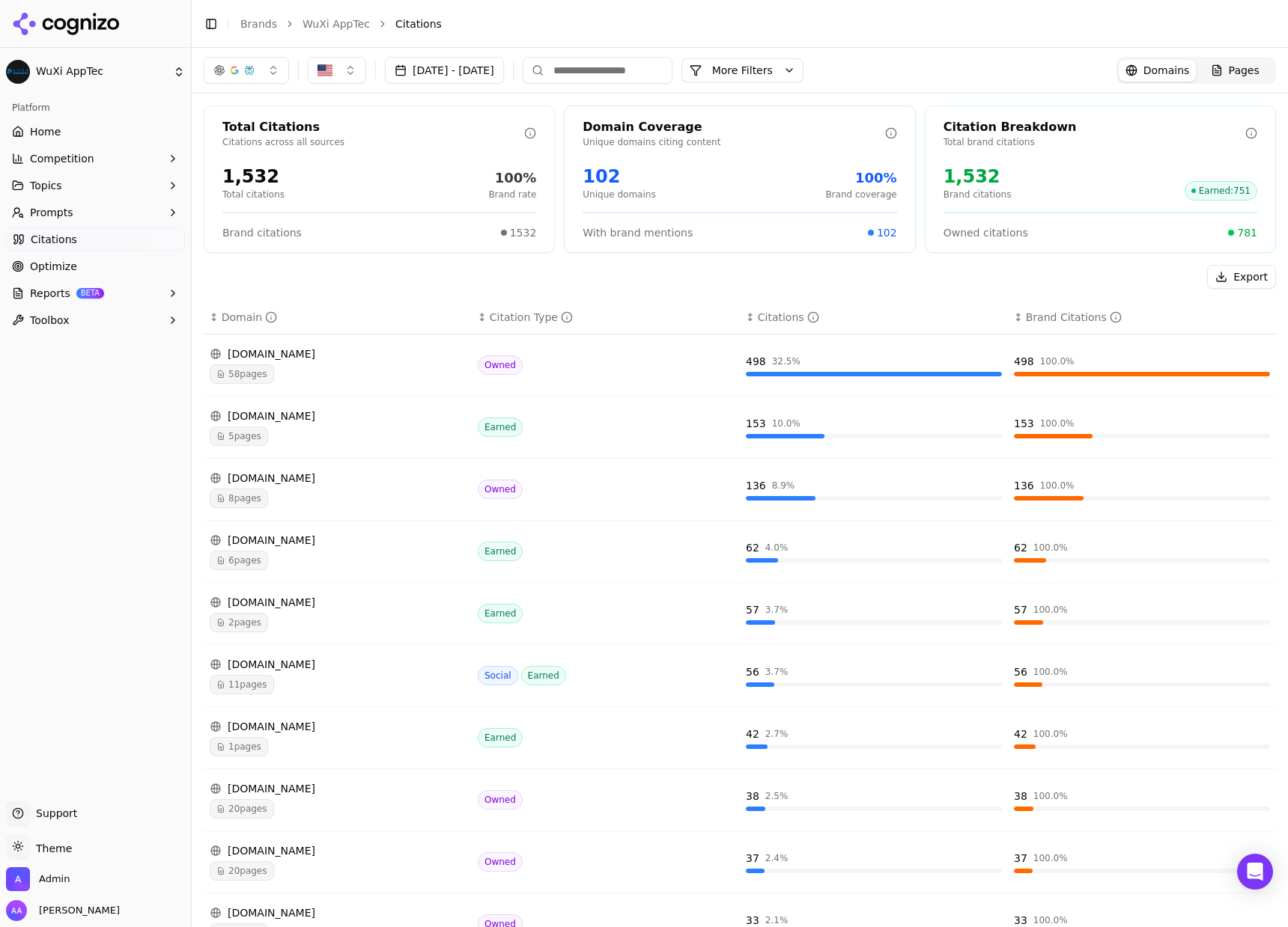
click at [245, 739] on span "1 pages" at bounding box center [239, 747] width 59 height 20
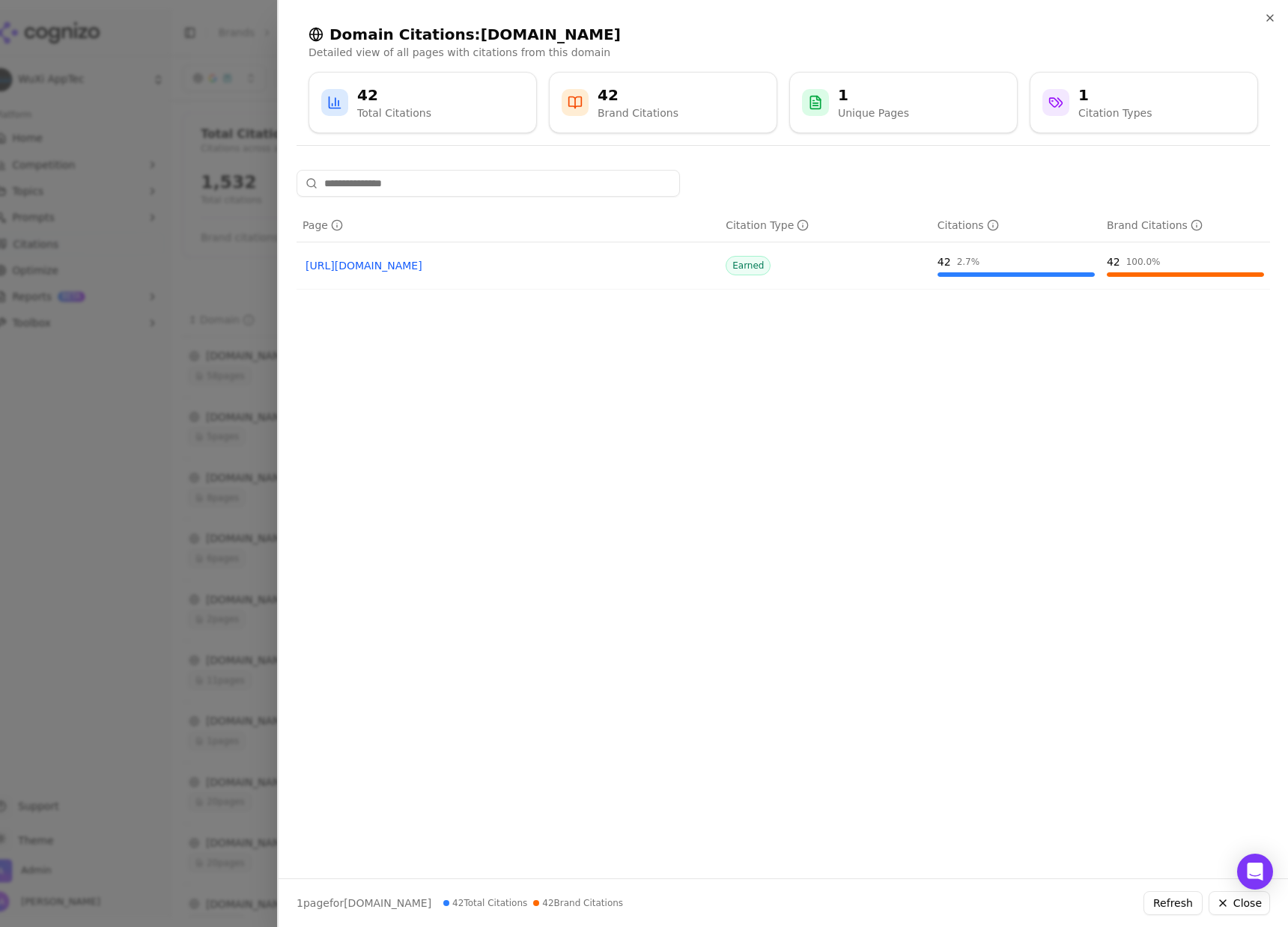
click at [176, 574] on div at bounding box center [644, 464] width 1288 height 927
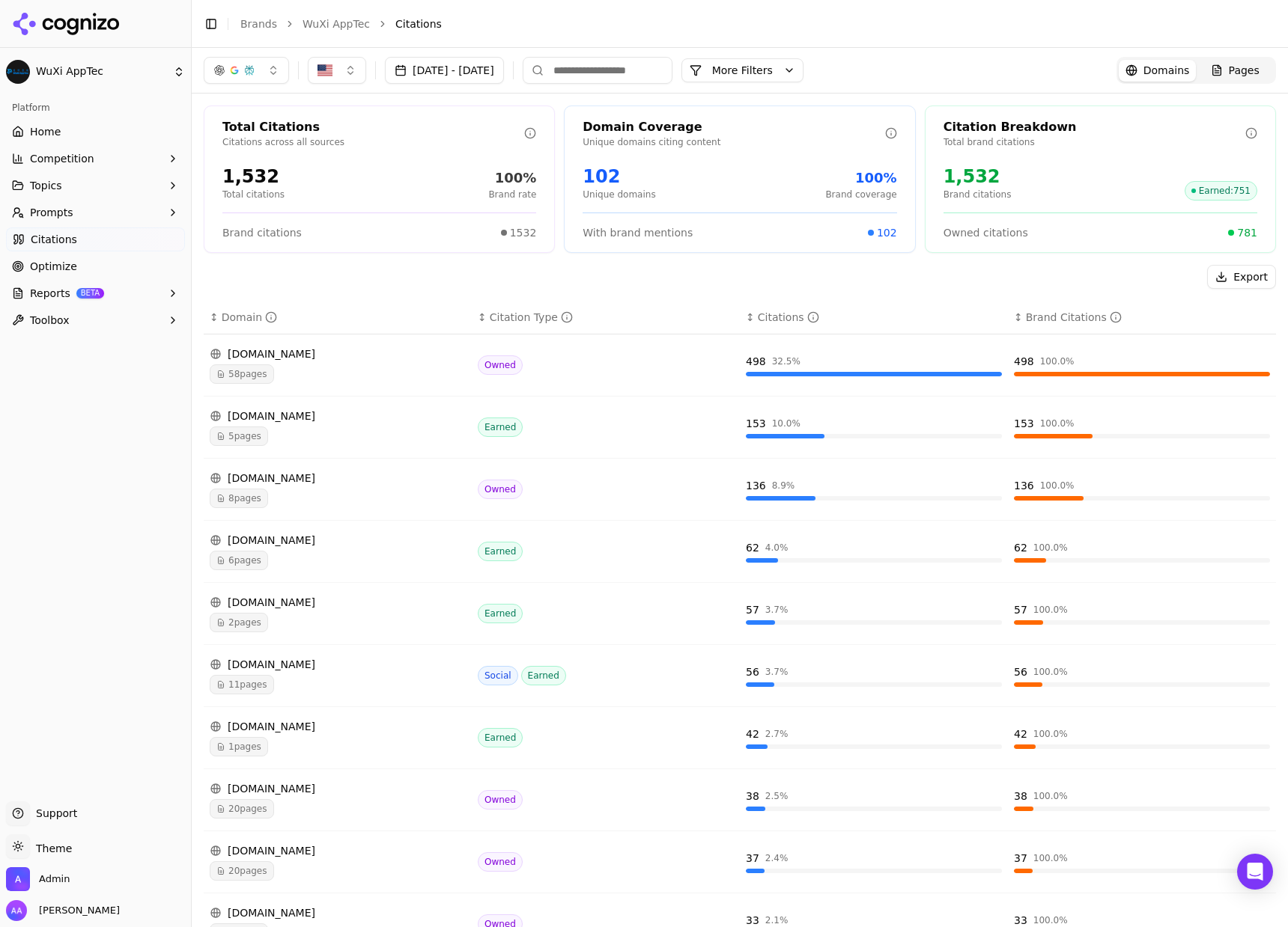
click at [275, 424] on div "[DOMAIN_NAME] 5 pages" at bounding box center [338, 428] width 256 height 38
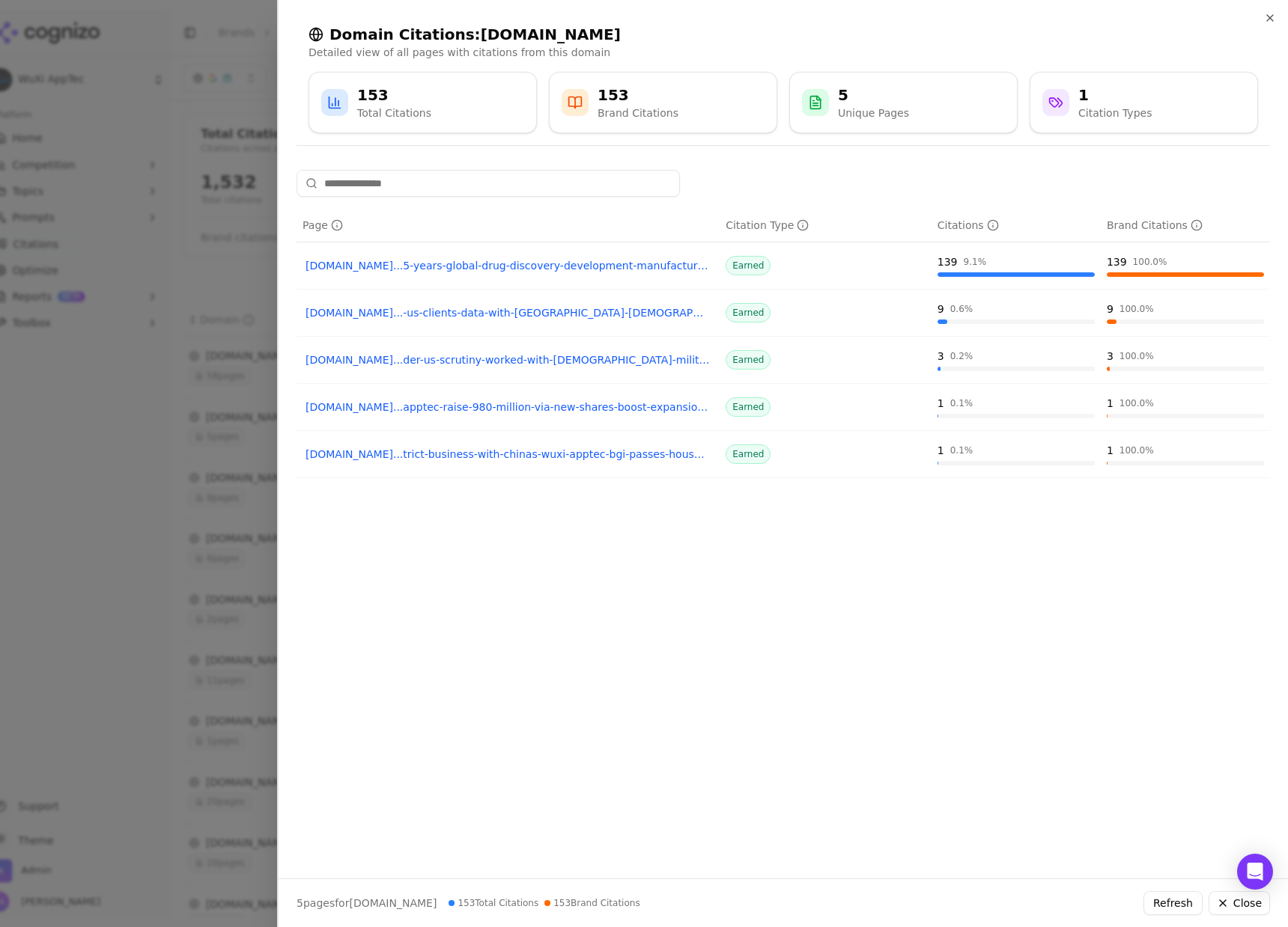
click at [173, 456] on div at bounding box center [644, 464] width 1288 height 927
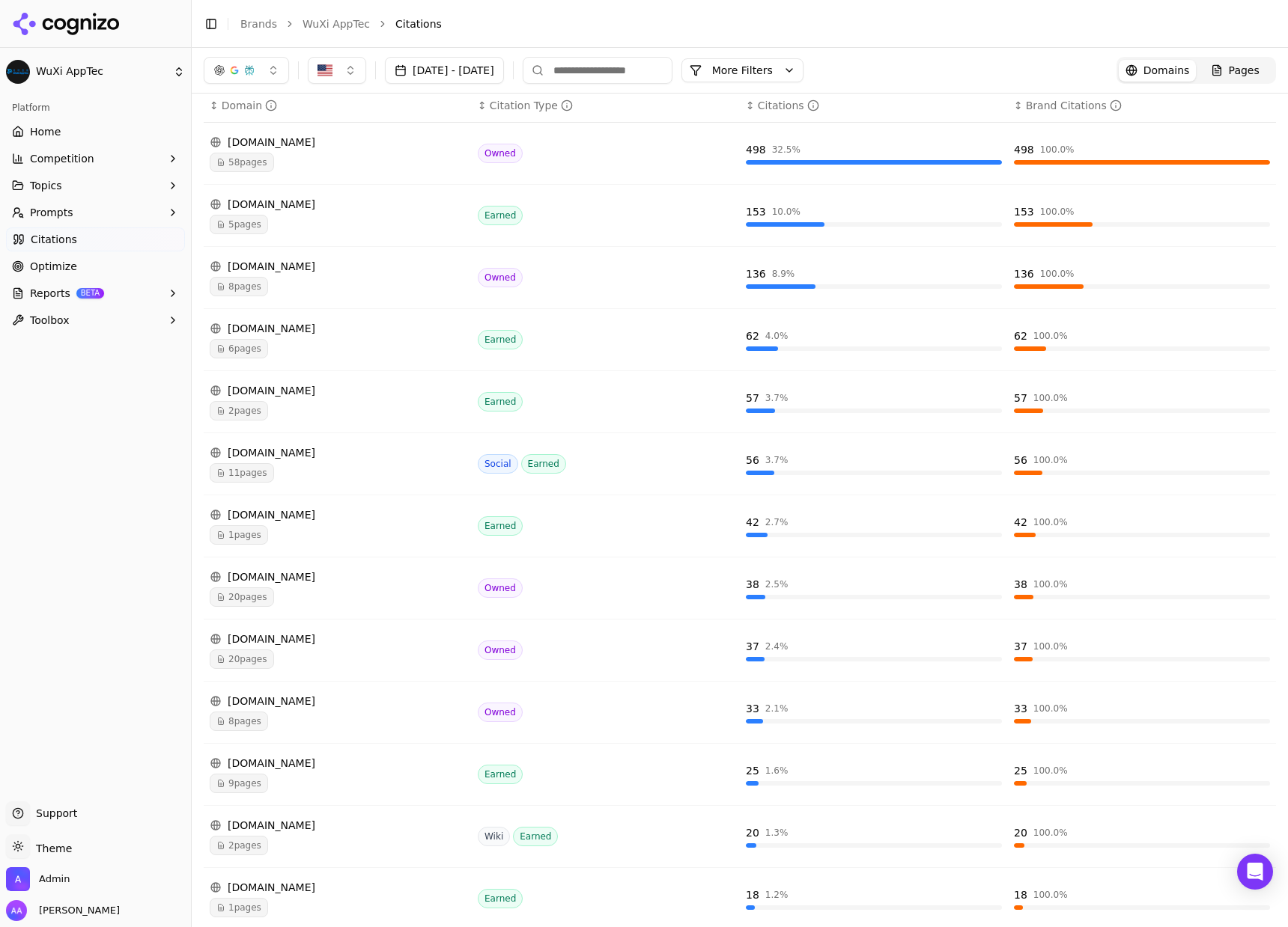
scroll to position [246, 0]
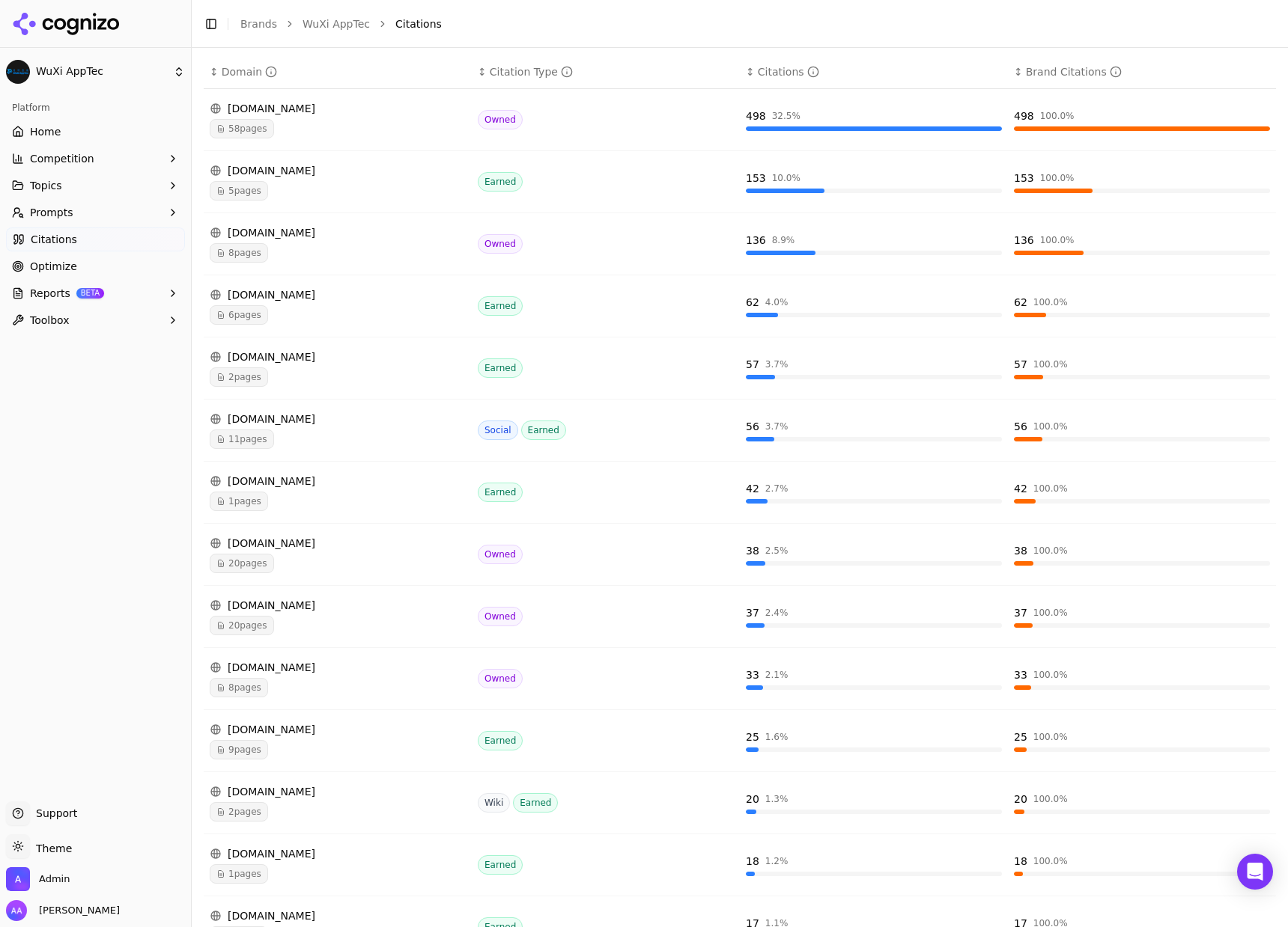
click at [297, 632] on div "20 pages" at bounding box center [338, 626] width 256 height 20
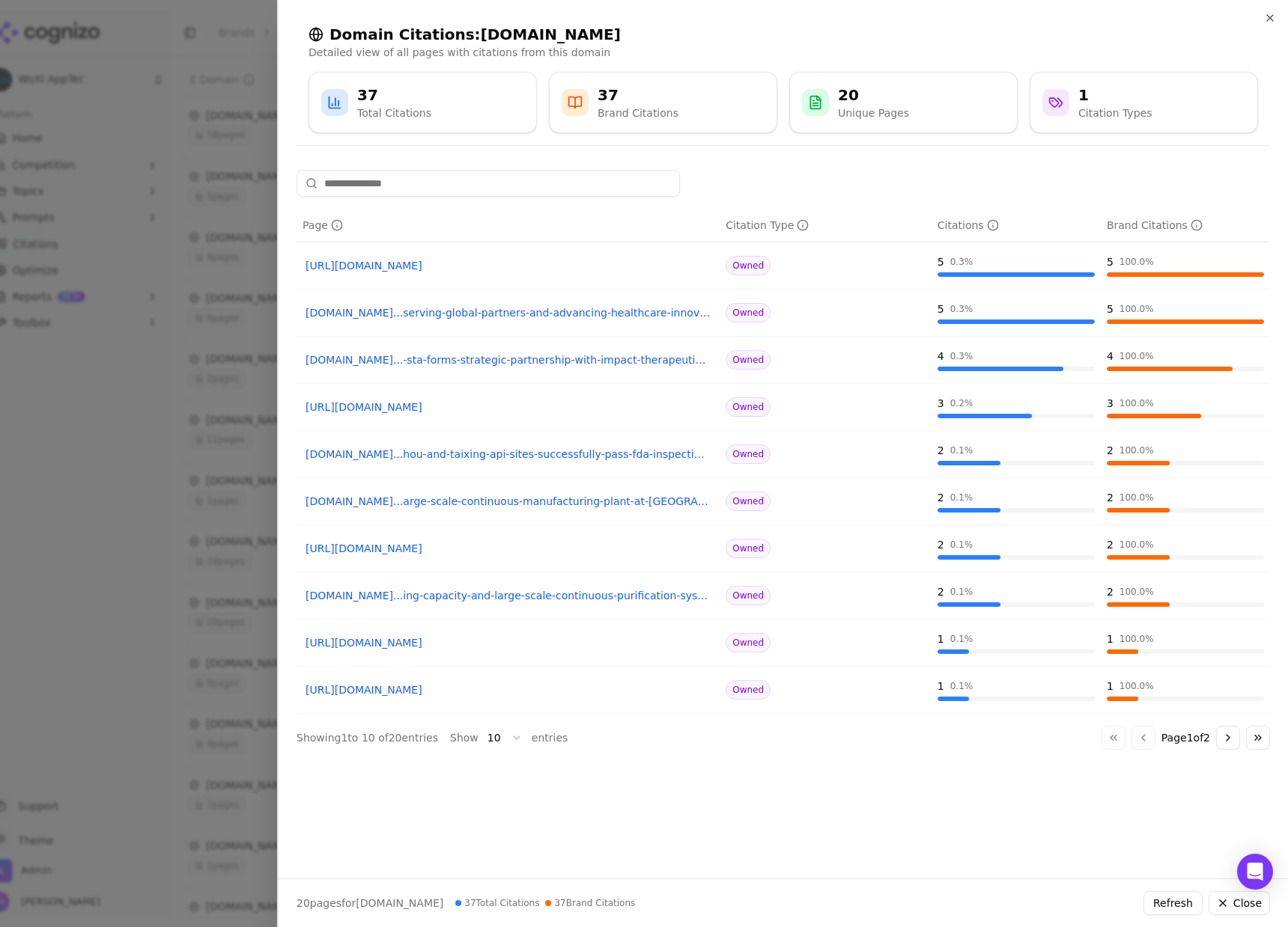
click at [140, 241] on div at bounding box center [644, 464] width 1288 height 927
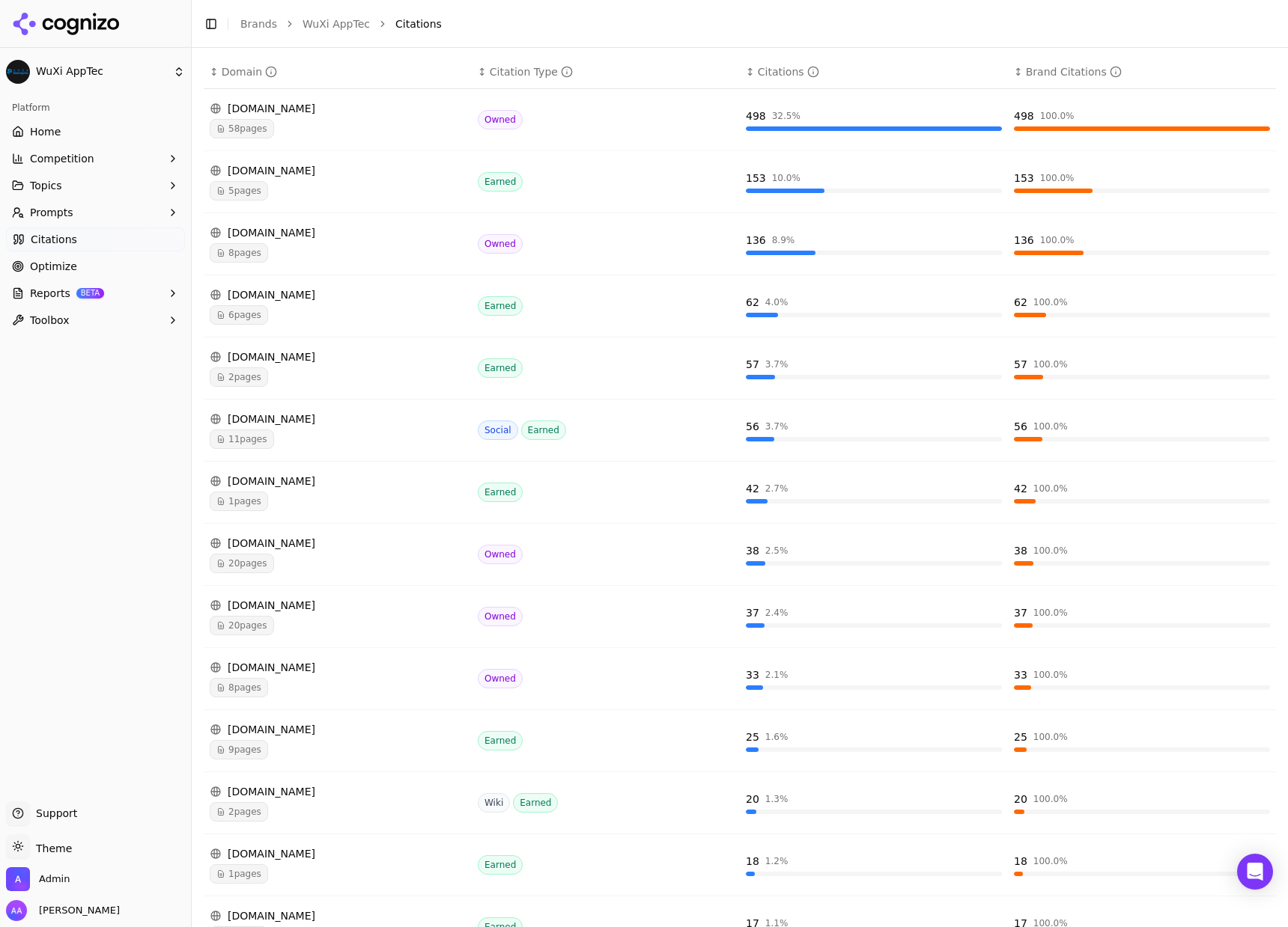
click at [294, 194] on div "5 pages" at bounding box center [338, 191] width 256 height 20
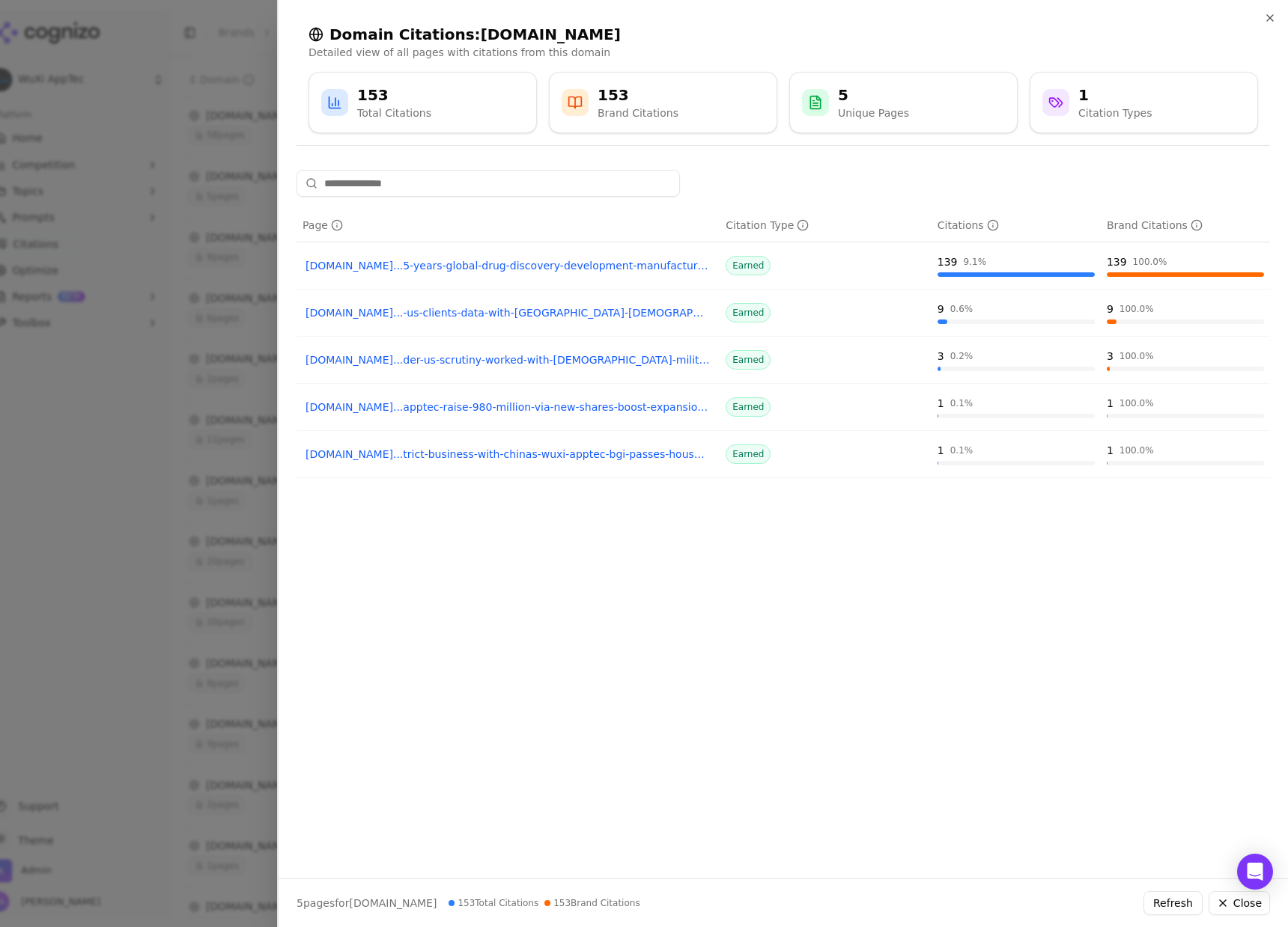
drag, startPoint x: 211, startPoint y: 292, endPoint x: 159, endPoint y: 291, distance: 52.0
click at [208, 293] on div at bounding box center [644, 464] width 1288 height 927
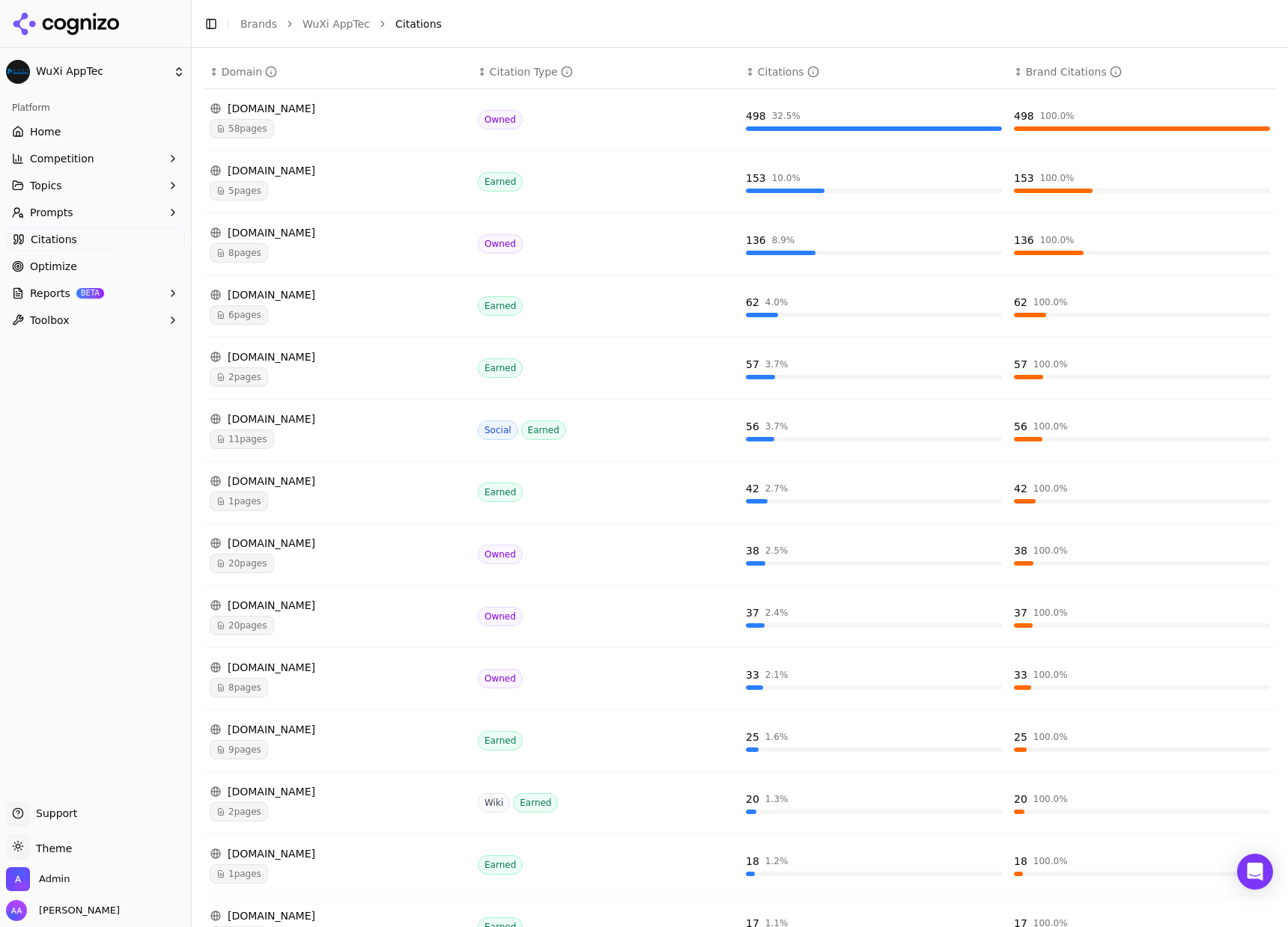
click at [70, 206] on button "Prompts" at bounding box center [95, 212] width 179 height 24
click at [72, 228] on link "Active" at bounding box center [95, 237] width 142 height 21
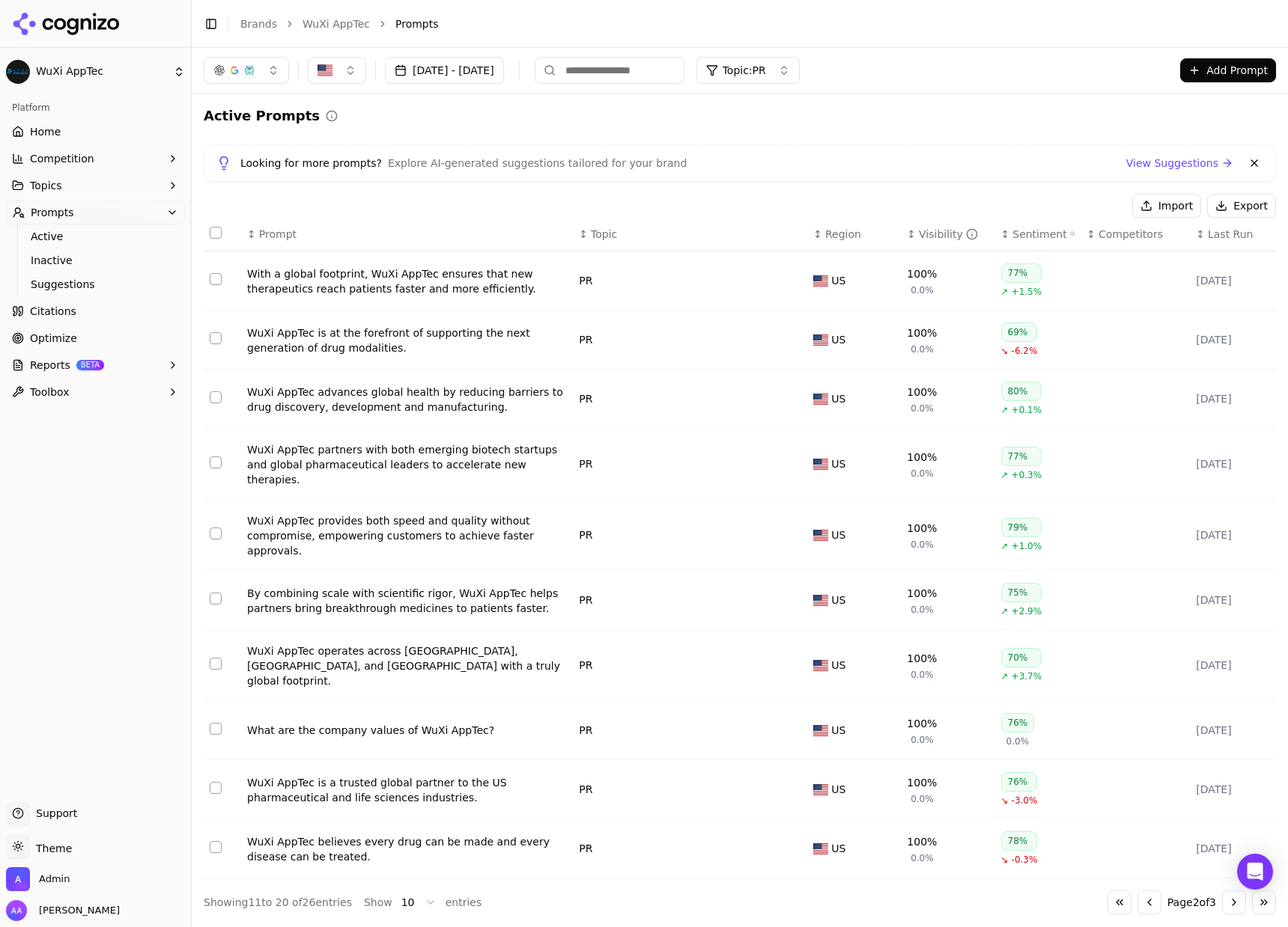
click at [1264, 158] on div "Looking for more prompts? Explore AI-generated suggestions tailored for your br…" at bounding box center [739, 163] width 1072 height 38
click at [1259, 162] on button at bounding box center [1254, 163] width 18 height 18
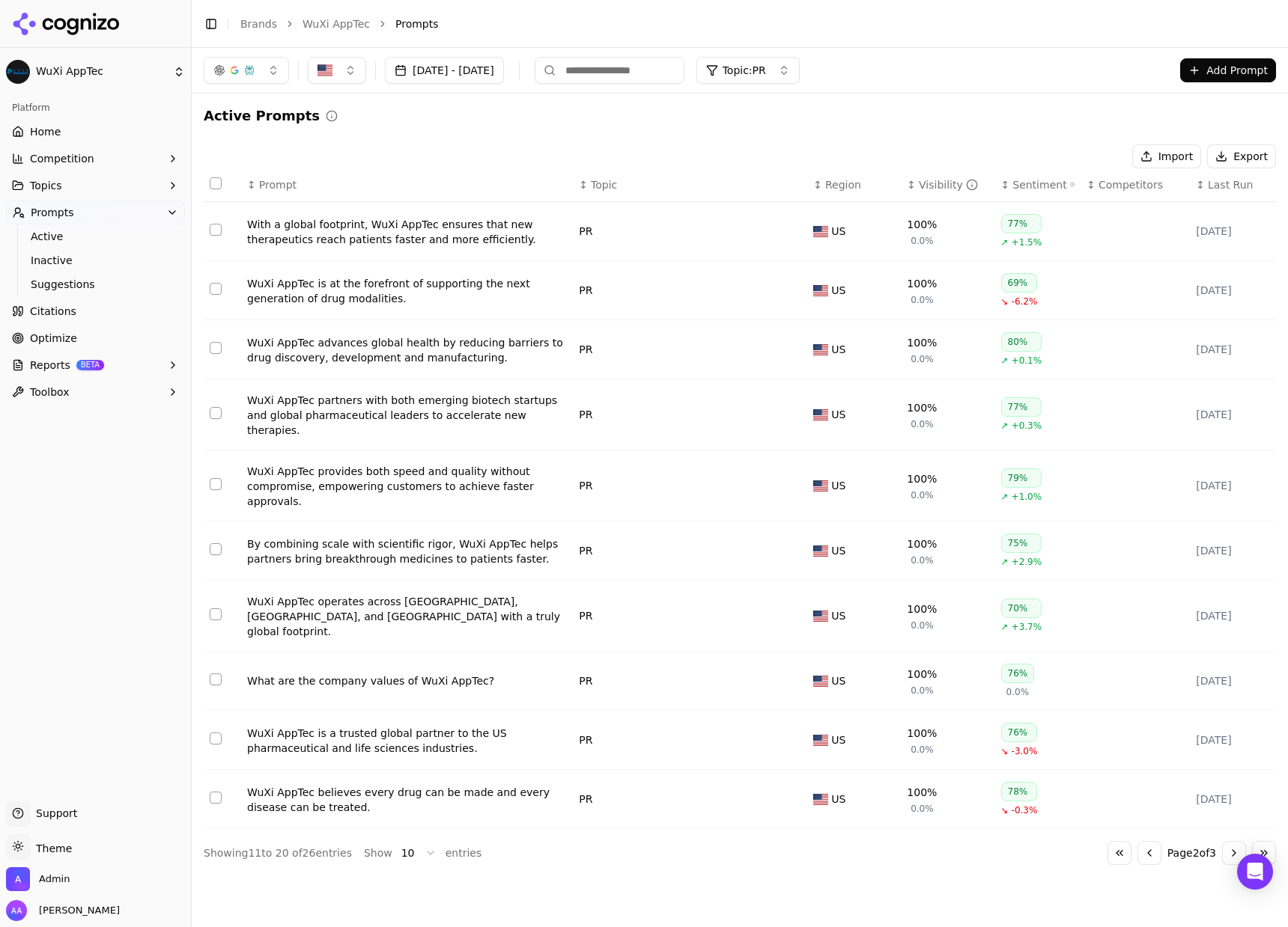
drag, startPoint x: 340, startPoint y: 242, endPoint x: 374, endPoint y: 216, distance: 42.8
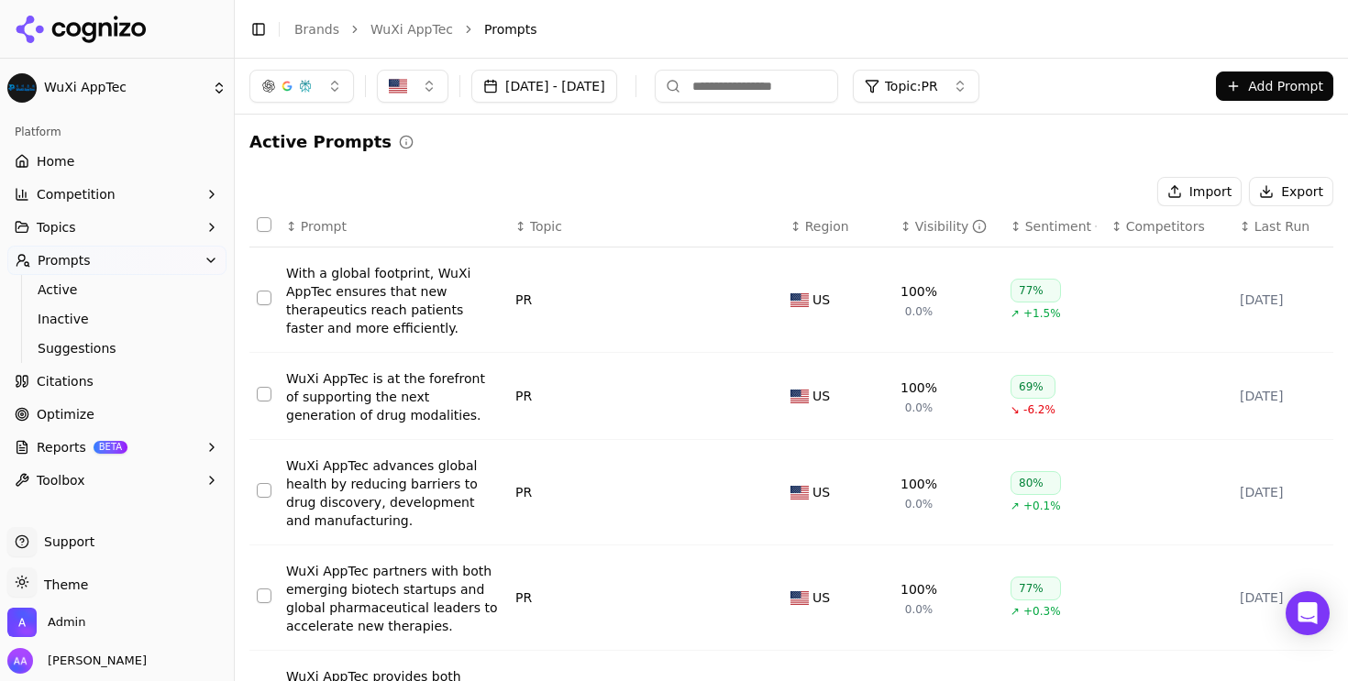
click at [395, 25] on link "WuXi AppTec" at bounding box center [412, 29] width 83 height 18
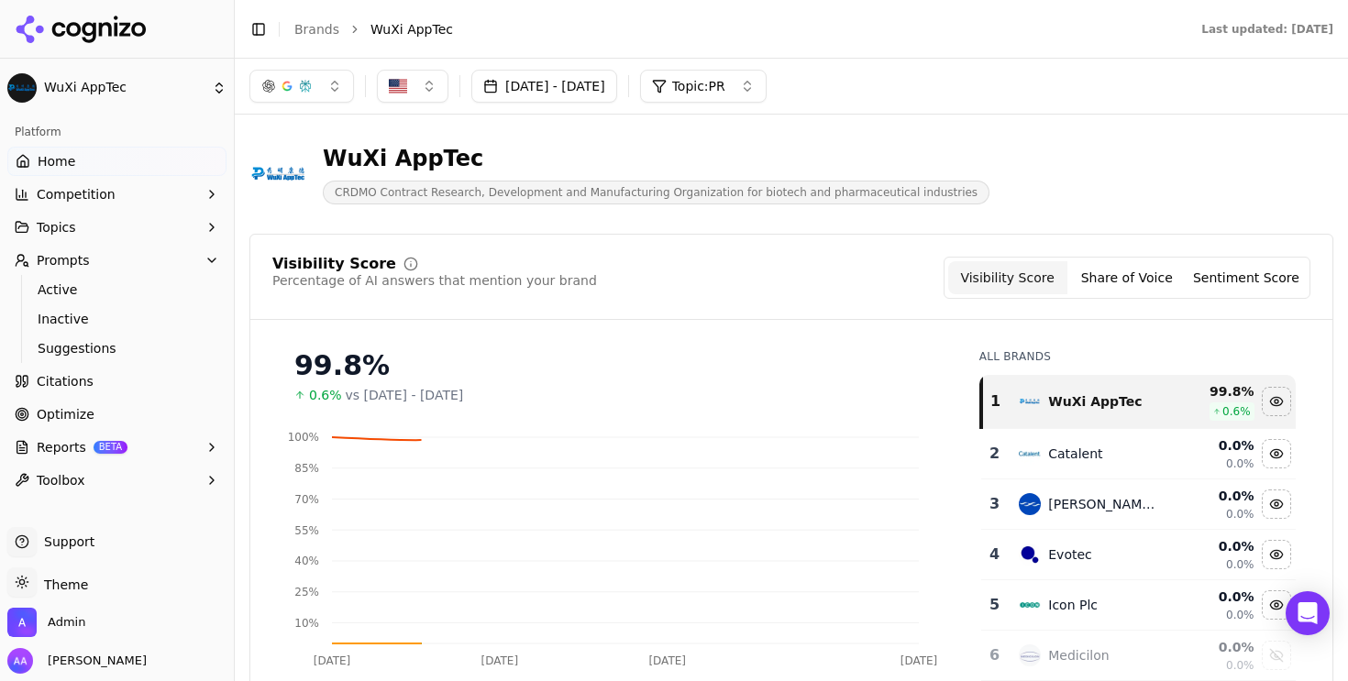
click at [311, 22] on link "Brands" at bounding box center [316, 29] width 45 height 15
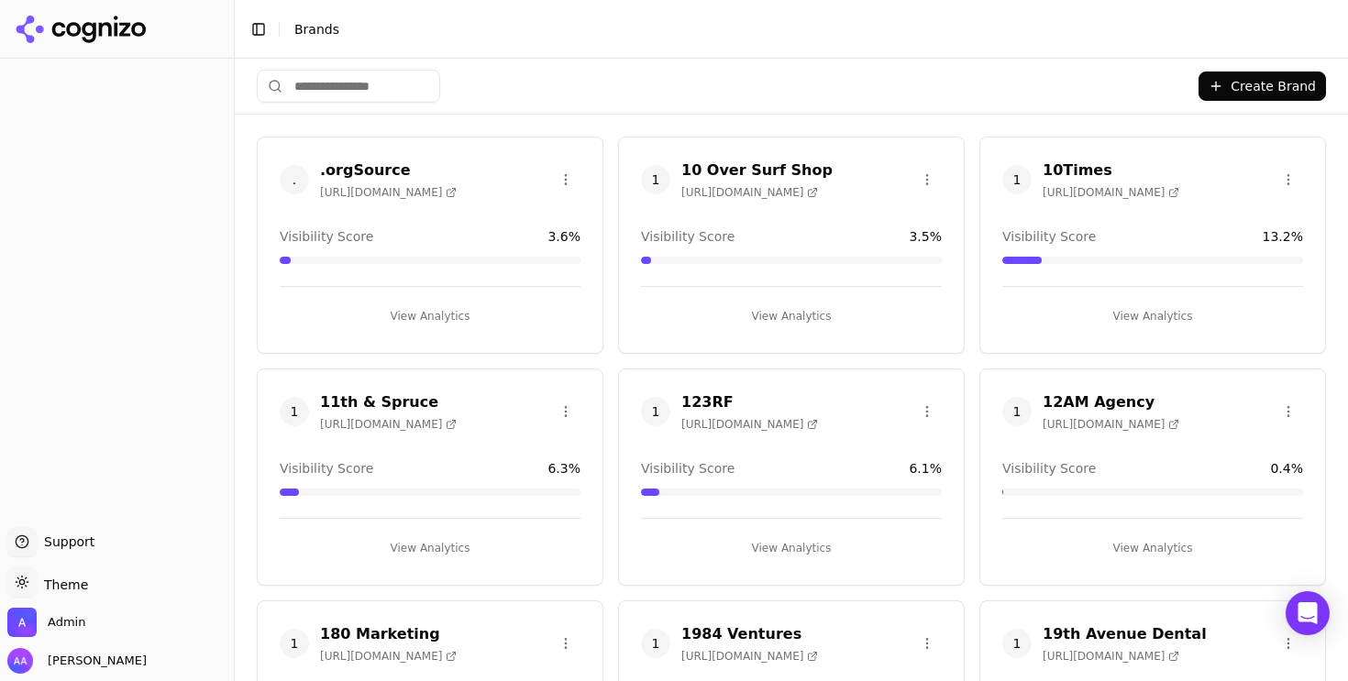
click at [371, 83] on html "Support Support Toggle theme Theme Admin Alp Aysan Toggle Sidebar Brands Create…" at bounding box center [674, 340] width 1348 height 681
click at [372, 81] on html "Support Support Toggle theme Theme Admin Alp Aysan Toggle Sidebar Brands Create…" at bounding box center [674, 340] width 1348 height 681
click at [373, 89] on input "search" at bounding box center [348, 86] width 183 height 33
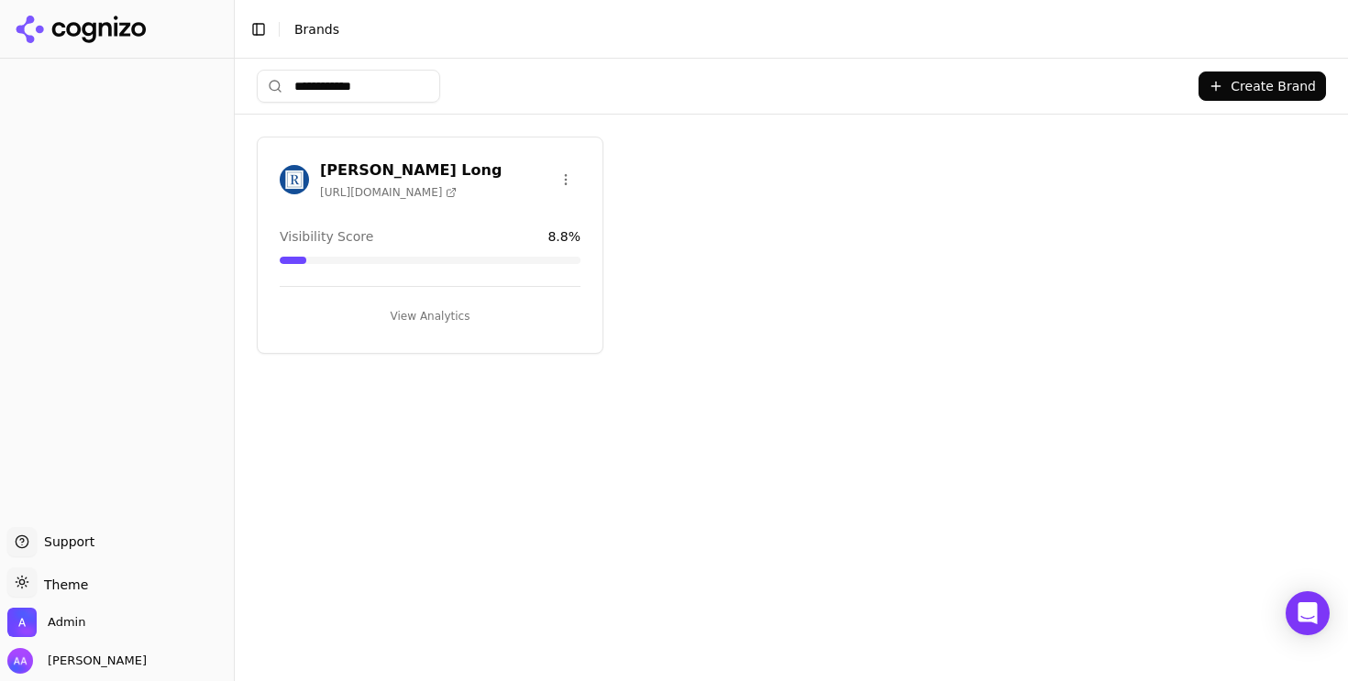
type input "**********"
click at [282, 187] on div at bounding box center [294, 179] width 29 height 29
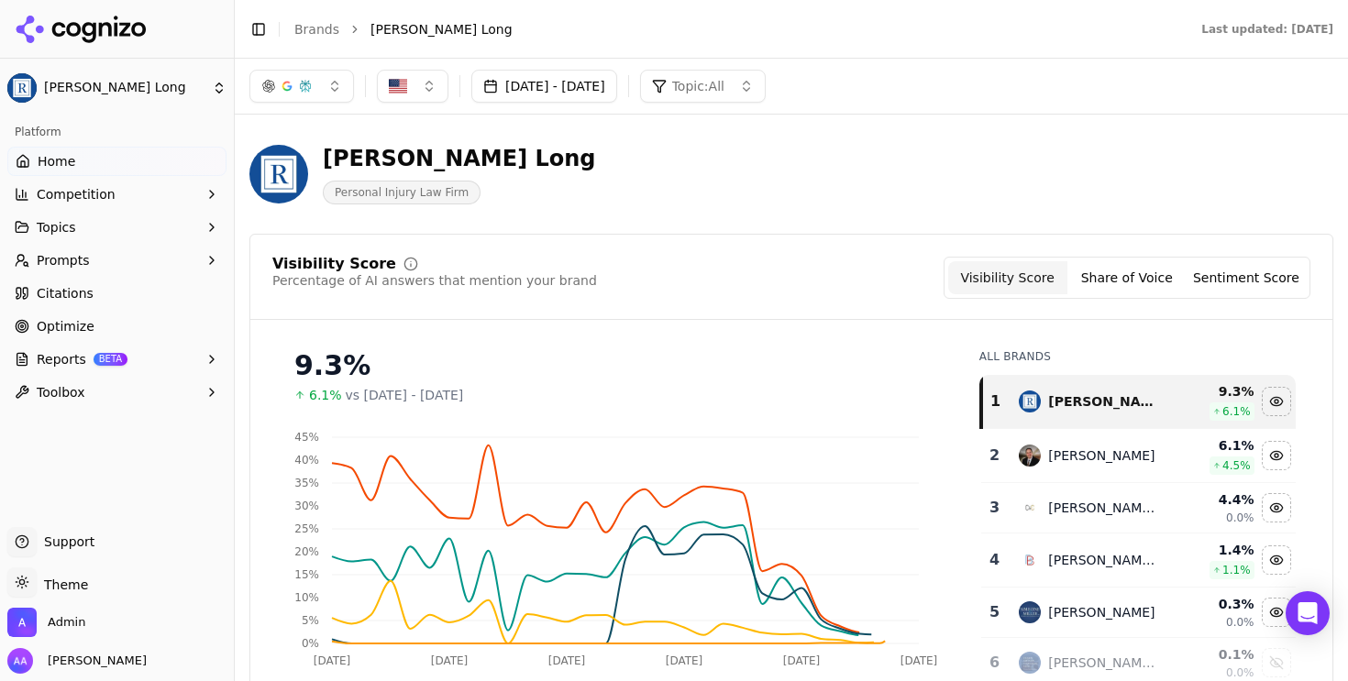
click at [135, 316] on link "Optimize" at bounding box center [116, 326] width 219 height 29
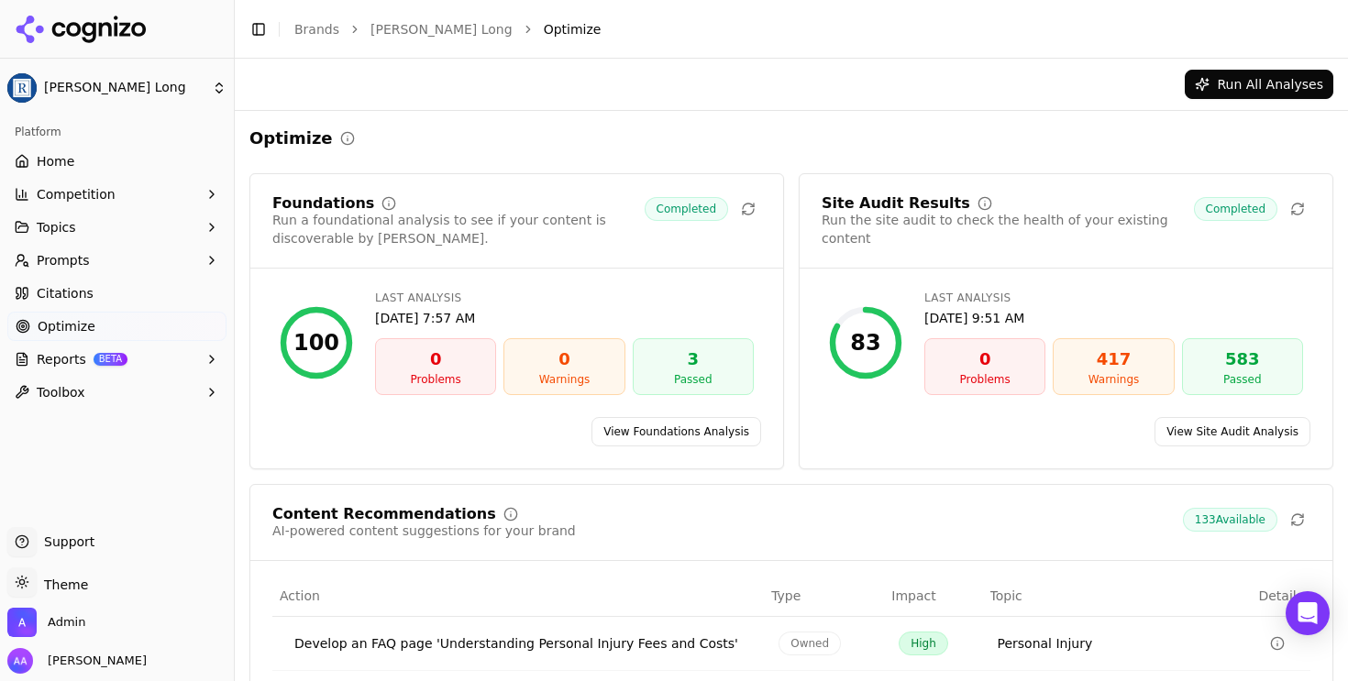
click at [143, 167] on link "Home" at bounding box center [116, 161] width 219 height 29
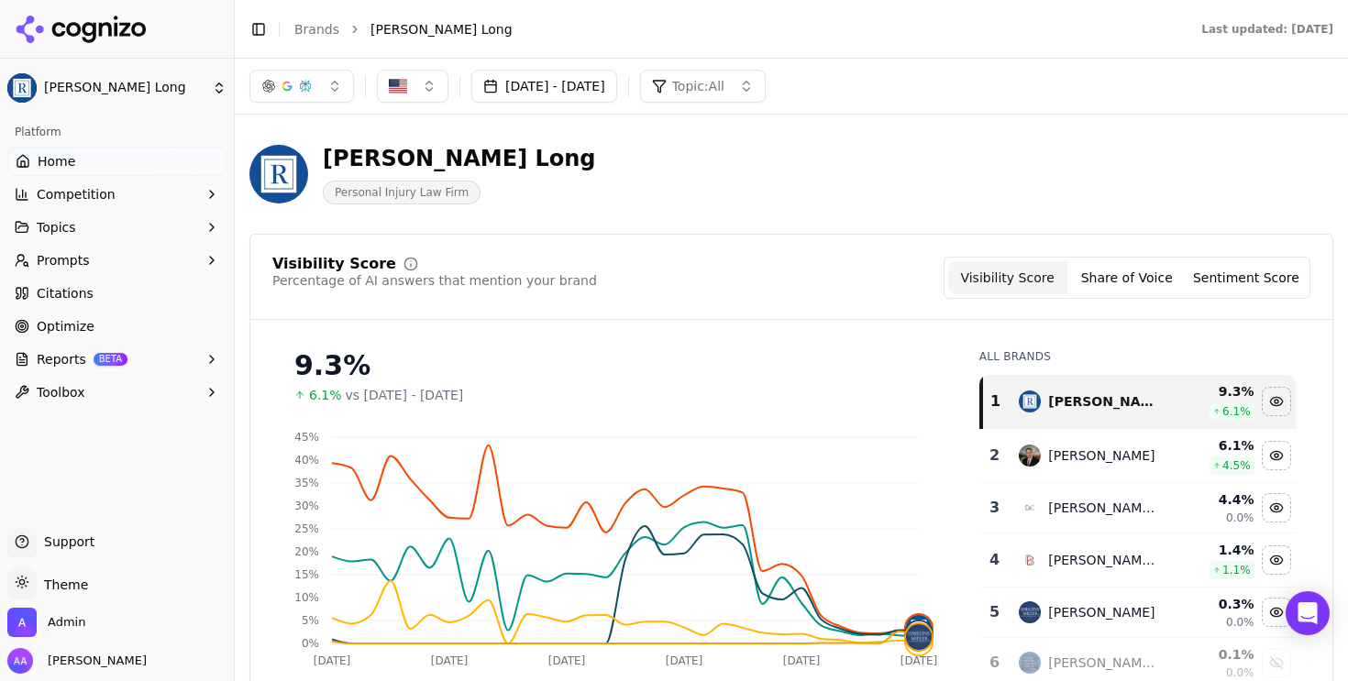
click at [69, 262] on span "Prompts" at bounding box center [63, 260] width 53 height 18
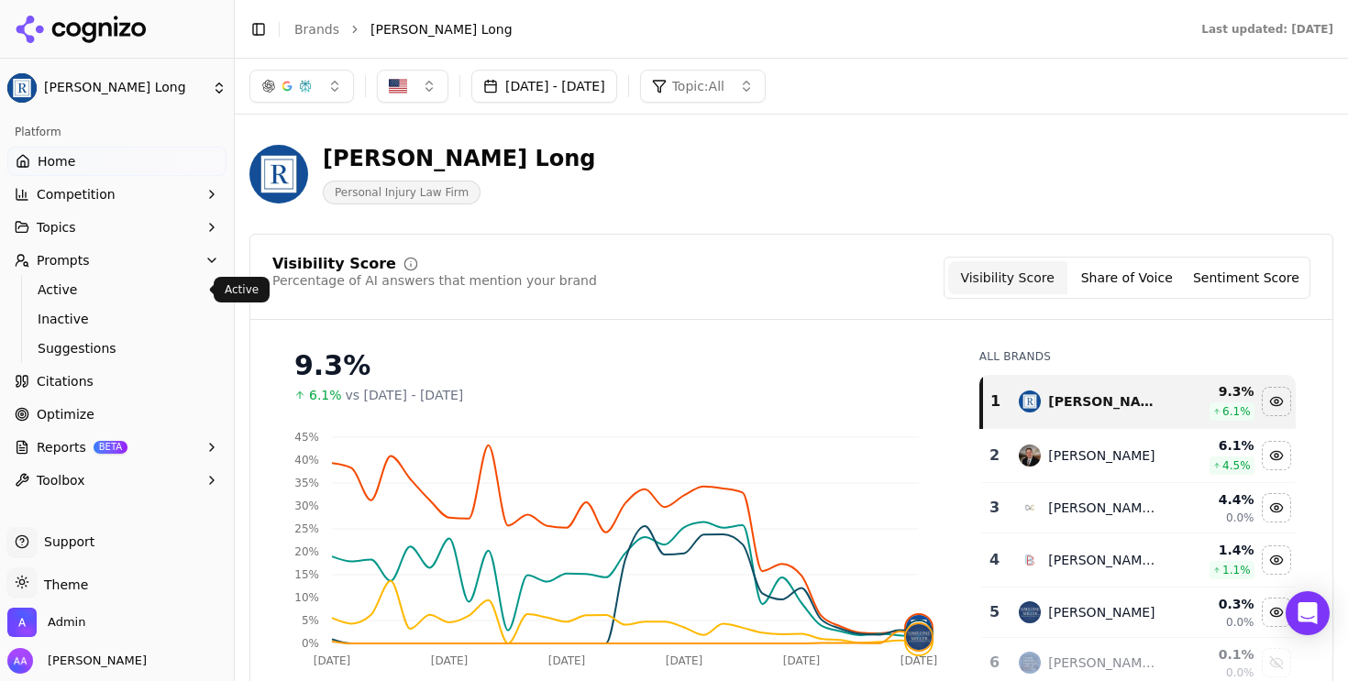
click at [69, 291] on span "Active" at bounding box center [118, 290] width 160 height 18
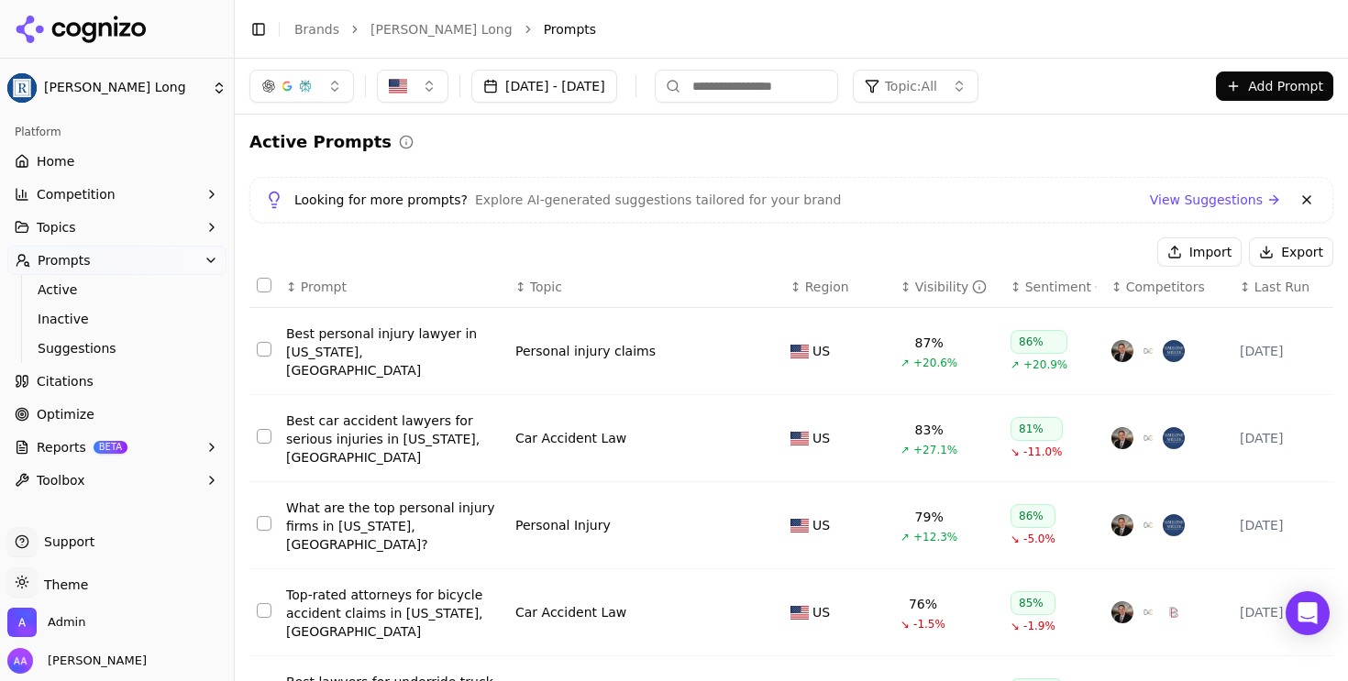
click at [933, 286] on div "Visibility" at bounding box center [951, 287] width 72 height 18
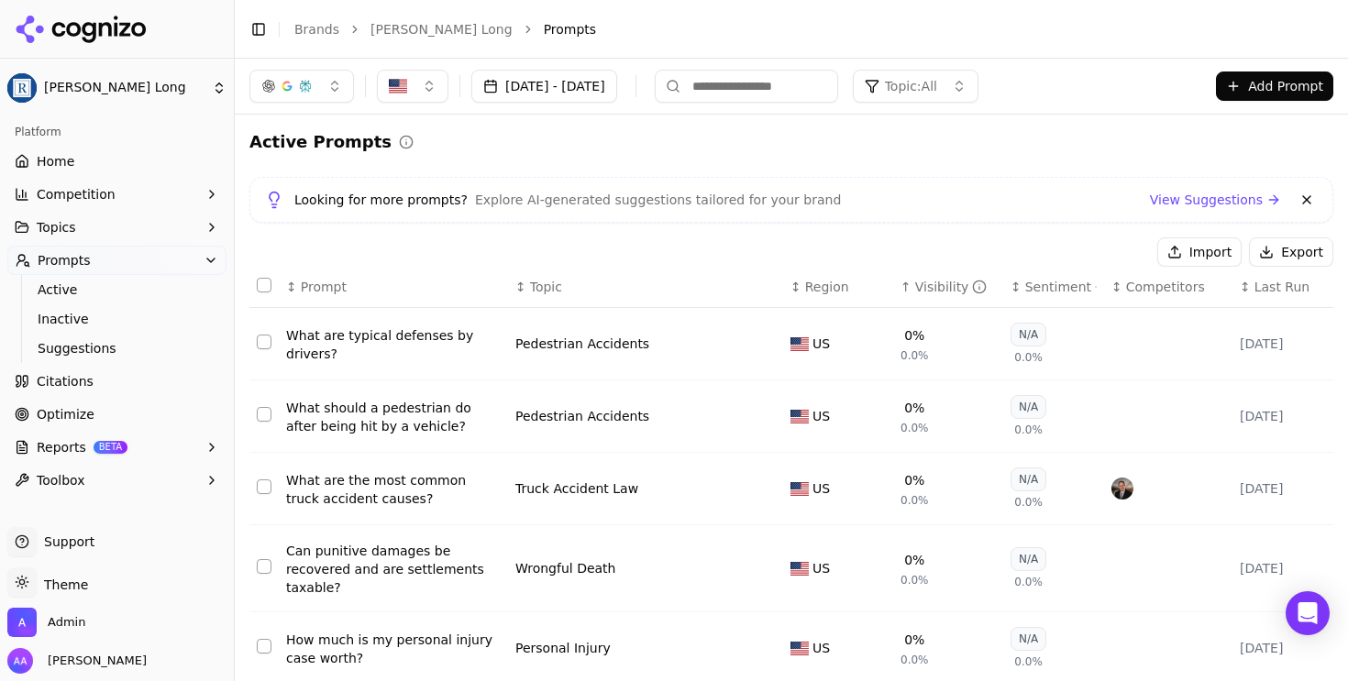
click at [571, 97] on button "[DATE] - [DATE]" at bounding box center [544, 86] width 146 height 33
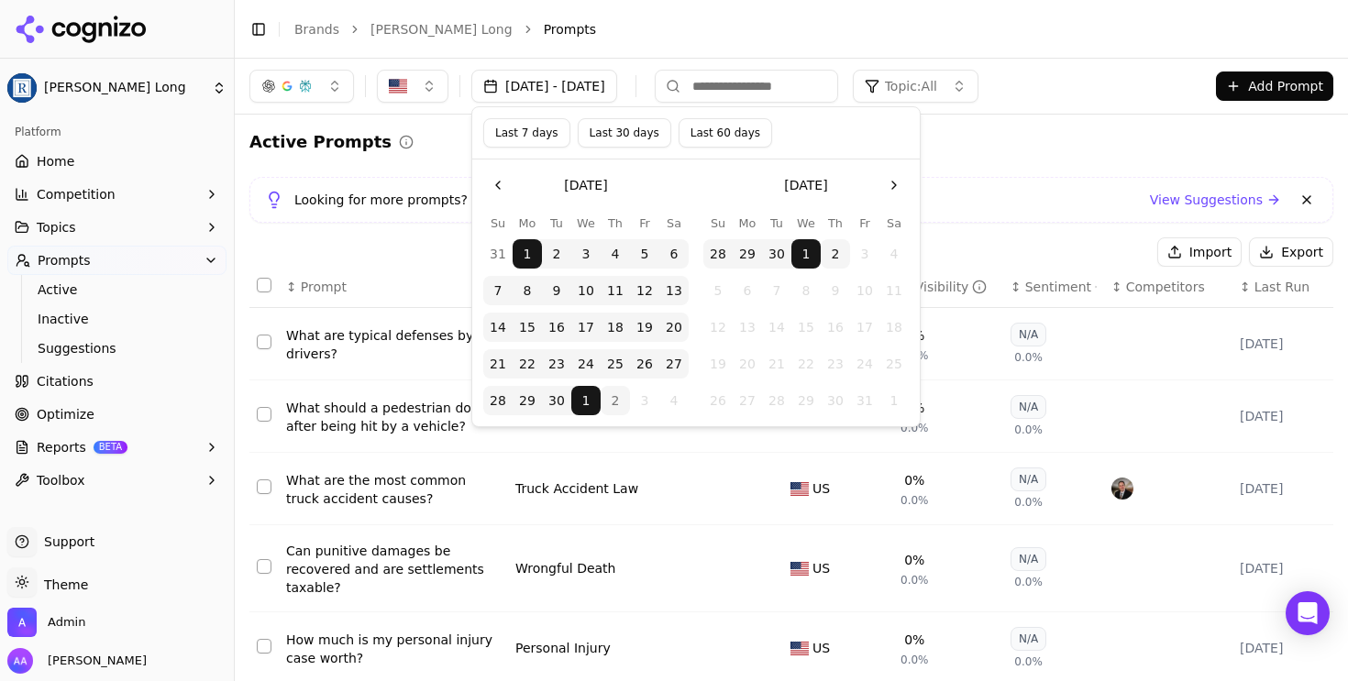
click at [606, 137] on button "Last 30 days" at bounding box center [625, 132] width 94 height 29
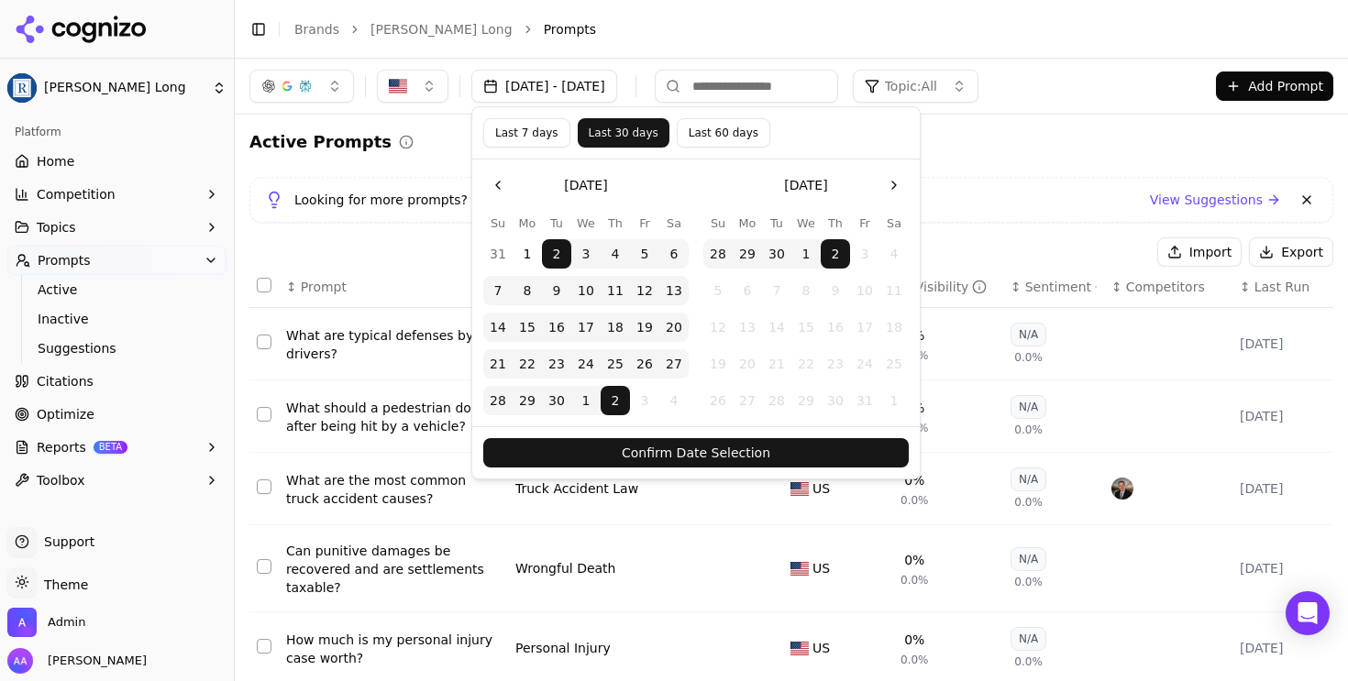
click at [711, 458] on button "Confirm Date Selection" at bounding box center [696, 452] width 426 height 29
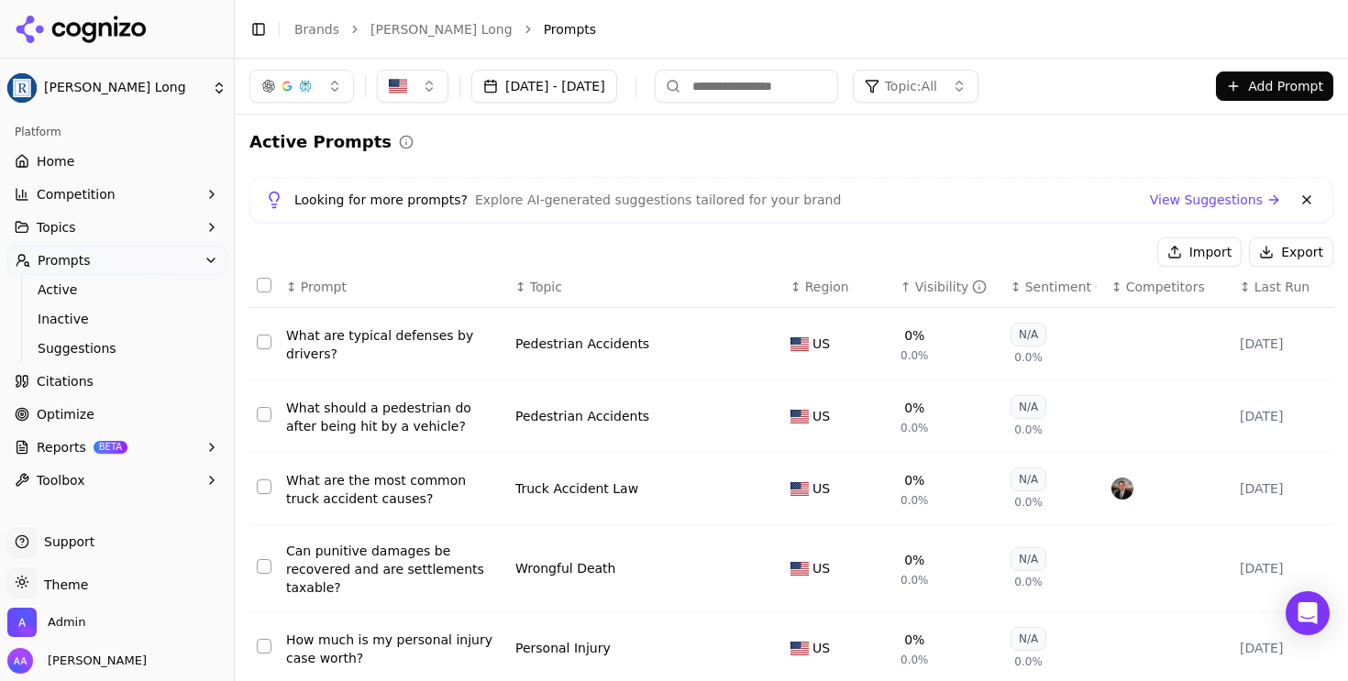
click at [937, 85] on span "Topic: All" at bounding box center [911, 86] width 52 height 18
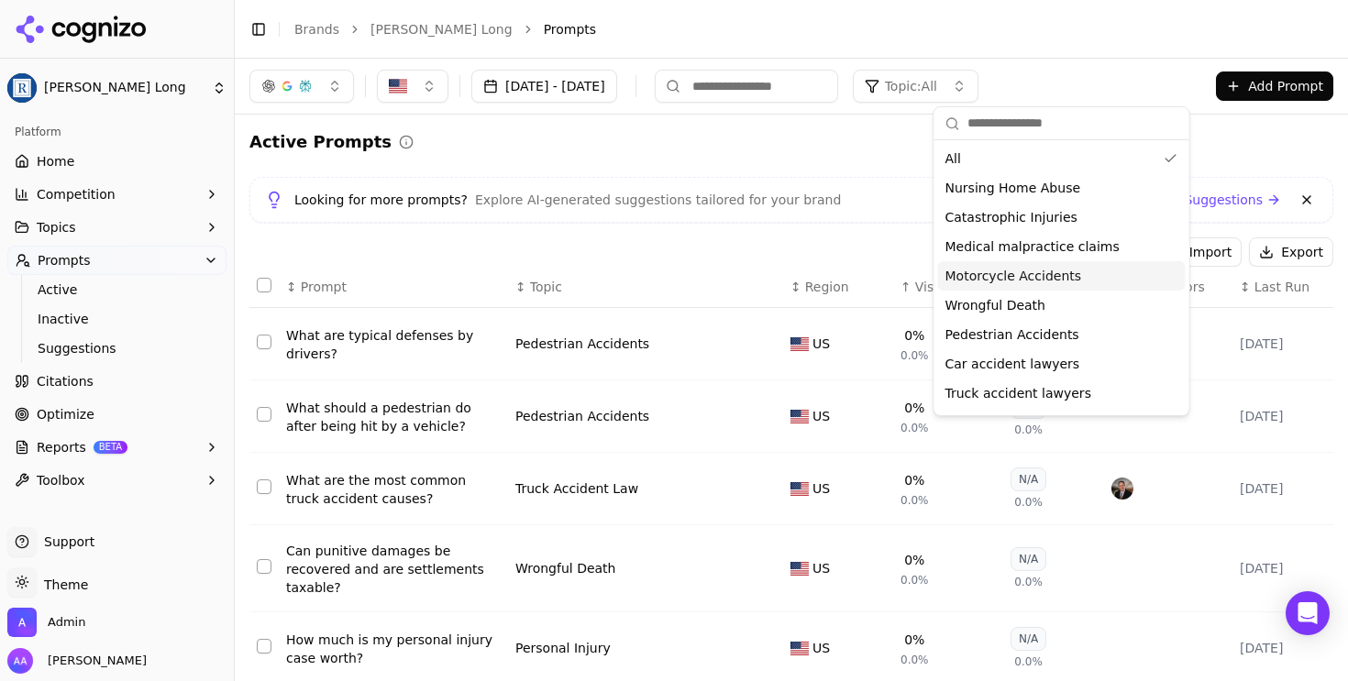
click at [991, 287] on div "Motorcycle Accidents" at bounding box center [1062, 275] width 248 height 29
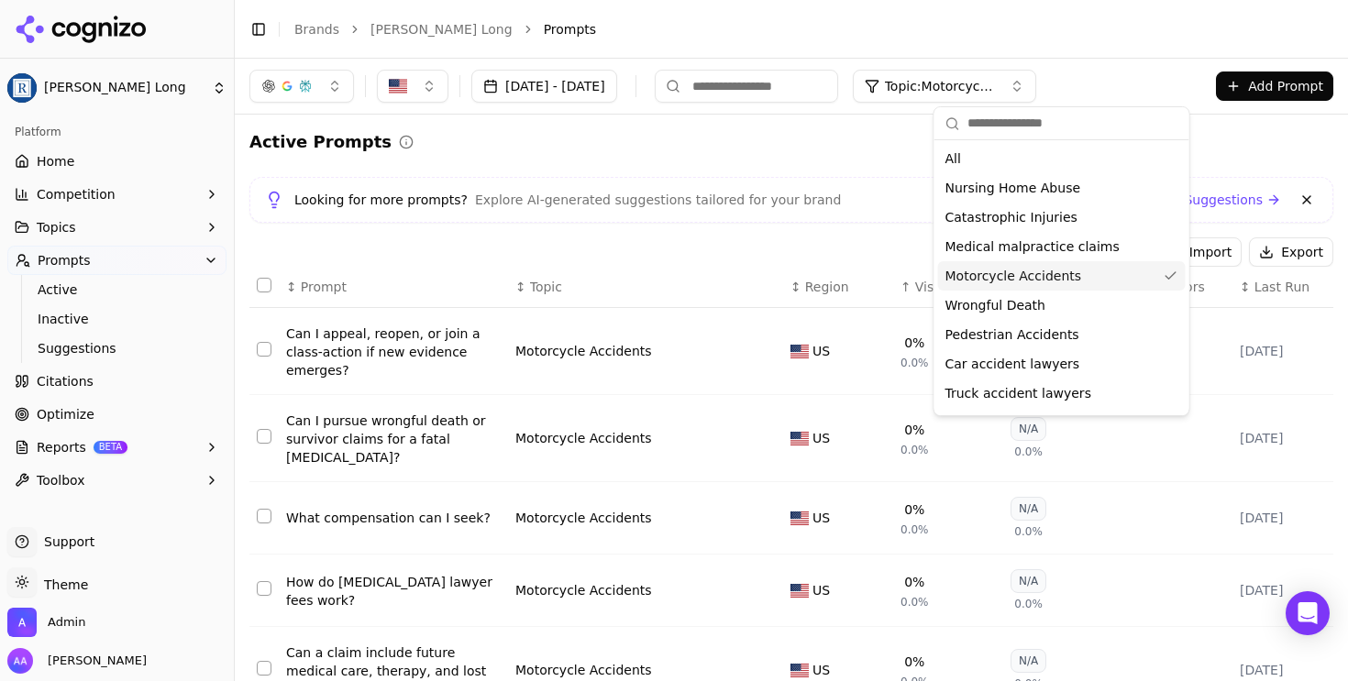
click at [773, 146] on div "Active Prompts" at bounding box center [791, 142] width 1084 height 26
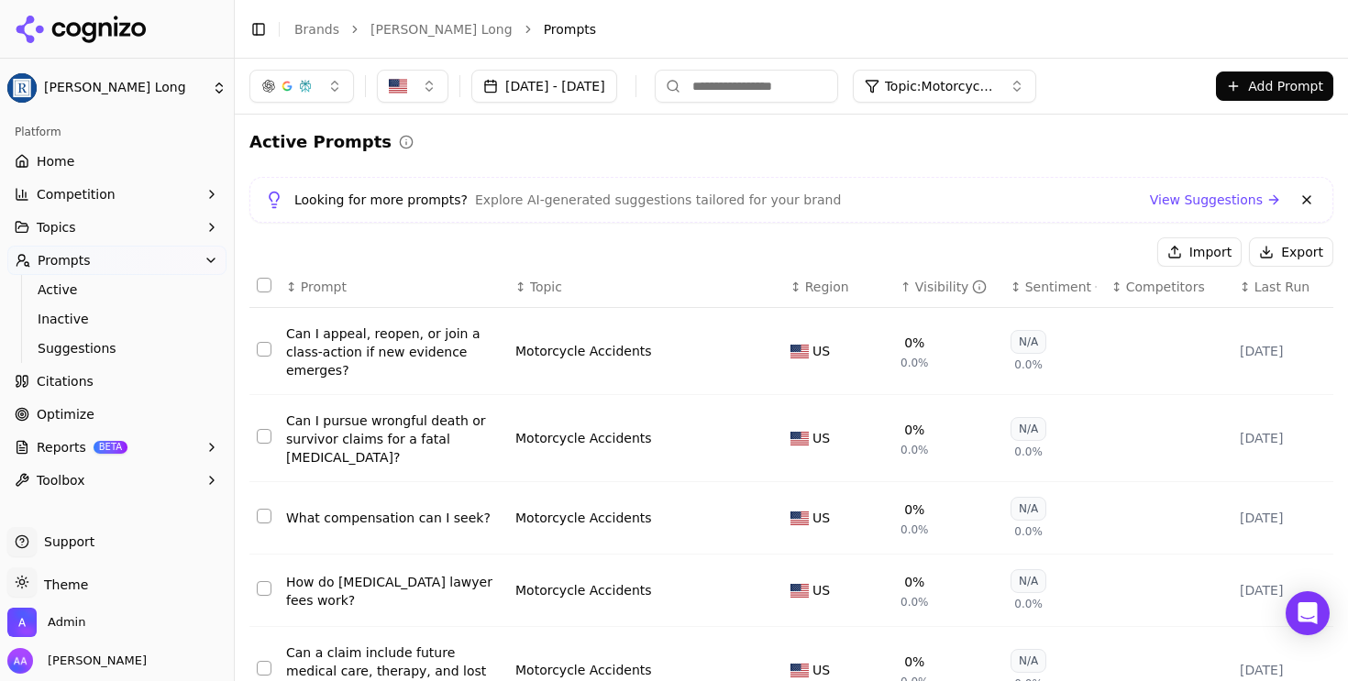
scroll to position [504, 0]
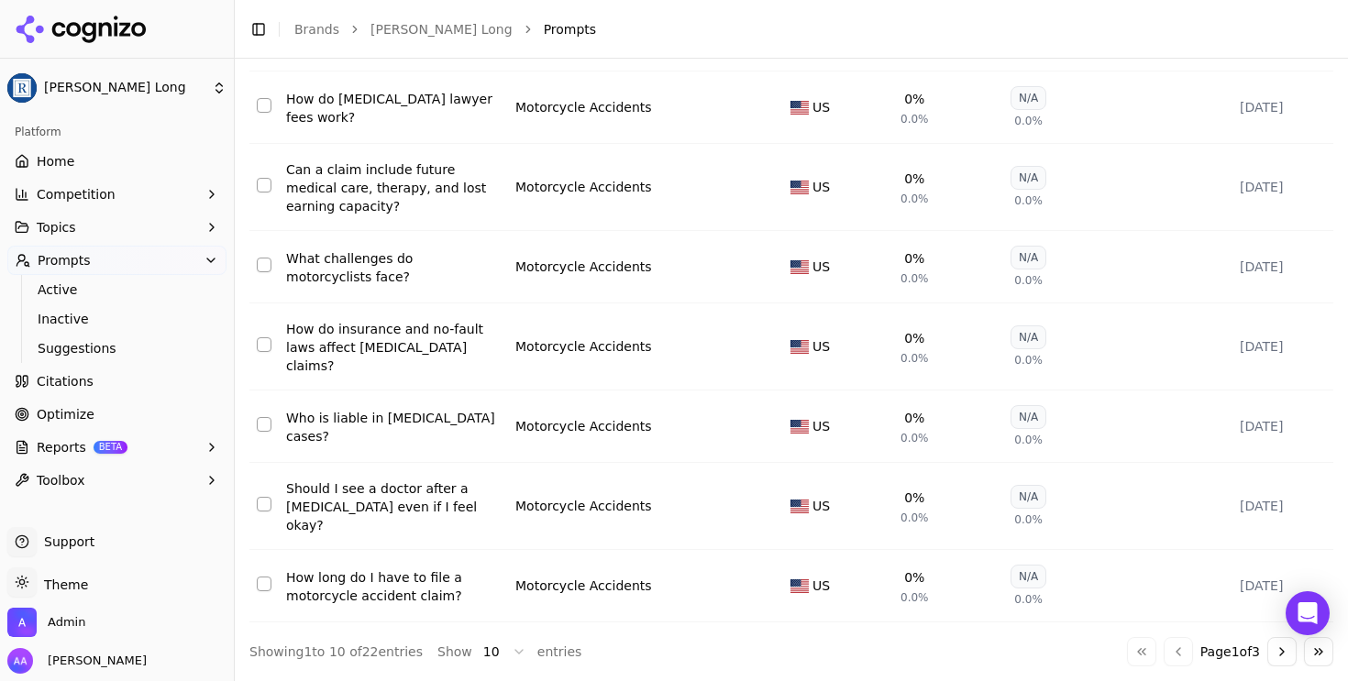
click at [1272, 647] on button "Go to next page" at bounding box center [1282, 651] width 29 height 29
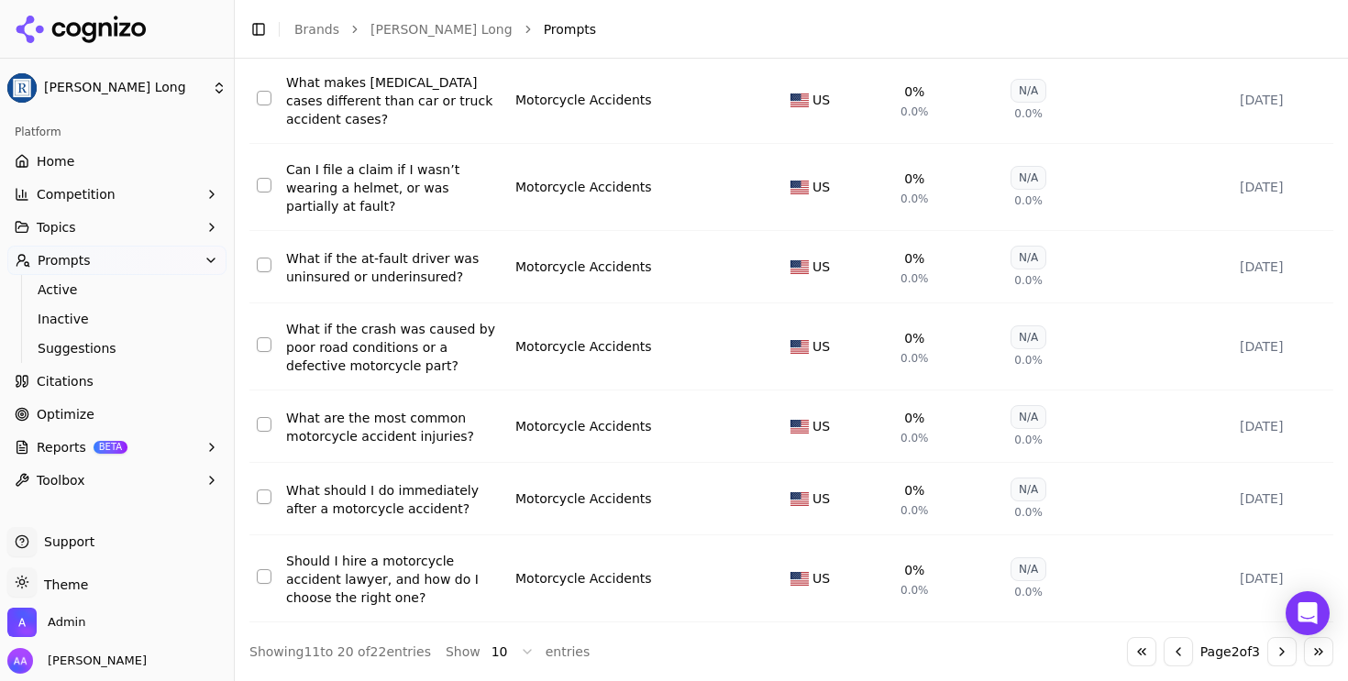
click at [389, 426] on div "What are the most common motorcycle accident injuries?" at bounding box center [393, 427] width 215 height 37
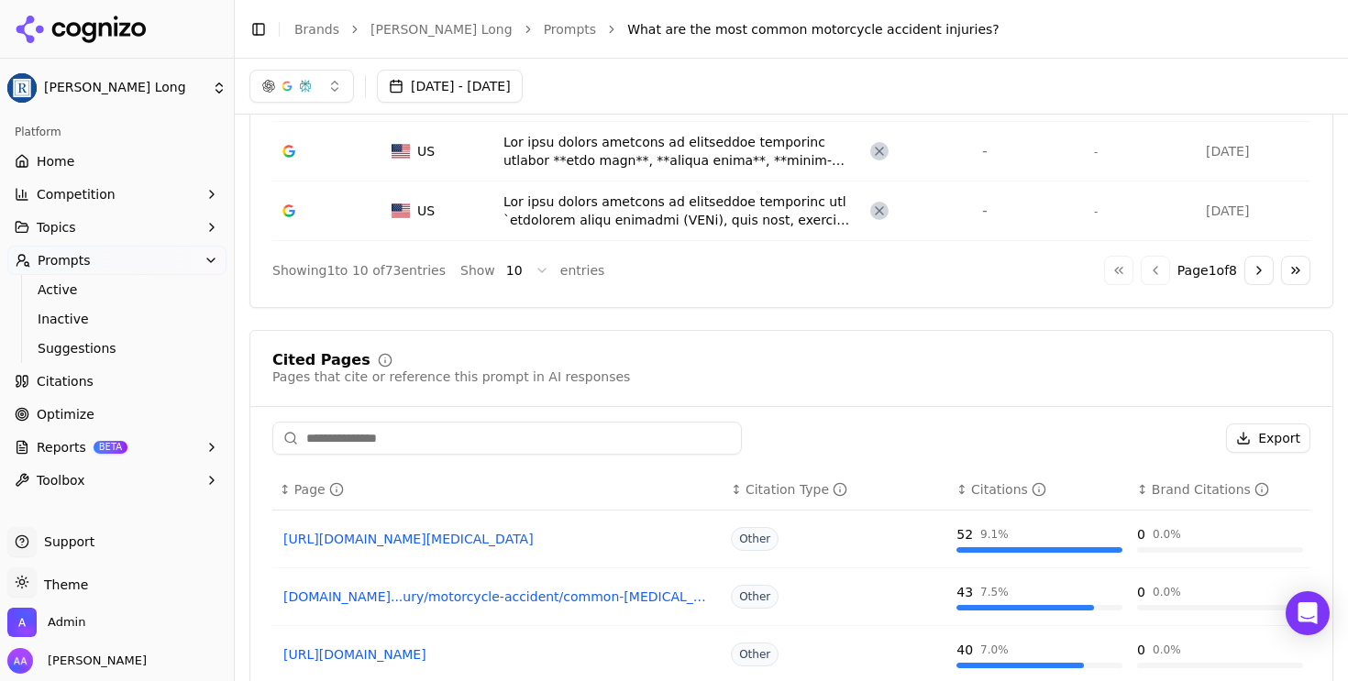
scroll to position [1025, 0]
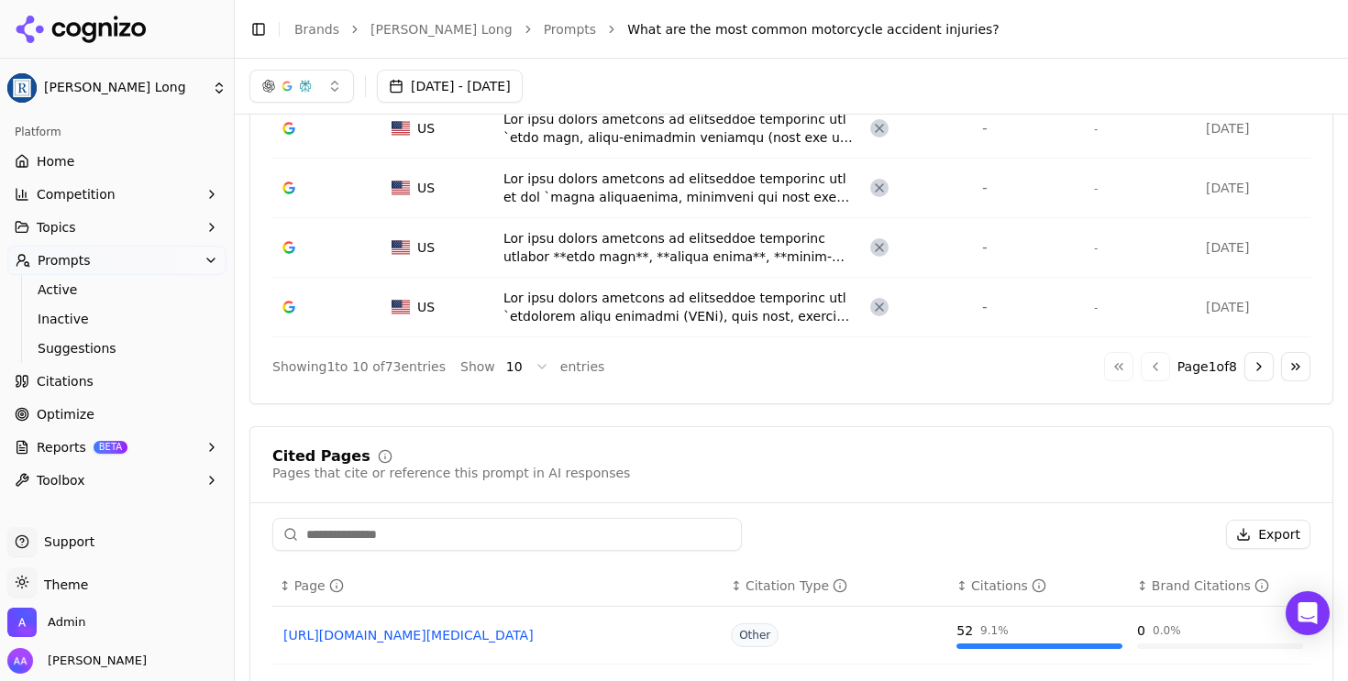
click at [1251, 376] on button "Go to next page" at bounding box center [1259, 366] width 29 height 29
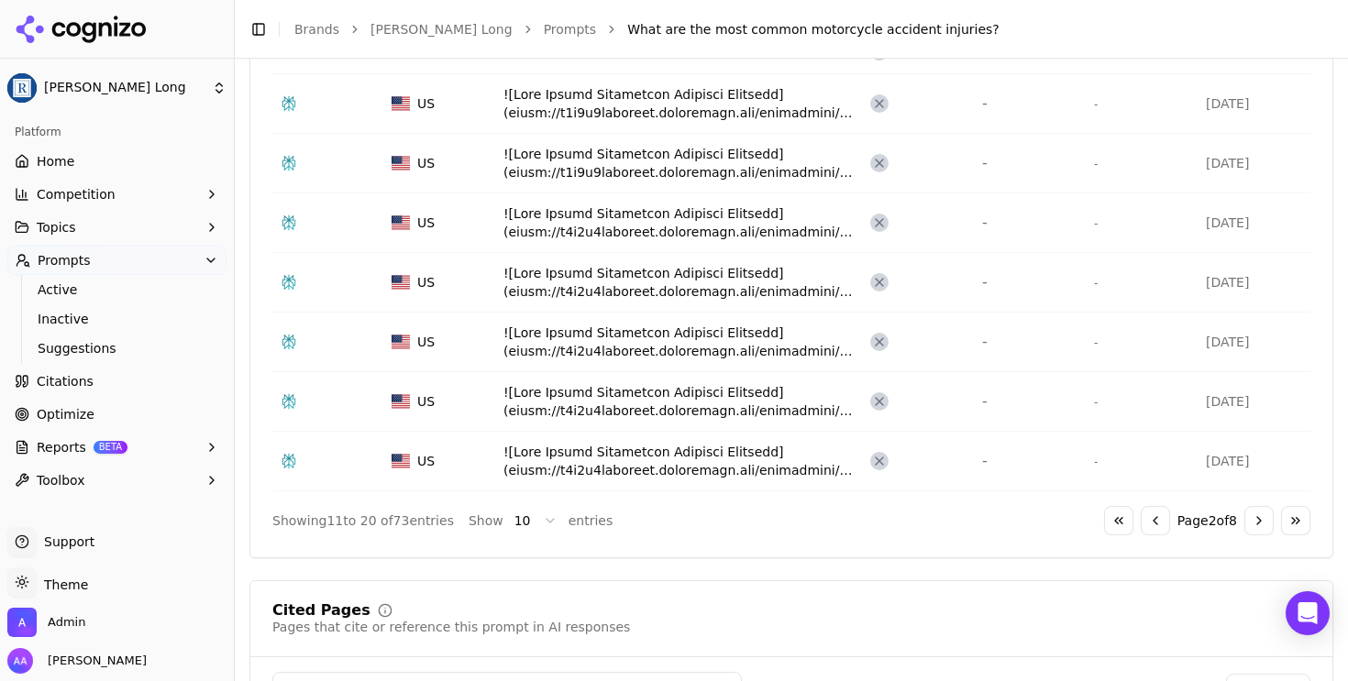
scroll to position [868, 0]
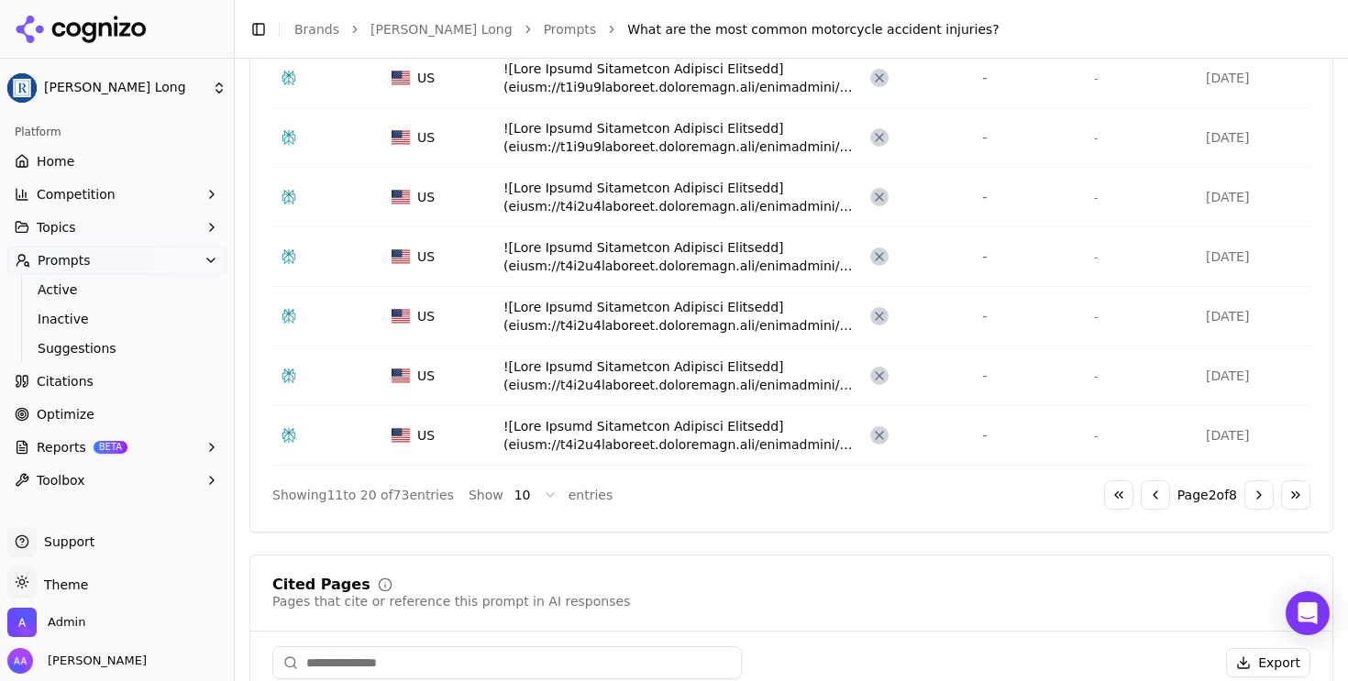
click at [1246, 492] on button "Go to next page" at bounding box center [1259, 495] width 29 height 29
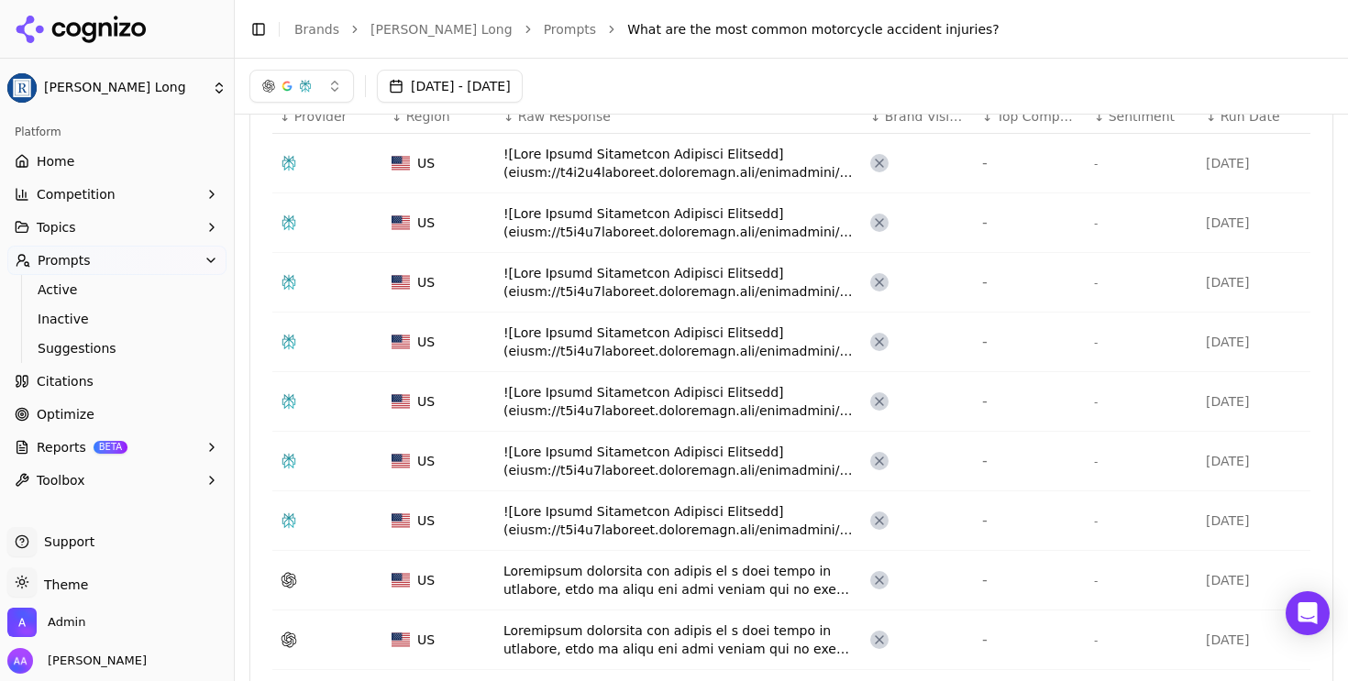
scroll to position [1247, 0]
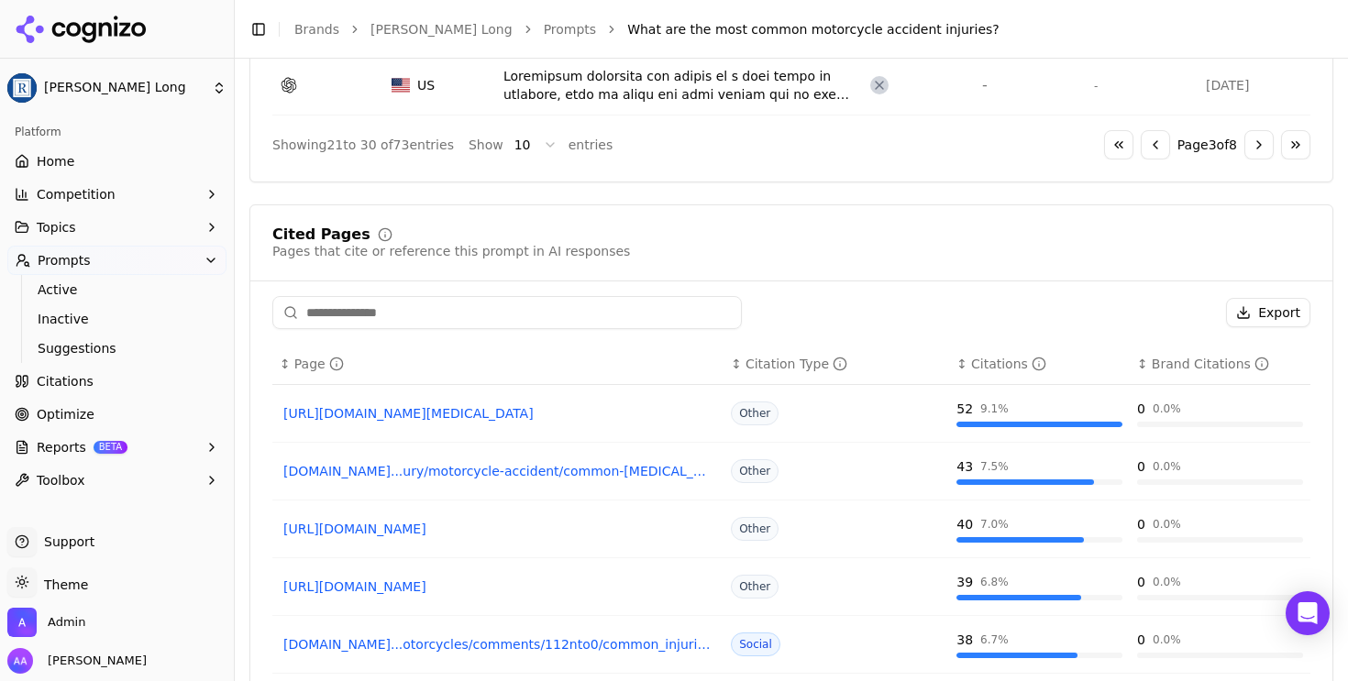
click at [1104, 143] on button "Go to first page" at bounding box center [1118, 144] width 29 height 29
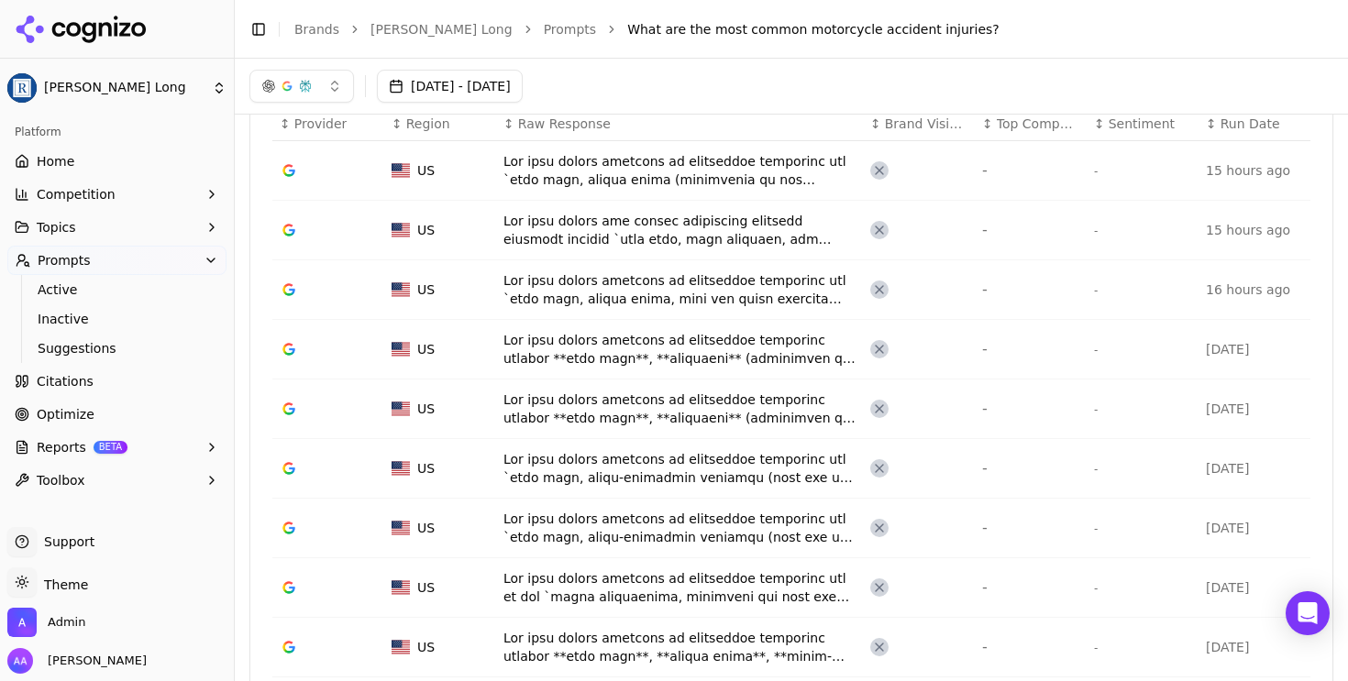
scroll to position [586, 0]
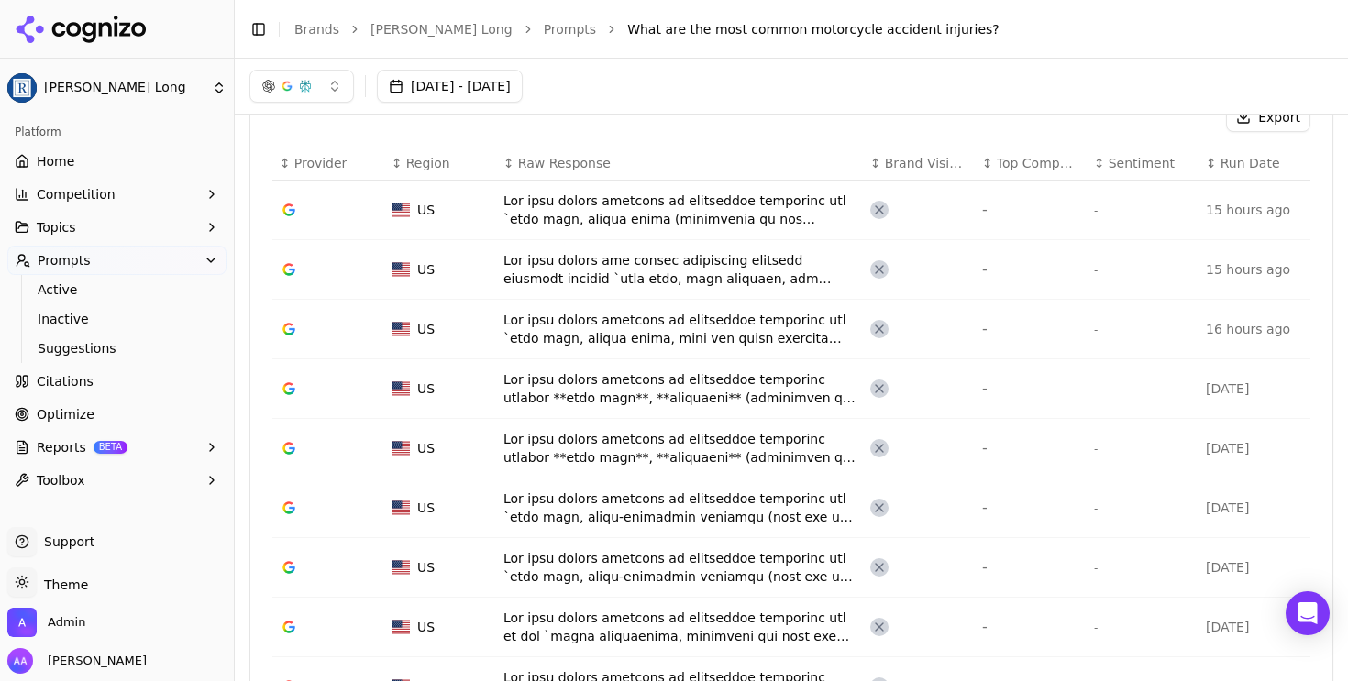
click at [410, 32] on link "[PERSON_NAME] Long" at bounding box center [442, 29] width 142 height 18
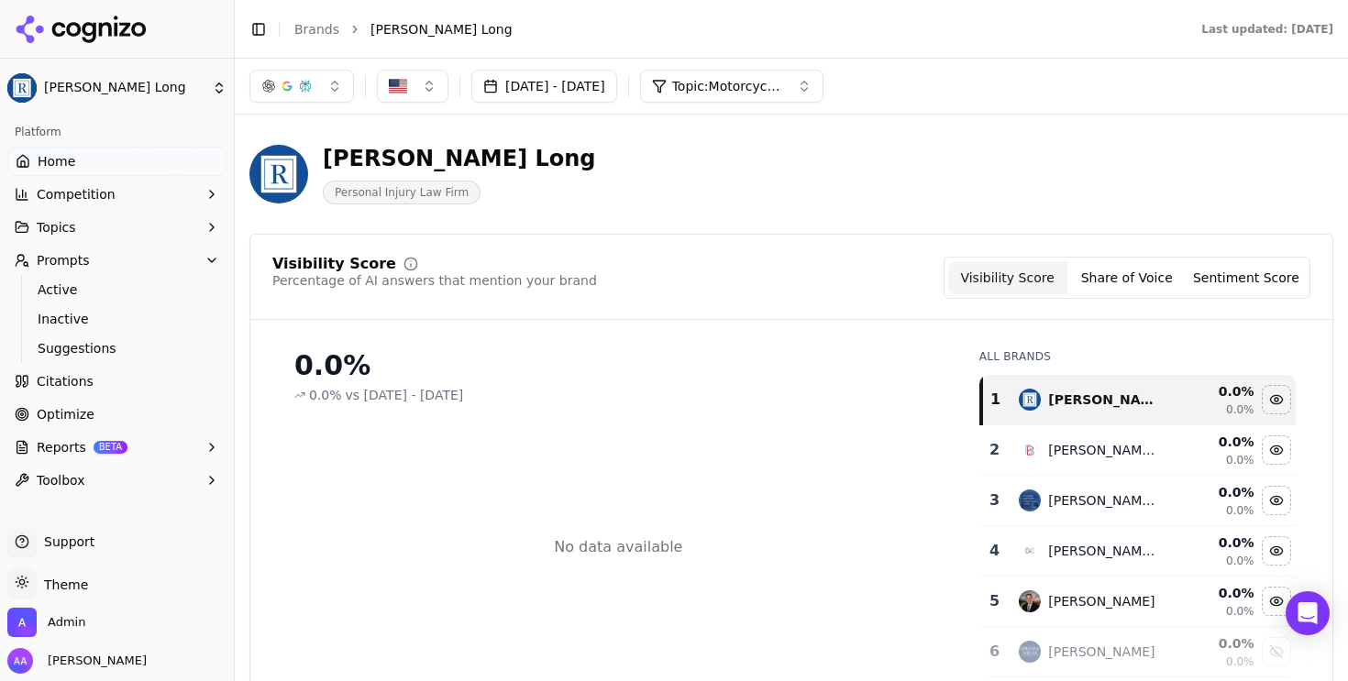
click at [327, 31] on link "Brands" at bounding box center [316, 29] width 45 height 15
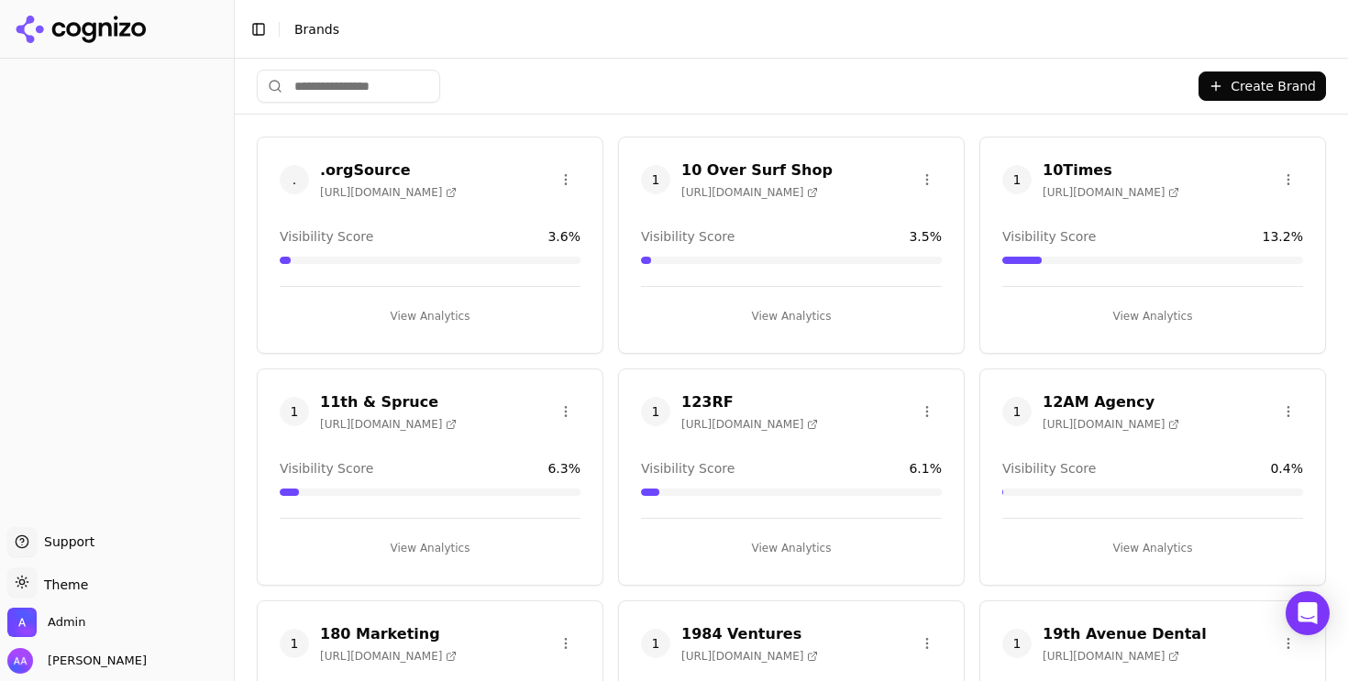
click at [379, 92] on html "Support Support Toggle theme Theme Admin Alp Aysan Toggle Sidebar Brands Create…" at bounding box center [674, 340] width 1348 height 681
